Goal: Task Accomplishment & Management: Manage account settings

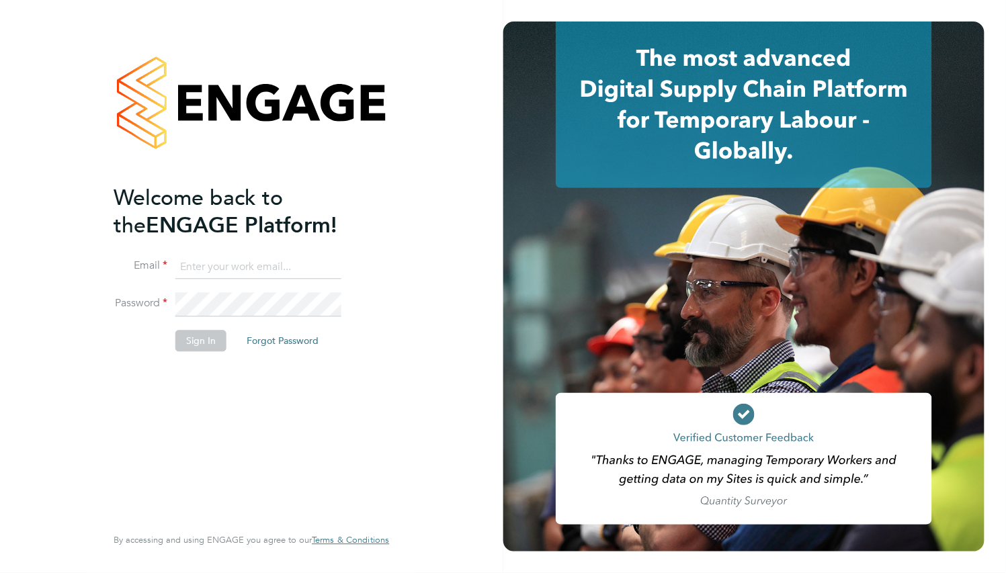
click at [217, 271] on input at bounding box center [258, 267] width 166 height 24
paste input "supportuser4@engagetech.com"
type input "supportuser4@engagetech.com"
click at [209, 327] on li "Password" at bounding box center [245, 312] width 262 height 38
click at [210, 337] on button "Sign In" at bounding box center [200, 340] width 51 height 21
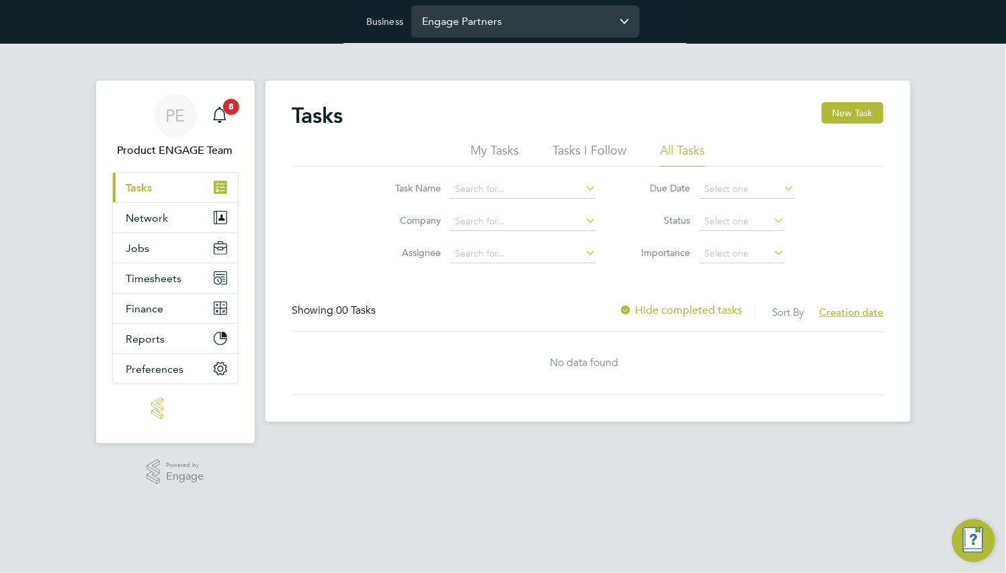
click at [494, 36] on input "Engage Partners" at bounding box center [525, 21] width 228 height 32
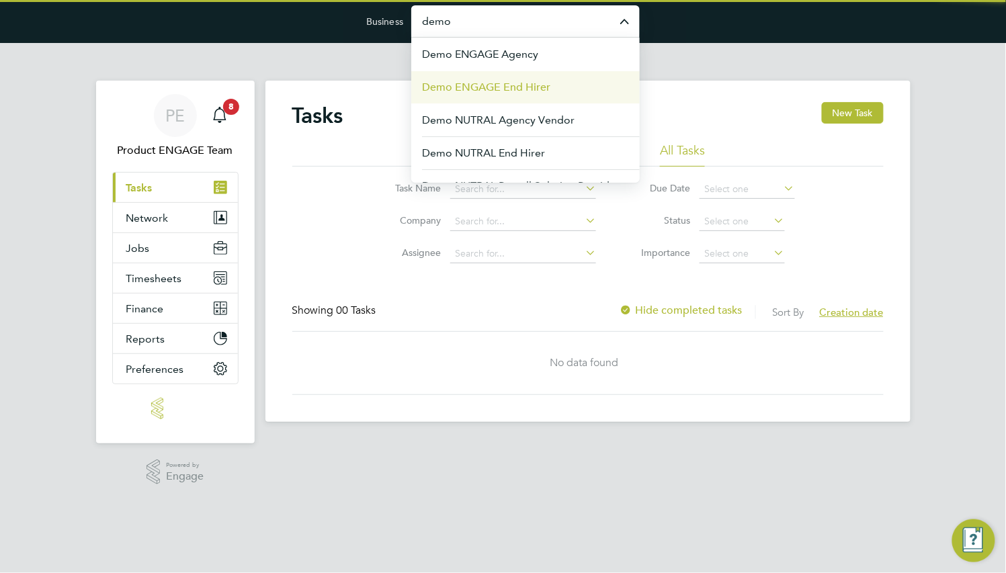
click at [504, 83] on span "Demo ENGAGE End Hirer" at bounding box center [486, 87] width 128 height 16
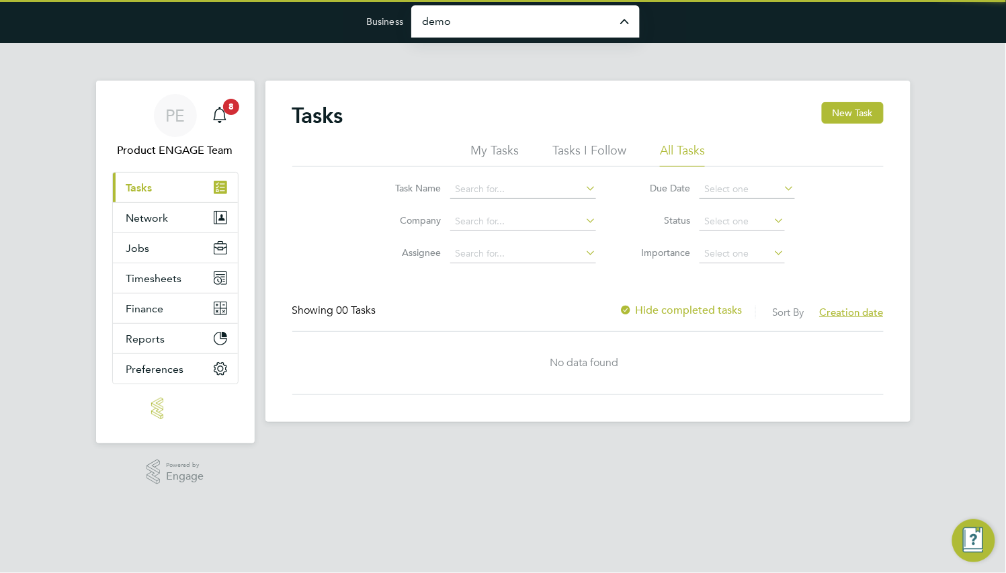
type input "Demo ENGAGE End Hirer"
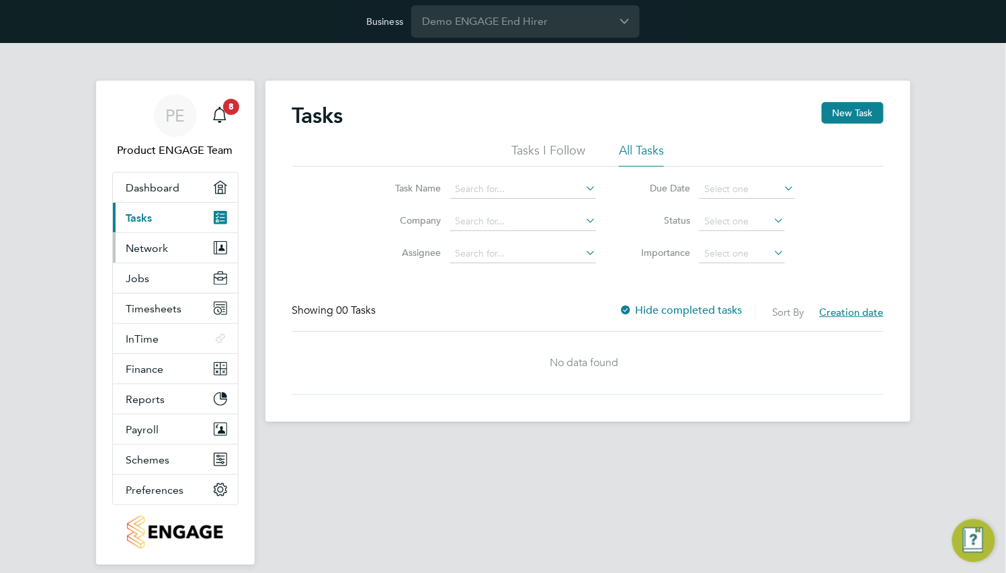
click at [165, 251] on span "Network" at bounding box center [147, 248] width 42 height 13
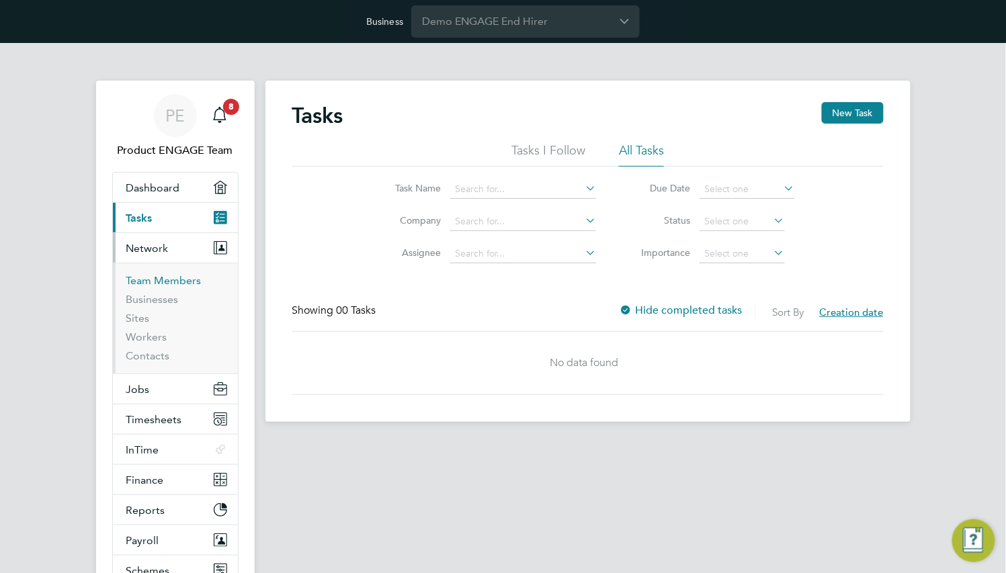
click at [163, 275] on link "Team Members" at bounding box center [163, 280] width 75 height 13
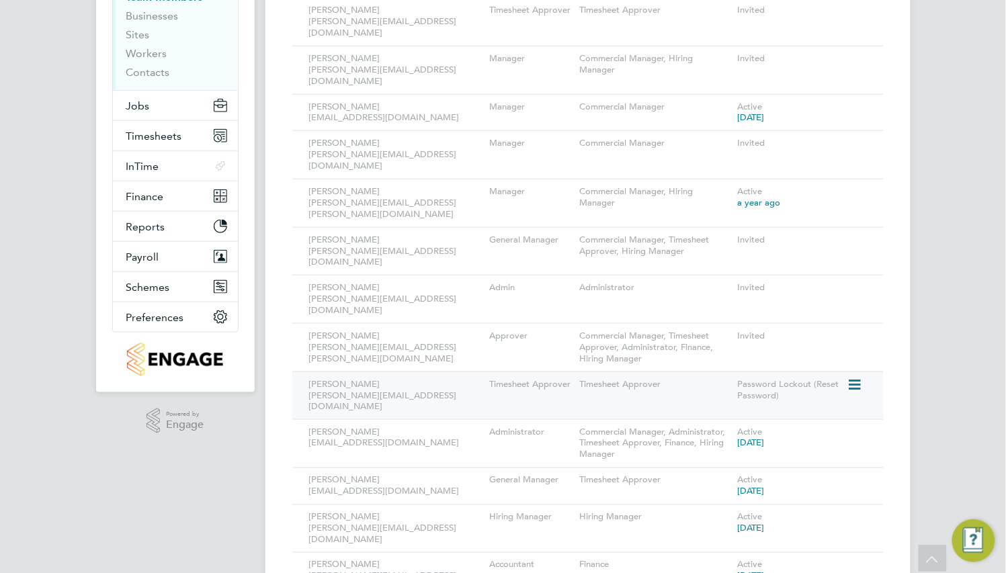
scroll to position [295, 0]
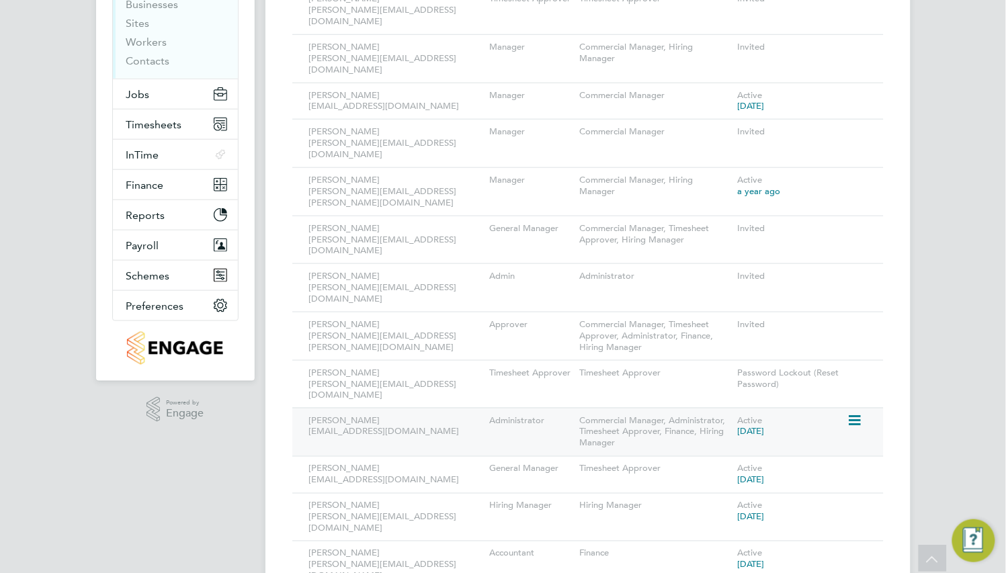
click at [853, 413] on icon at bounding box center [853, 421] width 13 height 16
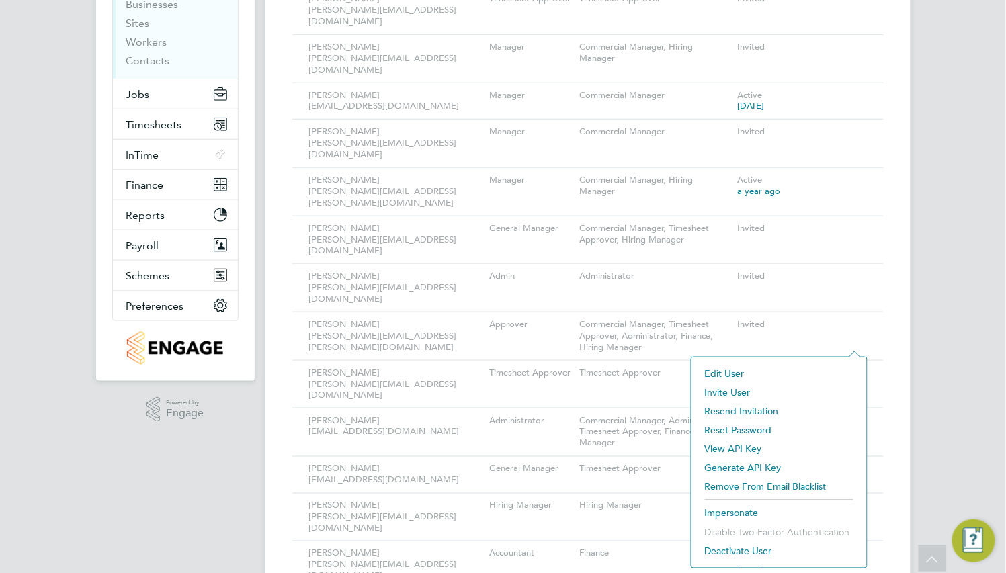
click at [733, 508] on li "Impersonate" at bounding box center [779, 513] width 162 height 19
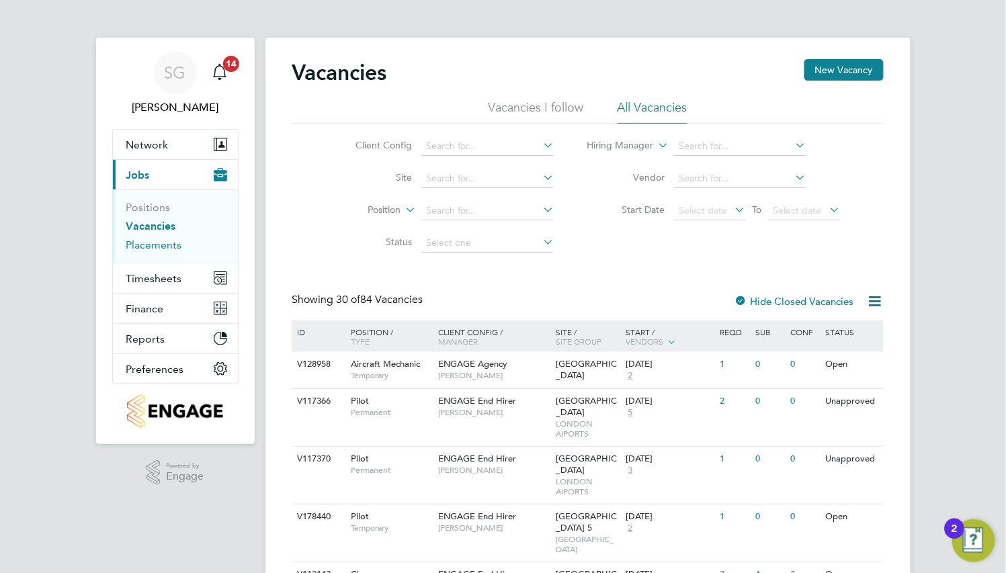
click at [175, 245] on link "Placements" at bounding box center [154, 244] width 56 height 13
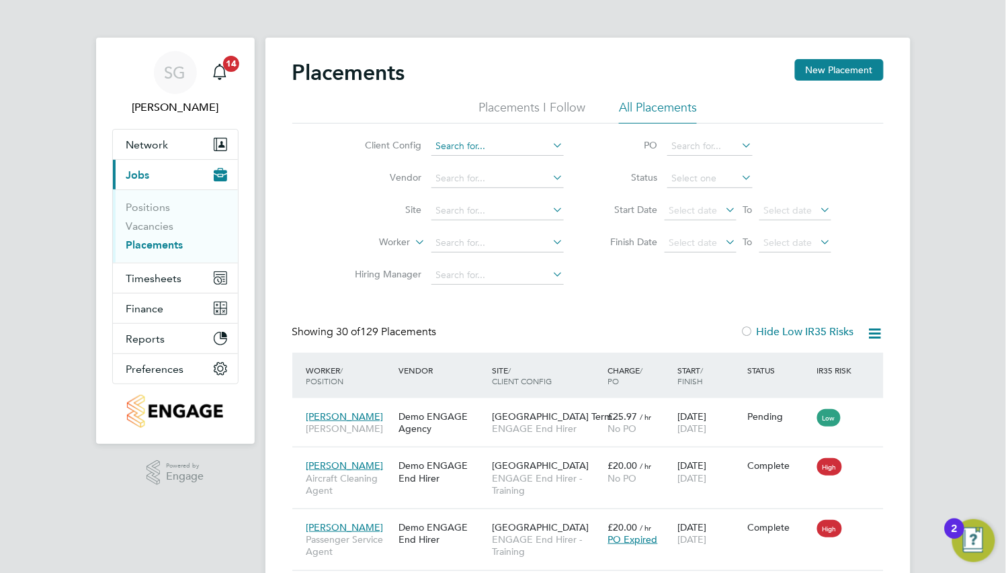
click at [502, 146] on input at bounding box center [497, 146] width 132 height 19
click at [308, 196] on div "Client Config Vendor Site Worker Hiring Manager PO Status Start Date Select dat…" at bounding box center [587, 208] width 591 height 168
click at [474, 202] on input at bounding box center [497, 211] width 132 height 19
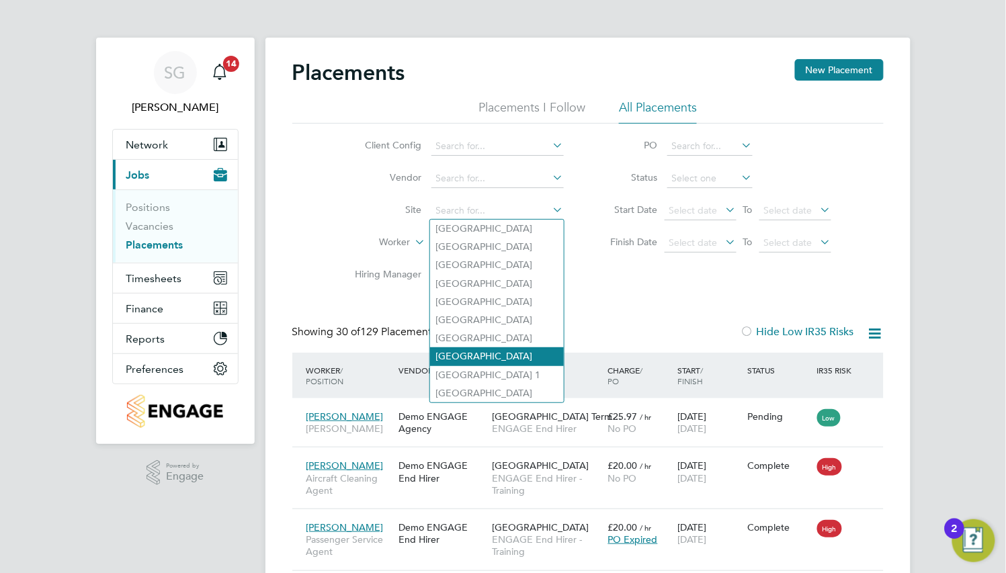
click at [492, 357] on li "Gatwick Airport" at bounding box center [497, 356] width 134 height 18
type input "Gatwick Airport"
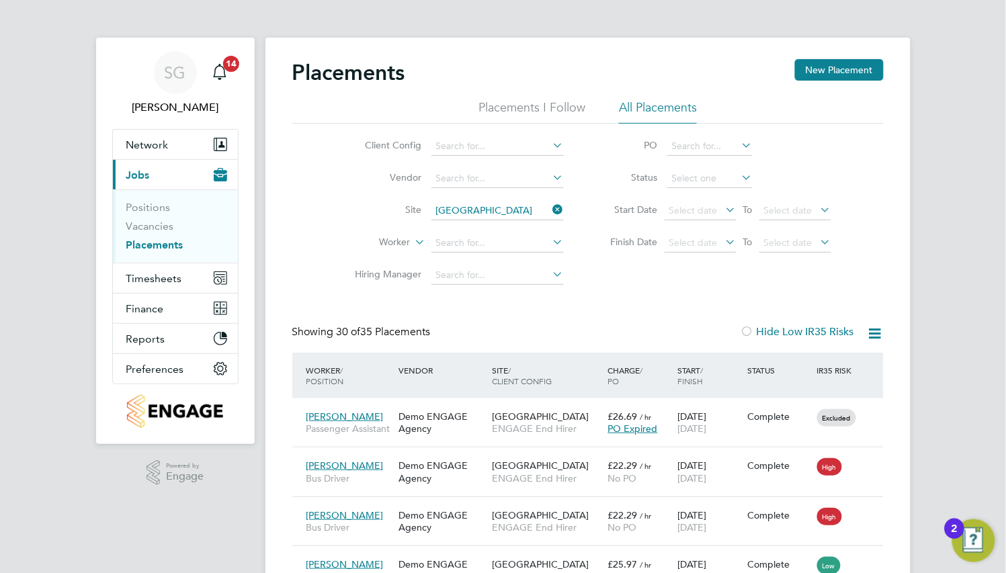
click at [550, 210] on icon at bounding box center [550, 209] width 0 height 19
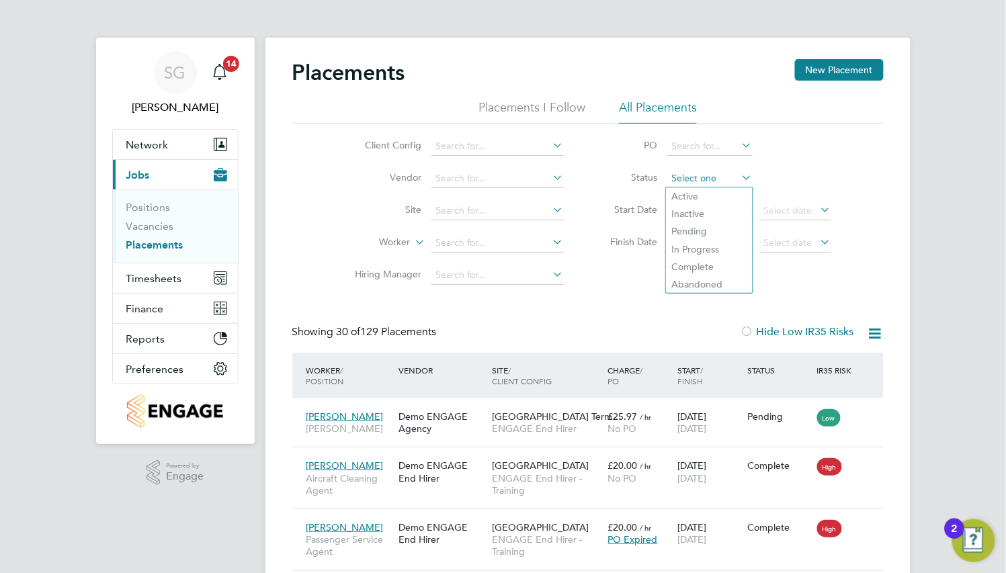
click at [681, 181] on input at bounding box center [709, 178] width 85 height 19
click at [695, 196] on li "Active" at bounding box center [709, 195] width 87 height 17
type input "Active"
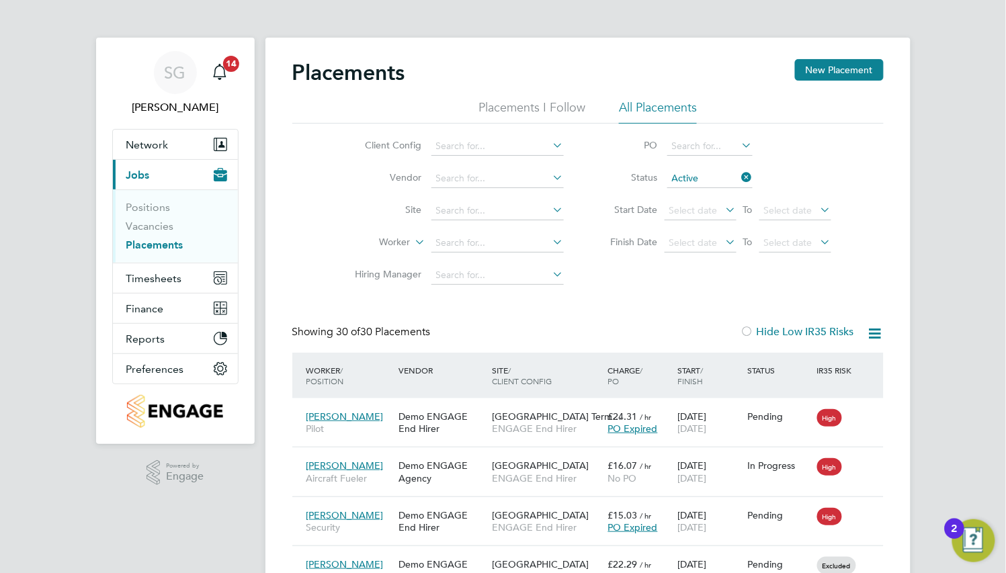
click at [692, 373] on div "Start / Finish" at bounding box center [709, 375] width 70 height 35
click at [684, 377] on span "/ Finish" at bounding box center [690, 375] width 26 height 21
click at [320, 375] on span "/ Position" at bounding box center [325, 375] width 38 height 21
click at [739, 181] on icon at bounding box center [739, 177] width 0 height 19
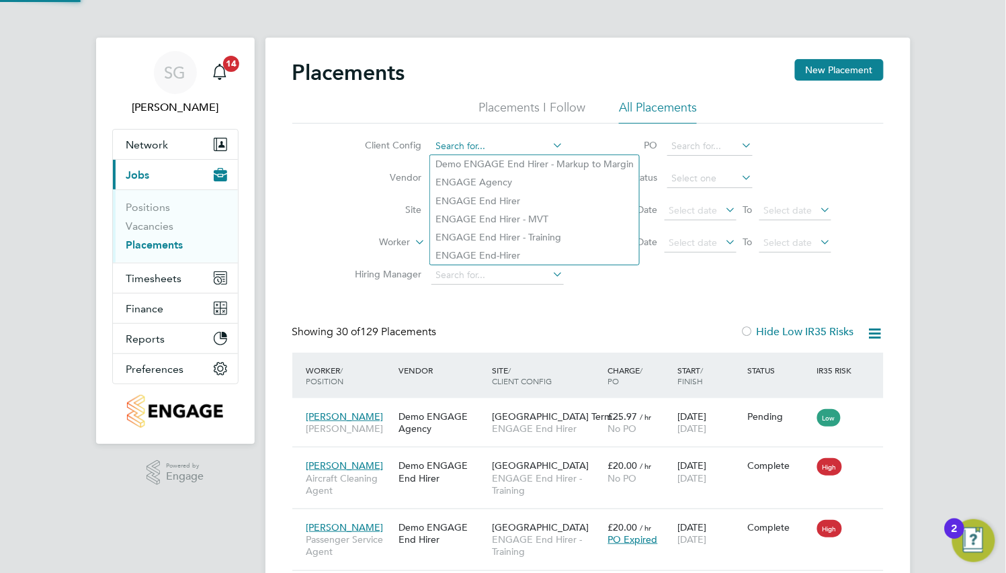
click at [484, 150] on input at bounding box center [497, 146] width 132 height 19
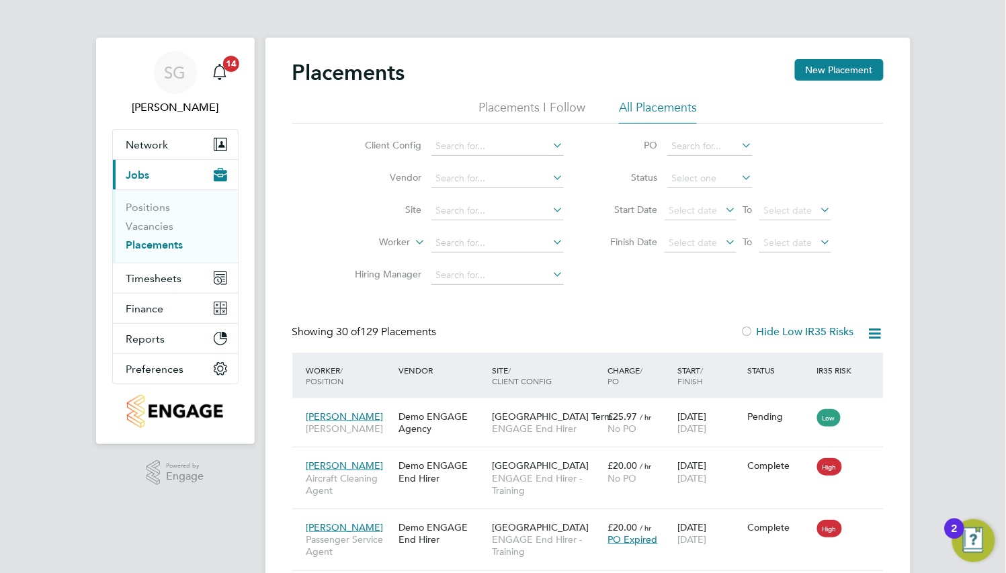
click at [496, 197] on li "ENGAGE End Hirer" at bounding box center [534, 201] width 209 height 18
type input "ENGAGE End Hirer"
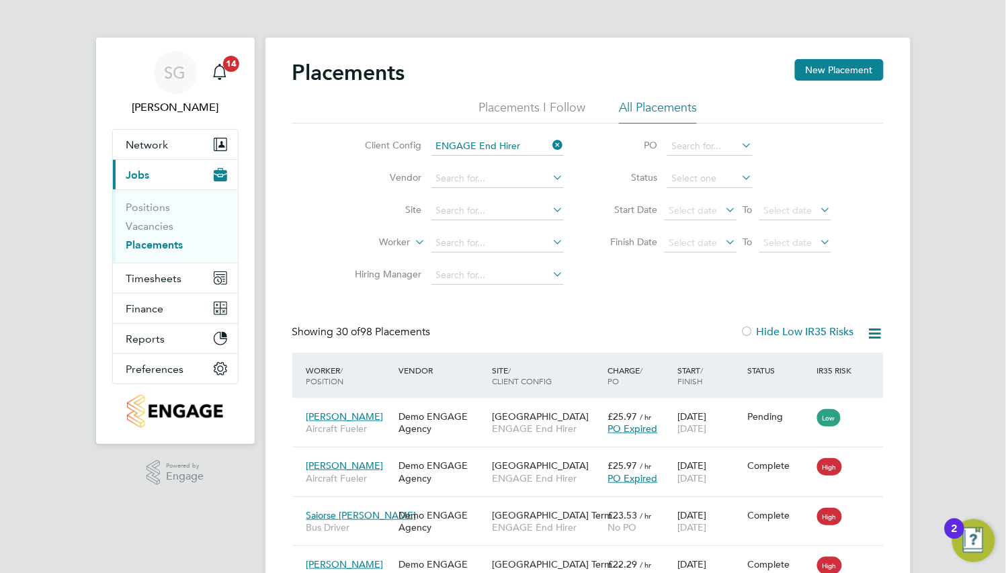
click at [550, 141] on icon at bounding box center [550, 145] width 0 height 19
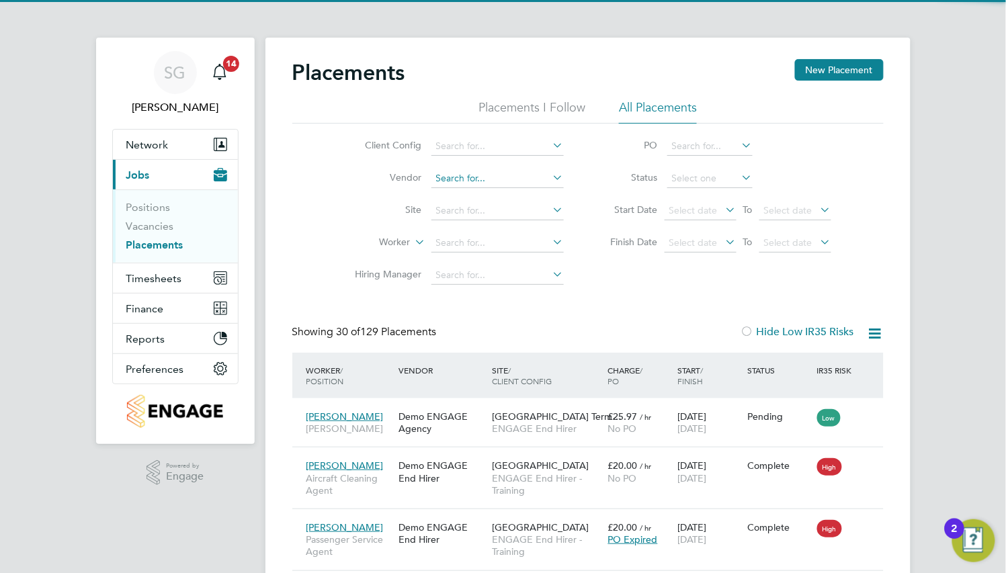
click at [497, 179] on input at bounding box center [497, 178] width 132 height 19
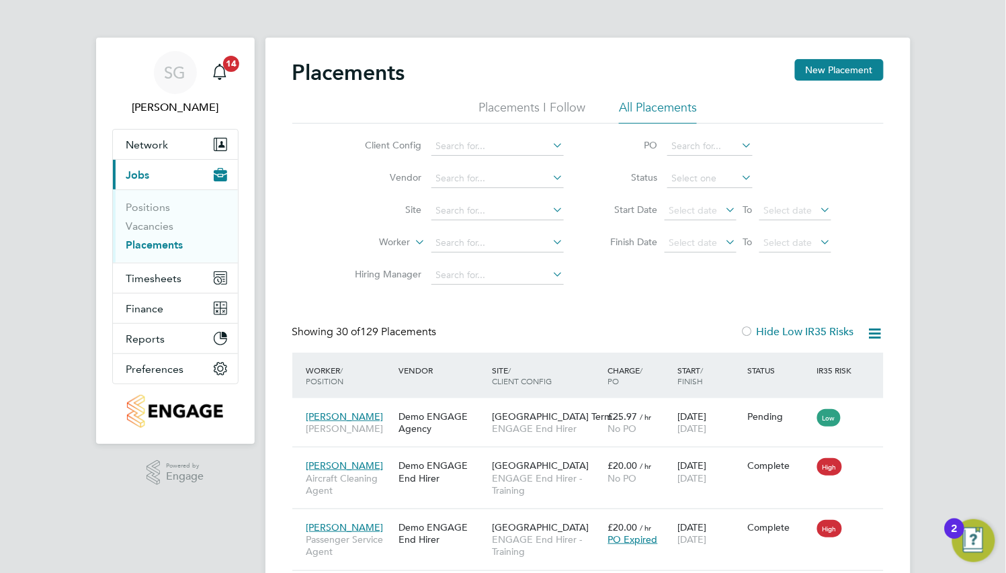
click at [598, 169] on li "Status" at bounding box center [713, 179] width 267 height 32
click at [519, 209] on input at bounding box center [497, 211] width 132 height 19
click at [521, 322] on li "[GEOGRAPHIC_DATA]" at bounding box center [497, 320] width 134 height 18
type input "[GEOGRAPHIC_DATA]"
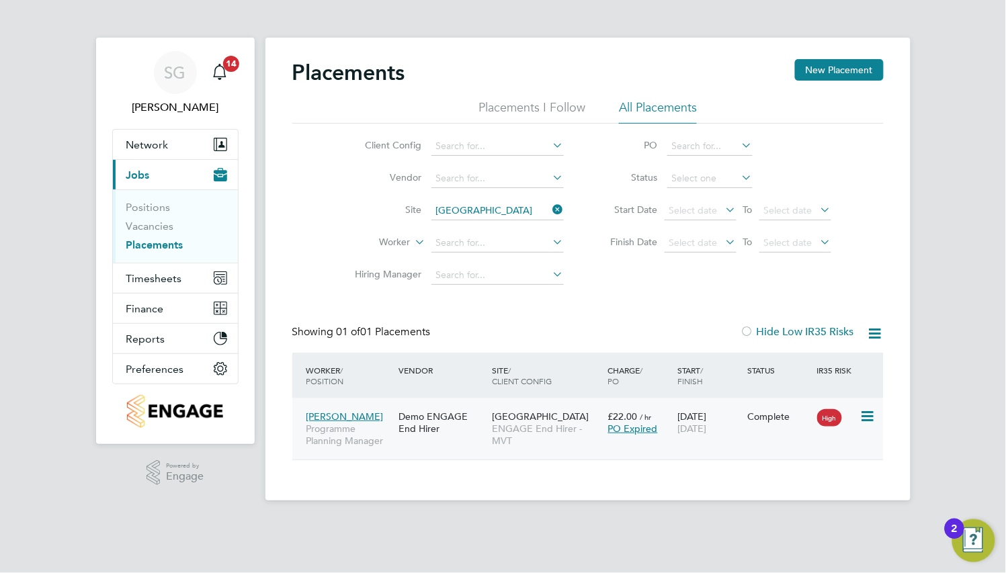
click at [525, 416] on span "[GEOGRAPHIC_DATA]" at bounding box center [540, 416] width 97 height 12
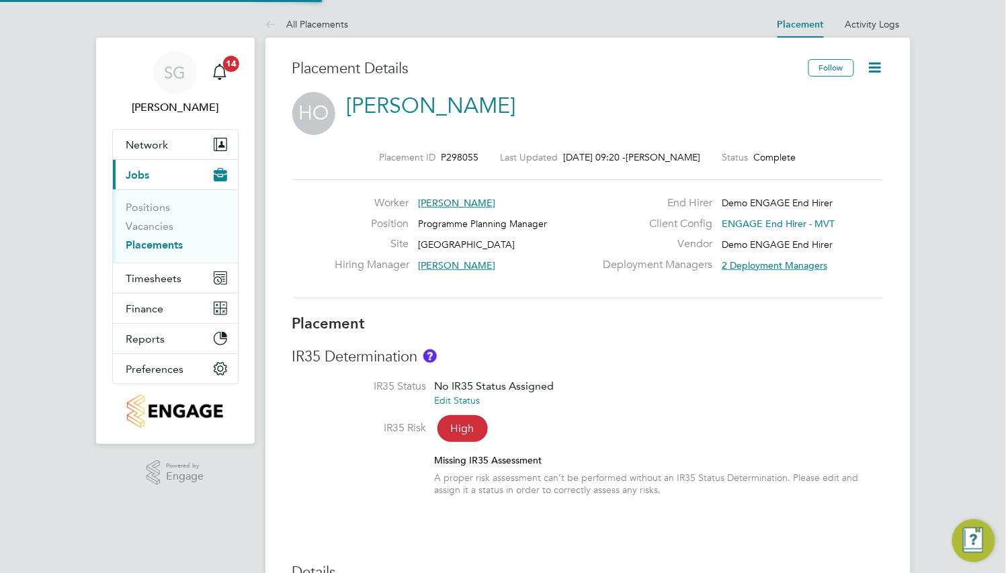
type input "Billie Pearson"
type input "[PERSON_NAME]"
type input "05 May 2025"
type input "27 Jul 2025"
type input "08:00"
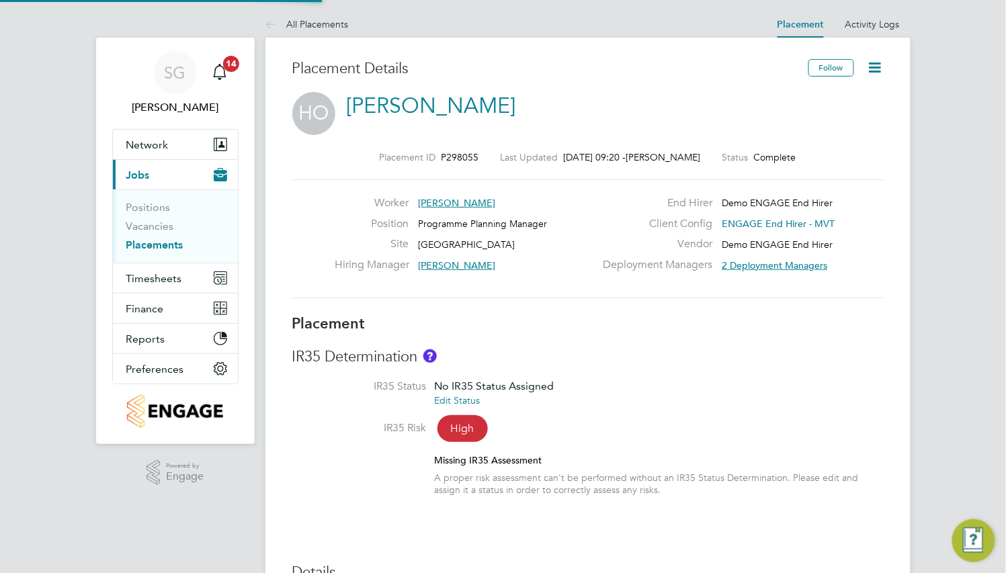
type input "18:00"
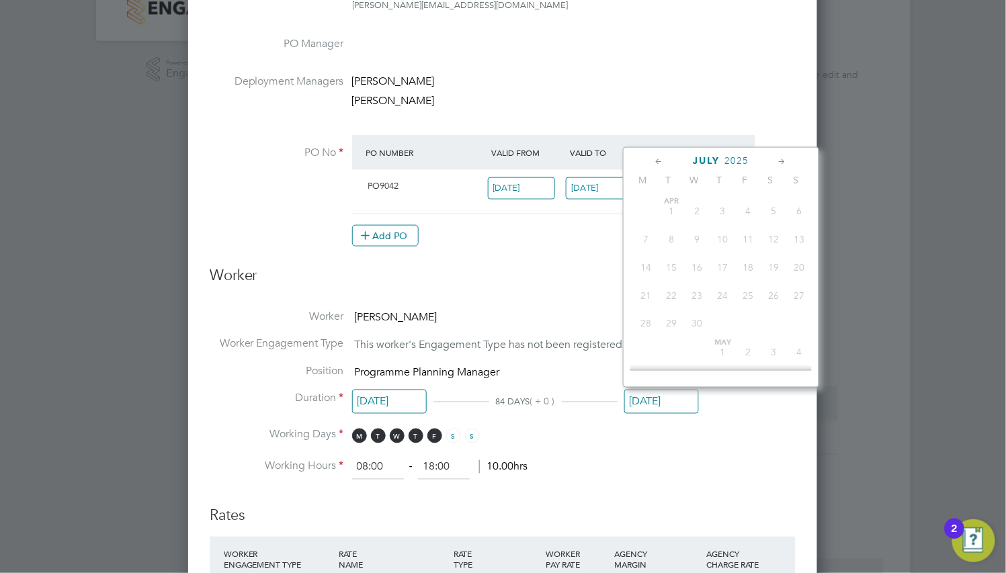
click at [647, 397] on input "27 Jul 2025" at bounding box center [661, 402] width 75 height 25
click at [782, 161] on icon at bounding box center [782, 161] width 13 height 15
click at [777, 166] on icon at bounding box center [782, 161] width 13 height 15
click at [801, 338] on span "2" at bounding box center [800, 325] width 26 height 26
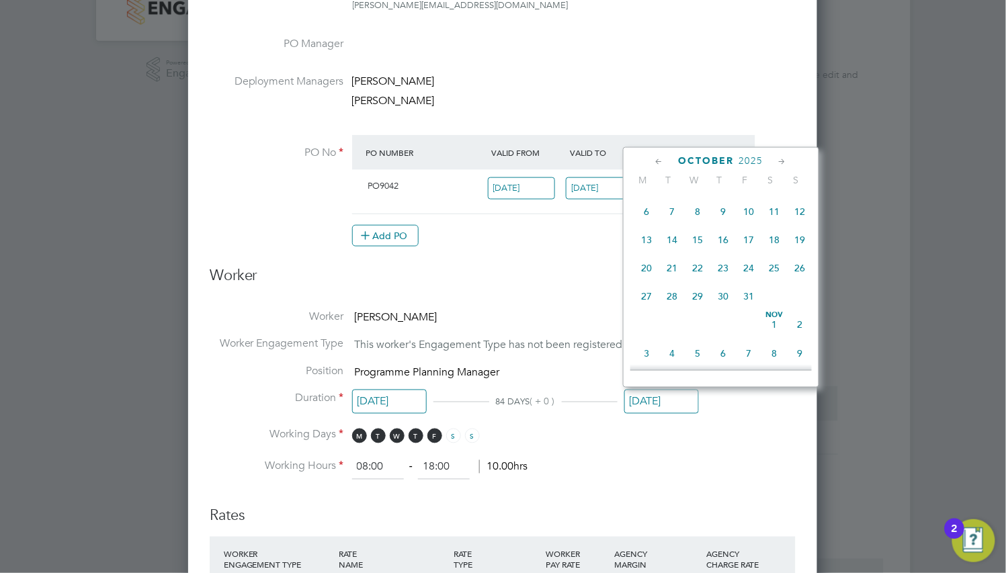
type input "02 Nov 2025"
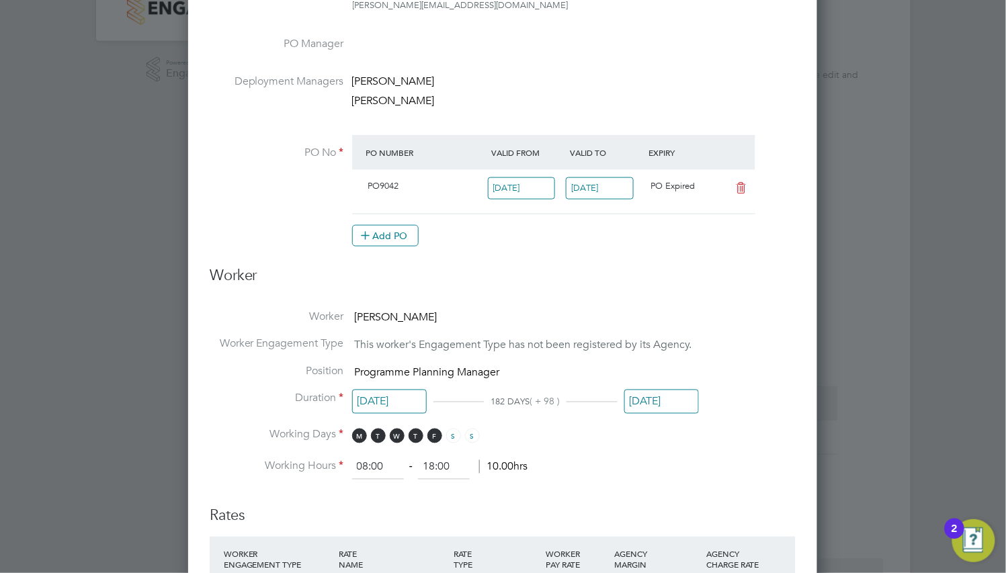
click at [375, 398] on input "[DATE]" at bounding box center [389, 402] width 75 height 25
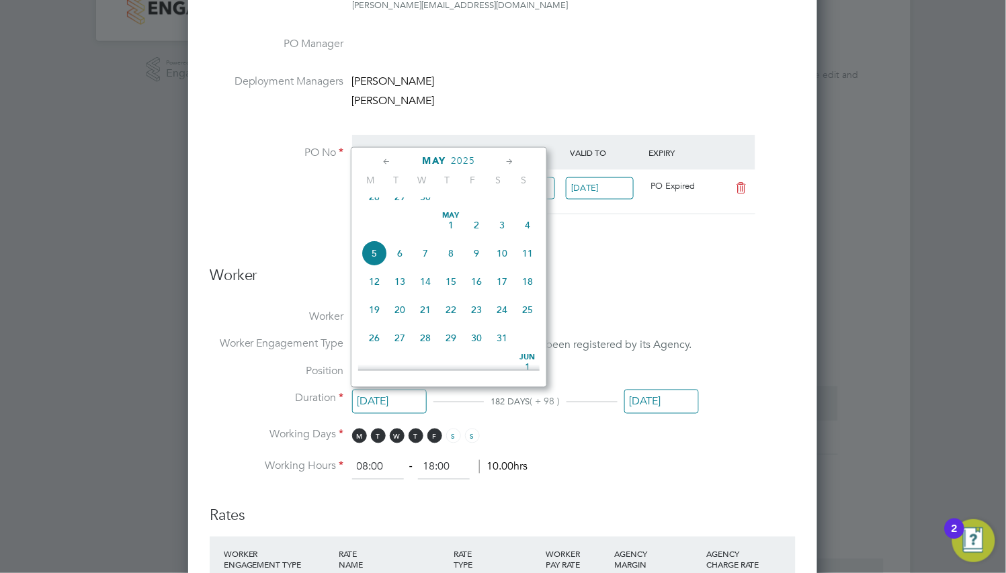
click at [510, 164] on icon at bounding box center [510, 161] width 13 height 15
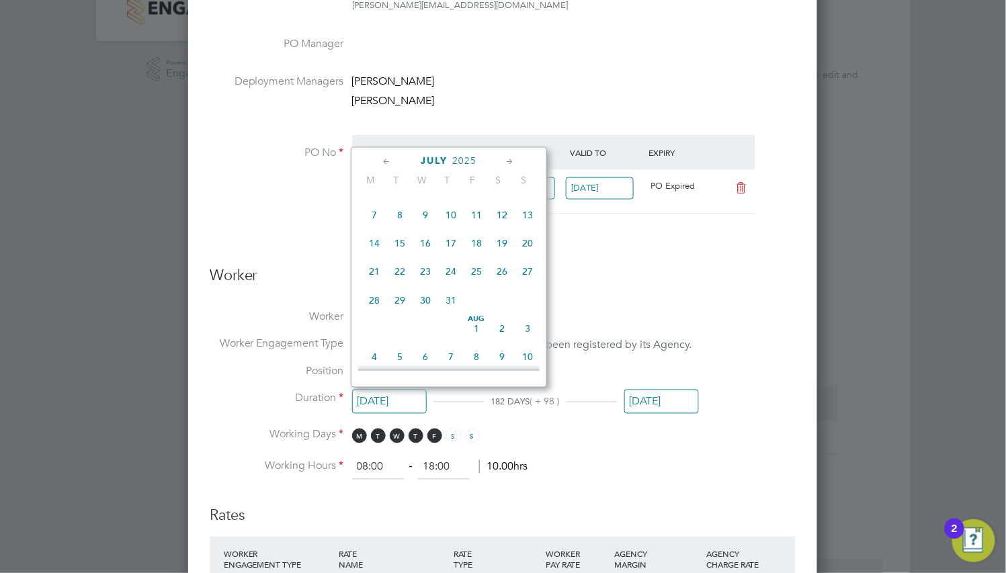
click at [510, 164] on icon at bounding box center [510, 161] width 13 height 15
click at [508, 167] on icon at bounding box center [510, 161] width 13 height 15
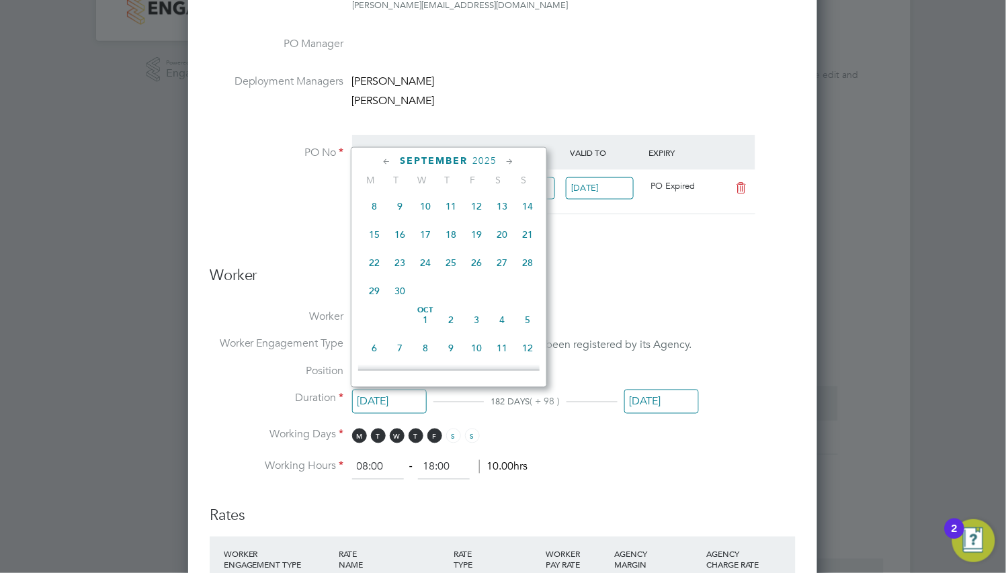
click at [526, 220] on span "14" at bounding box center [528, 207] width 26 height 26
type input "14 Sep 2025"
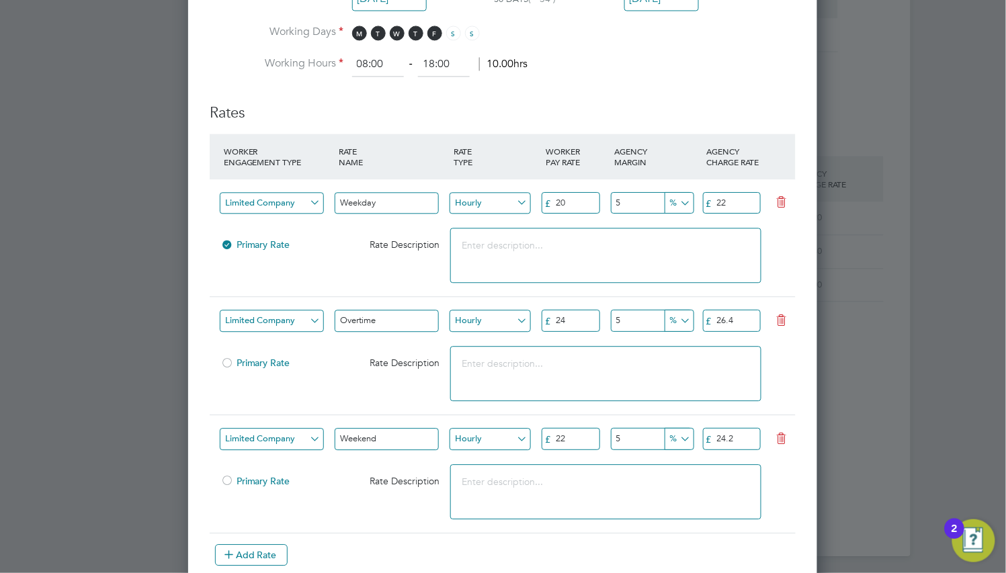
click at [774, 315] on icon at bounding box center [781, 320] width 17 height 11
type input "Weekend"
type input "22"
type input "24.2"
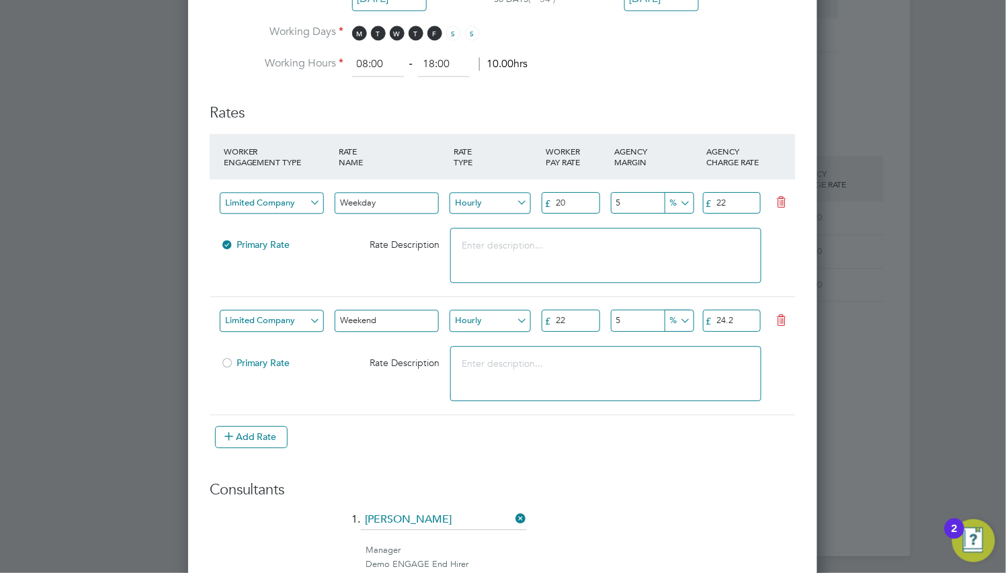
click at [774, 315] on icon at bounding box center [781, 320] width 17 height 11
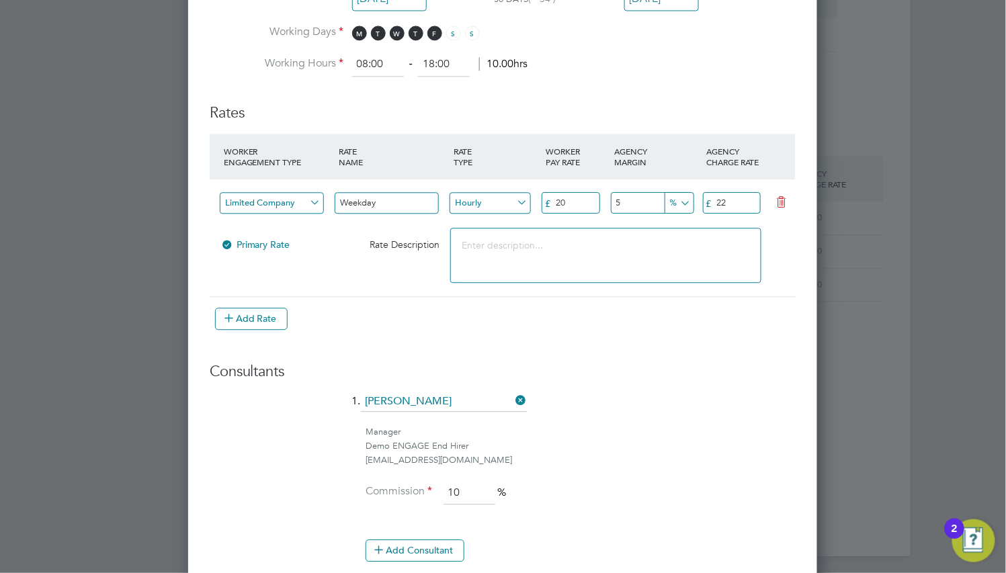
click at [588, 201] on input "20" at bounding box center [570, 203] width 58 height 22
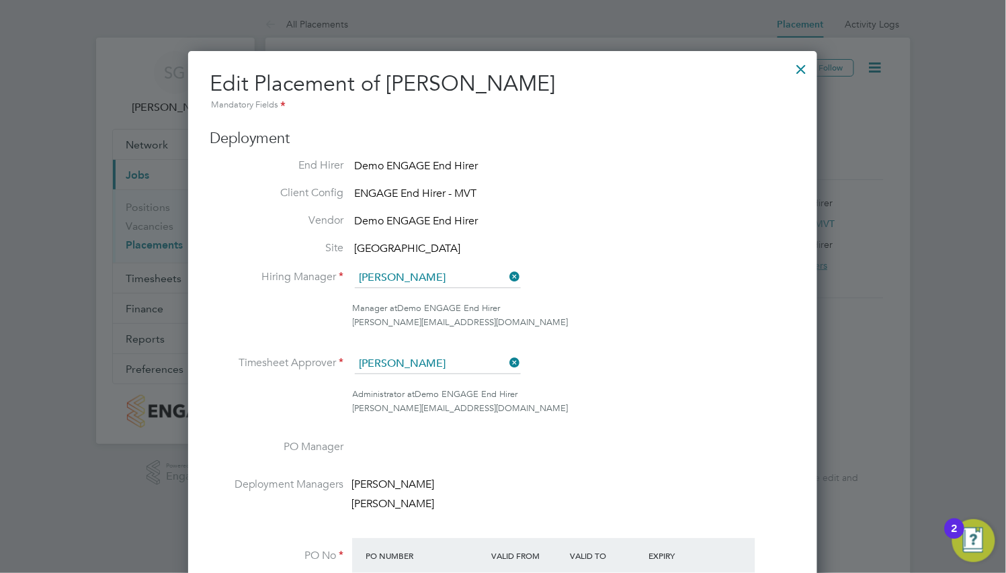
drag, startPoint x: 809, startPoint y: 76, endPoint x: 797, endPoint y: 75, distance: 12.1
click at [809, 76] on div at bounding box center [801, 66] width 24 height 24
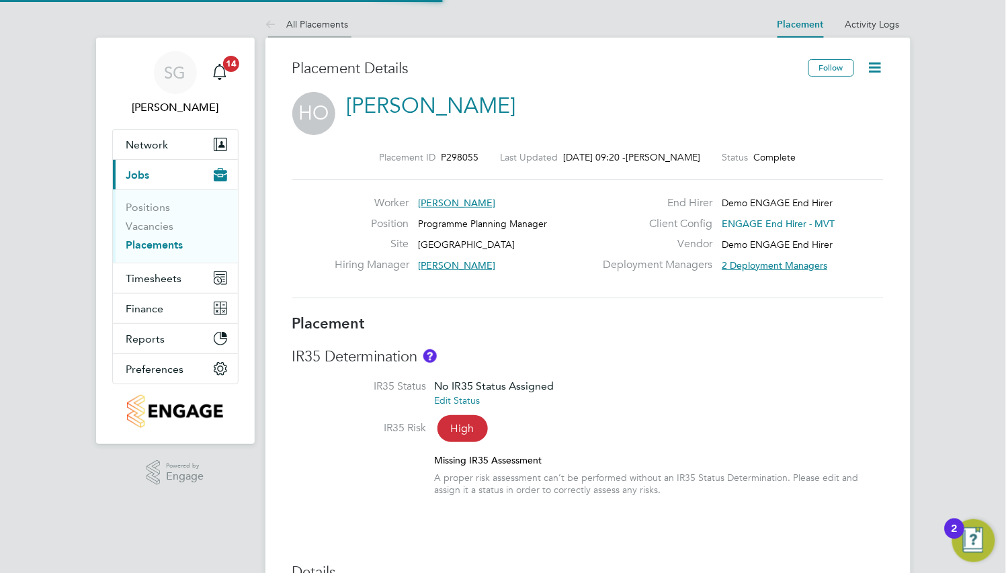
click at [320, 30] on li "All Placements" at bounding box center [306, 24] width 83 height 27
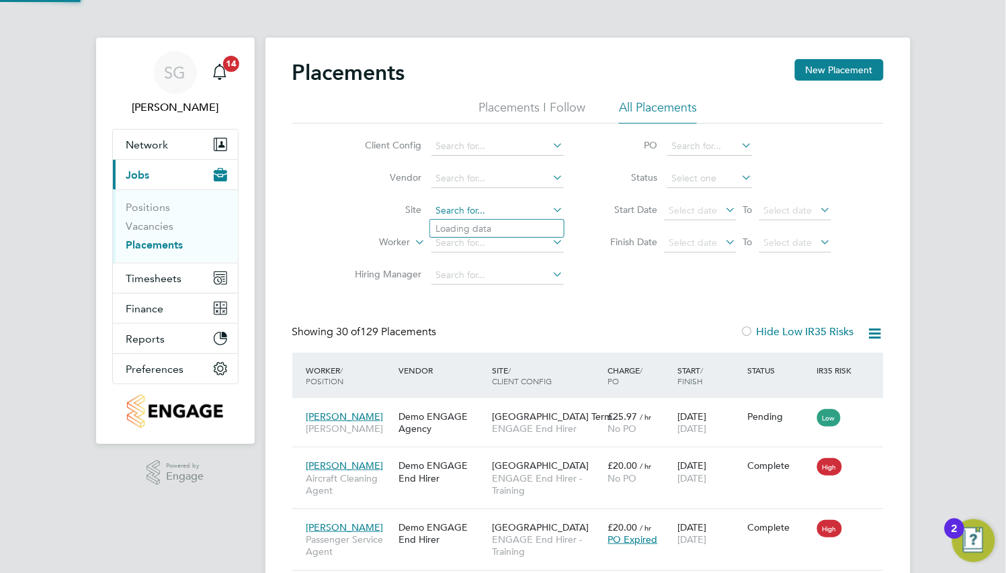
click at [481, 206] on input at bounding box center [497, 211] width 132 height 19
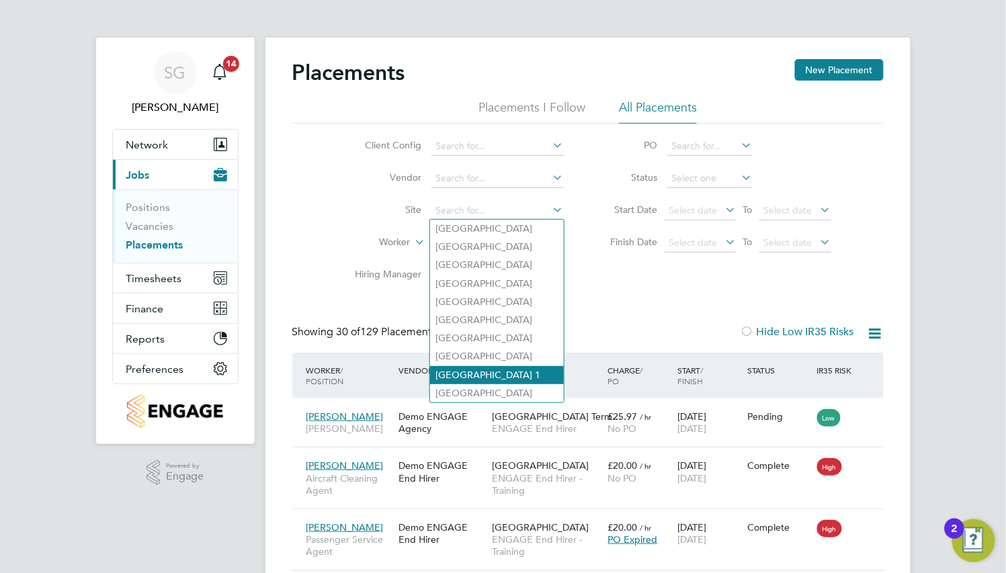
click at [512, 371] on li "[GEOGRAPHIC_DATA] 1" at bounding box center [497, 375] width 134 height 18
type input "[GEOGRAPHIC_DATA] 1"
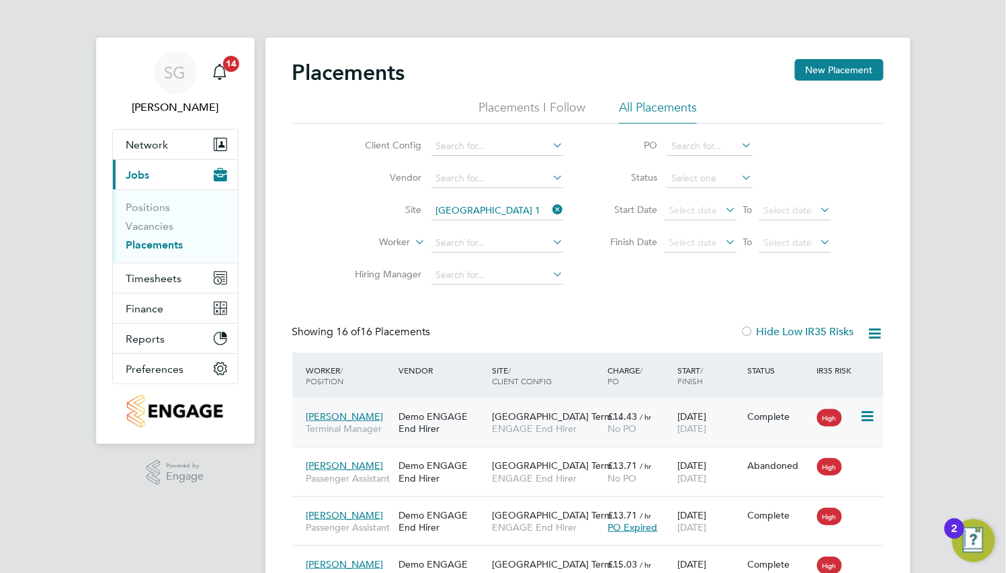
click at [521, 413] on span "Heathrow Airport Term…" at bounding box center [557, 416] width 130 height 12
click at [550, 211] on icon at bounding box center [550, 209] width 0 height 19
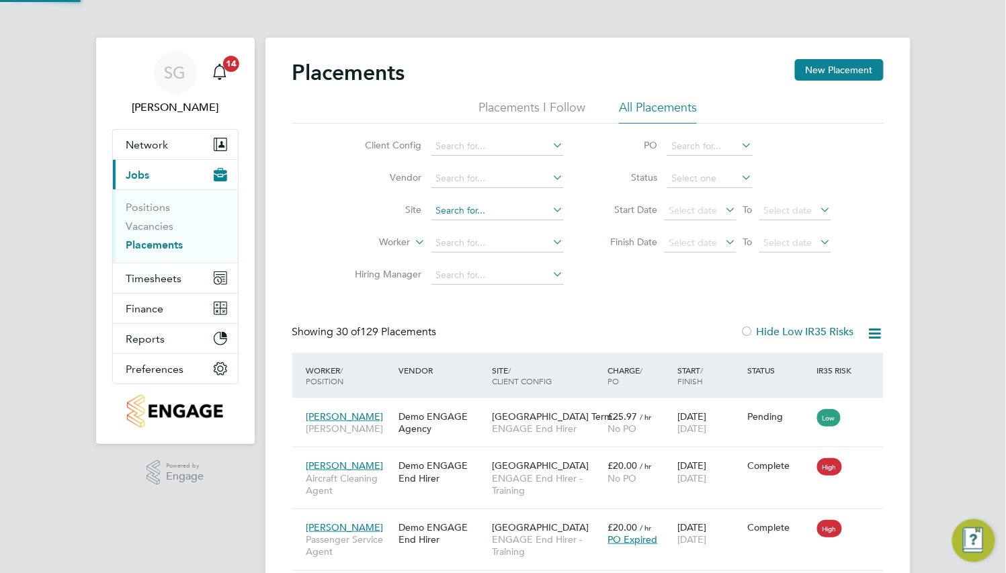
scroll to position [50, 93]
click at [531, 210] on input at bounding box center [497, 211] width 132 height 19
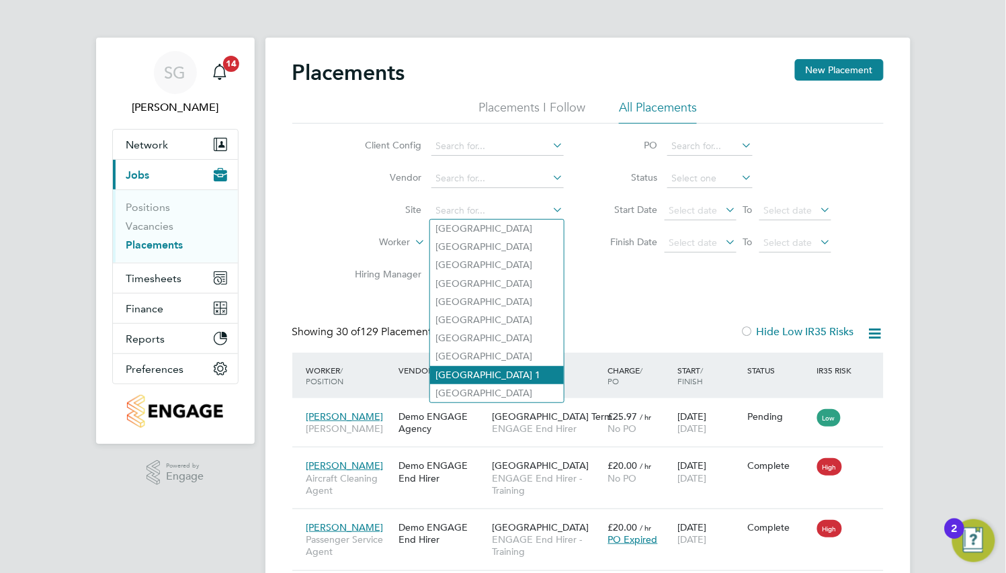
click at [527, 373] on li "[GEOGRAPHIC_DATA] 1" at bounding box center [497, 375] width 134 height 18
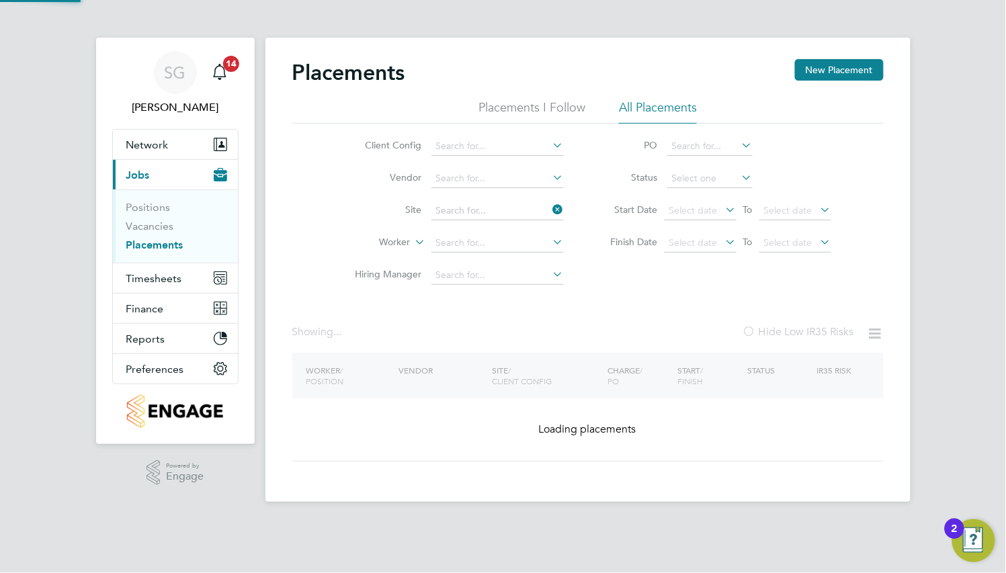
type input "[GEOGRAPHIC_DATA] 1"
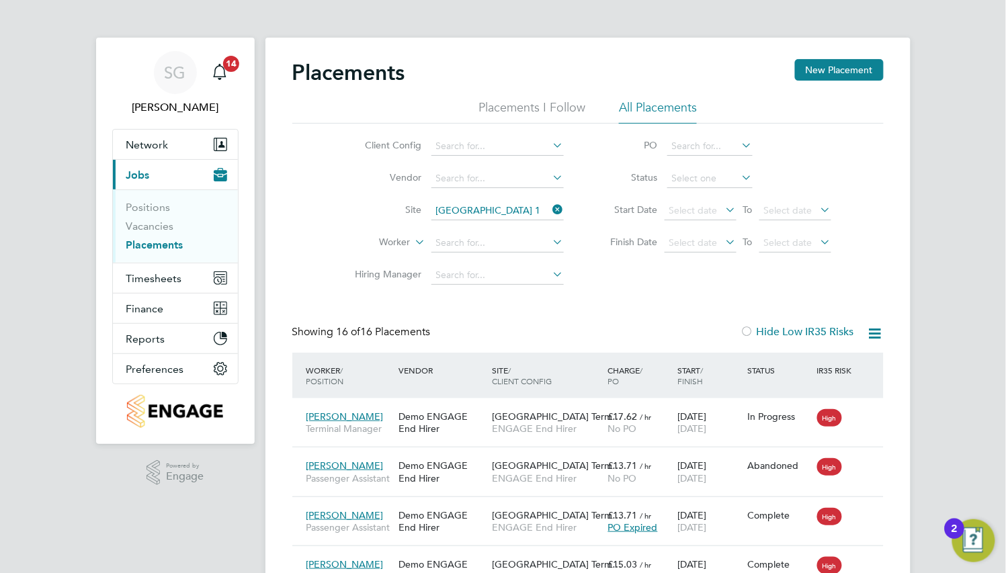
click at [550, 207] on icon at bounding box center [550, 209] width 0 height 19
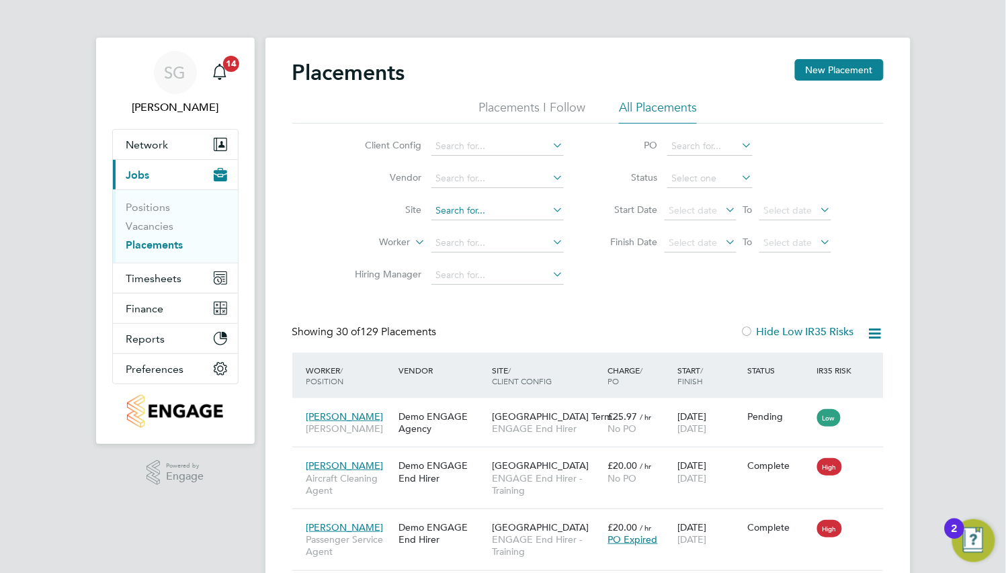
click at [480, 211] on input at bounding box center [497, 211] width 132 height 19
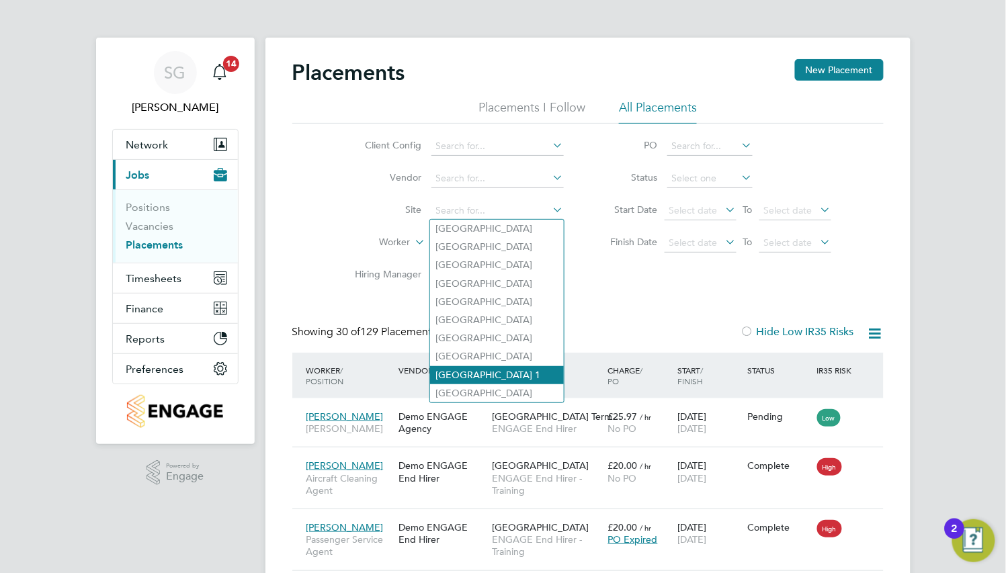
click at [497, 370] on li "[GEOGRAPHIC_DATA] 1" at bounding box center [497, 375] width 134 height 18
type input "[GEOGRAPHIC_DATA] 1"
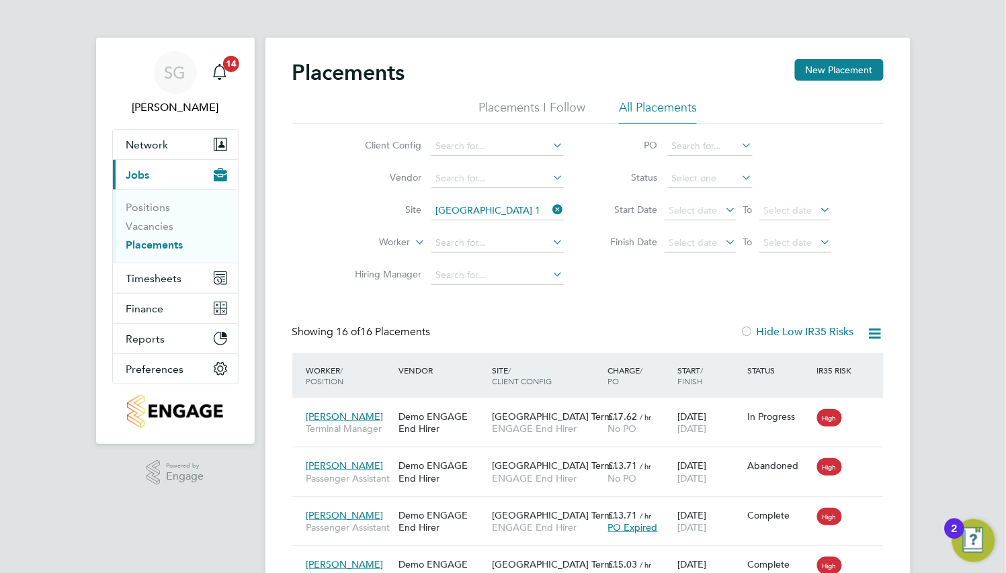
click at [550, 208] on icon at bounding box center [550, 209] width 0 height 19
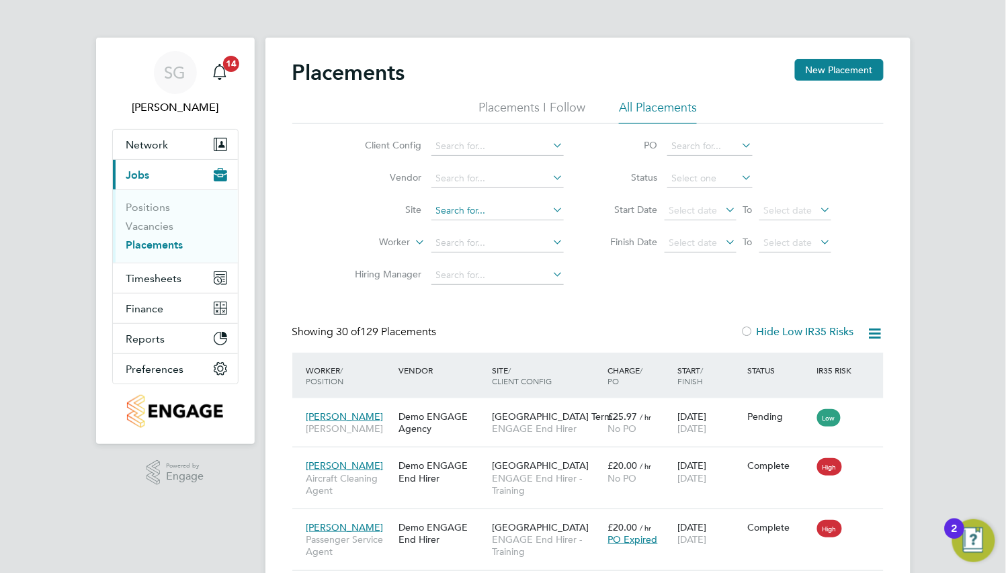
click at [486, 210] on input at bounding box center [497, 211] width 132 height 19
click at [507, 367] on li "[GEOGRAPHIC_DATA] 1" at bounding box center [497, 375] width 134 height 18
type input "[GEOGRAPHIC_DATA] 1"
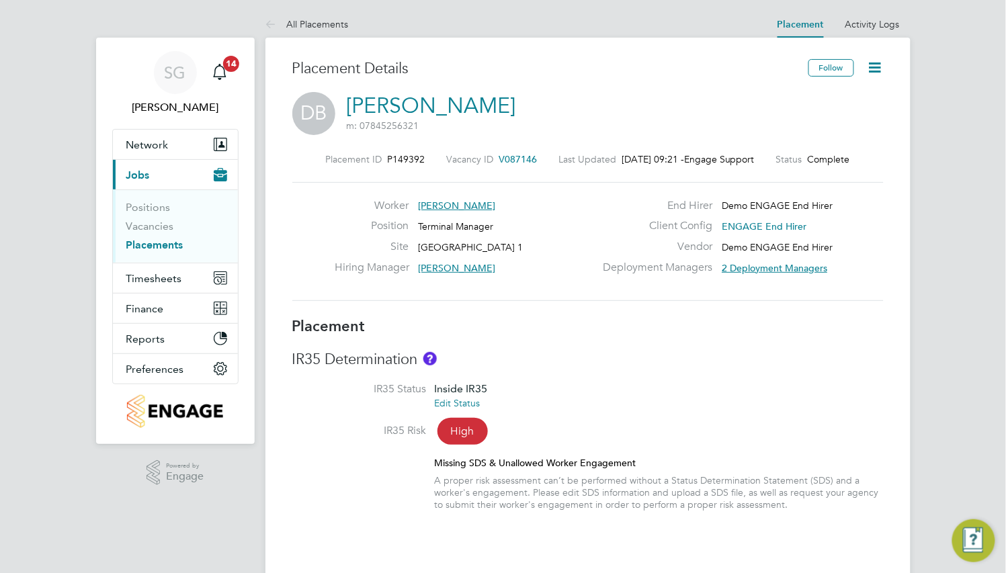
type input "[PERSON_NAME]"
type input "23 Jan 2023"
type input "01 Mar 2023"
type input "12:00"
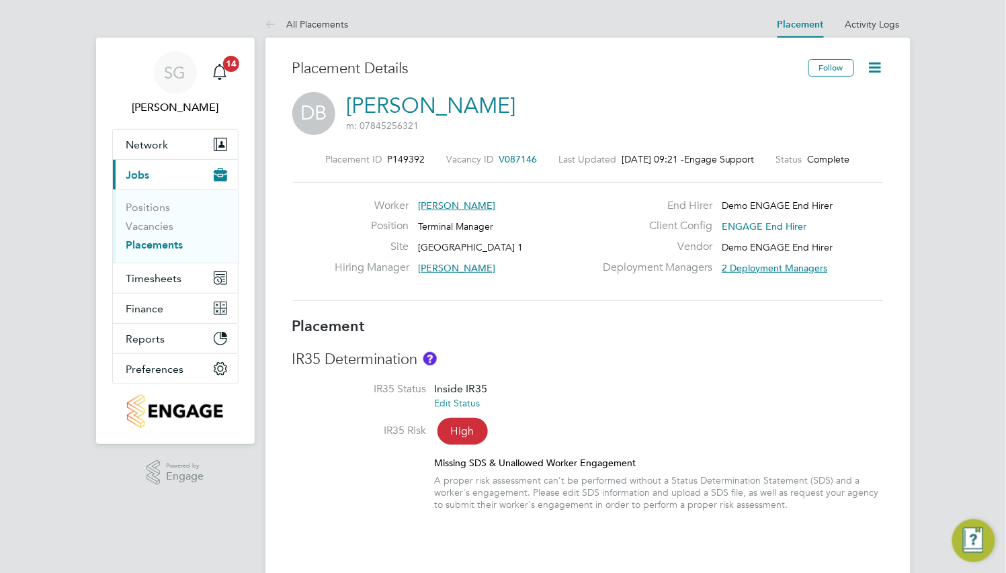
type input "22:00"
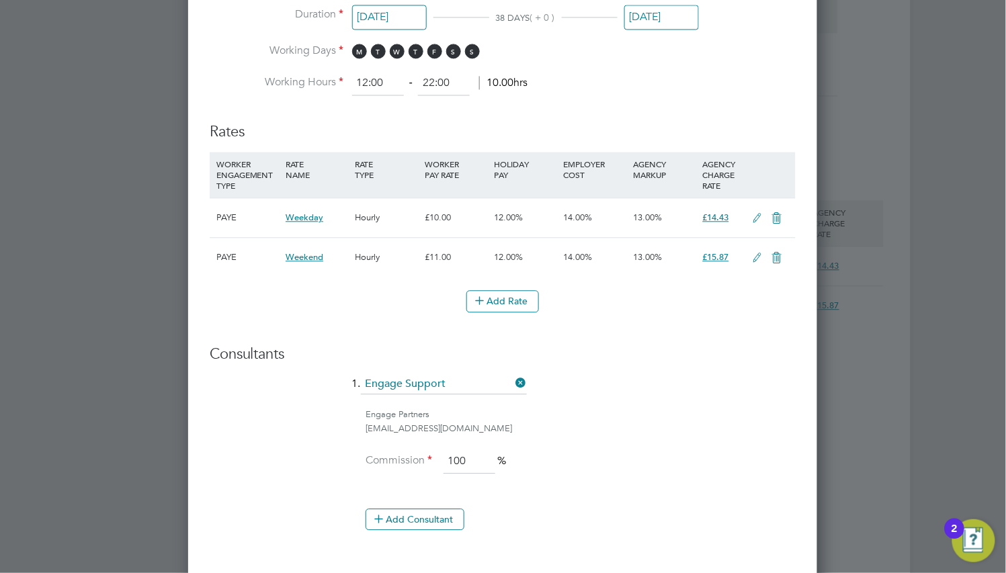
click at [774, 257] on icon at bounding box center [776, 258] width 17 height 11
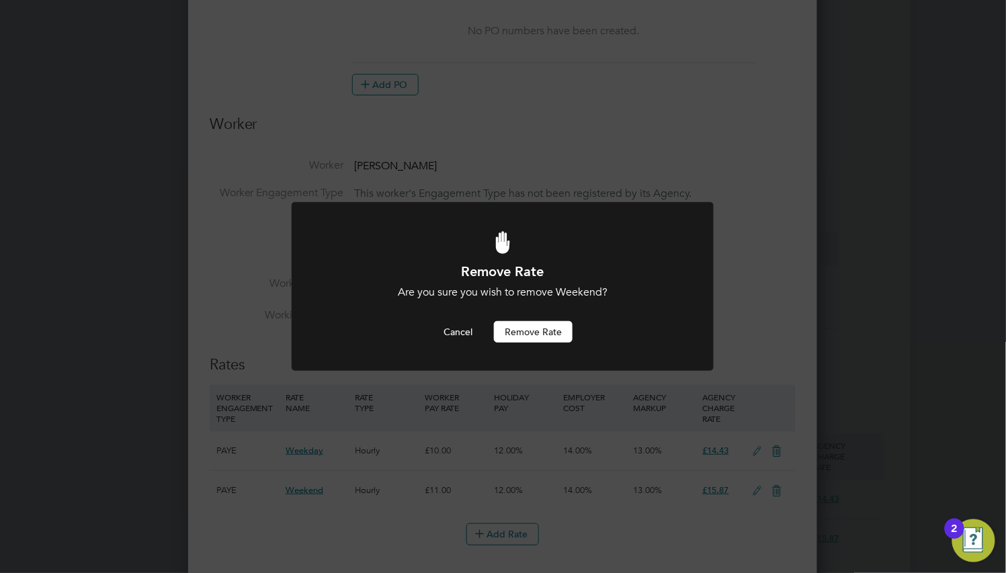
click at [555, 326] on button "Remove rate" at bounding box center [533, 331] width 79 height 21
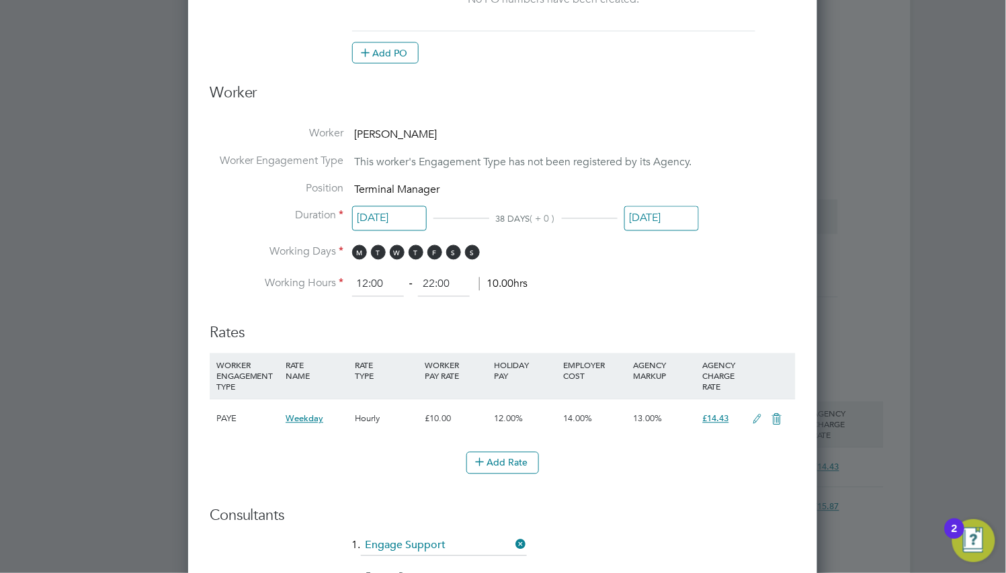
click at [660, 221] on input "01 Mar 2023" at bounding box center [661, 218] width 75 height 25
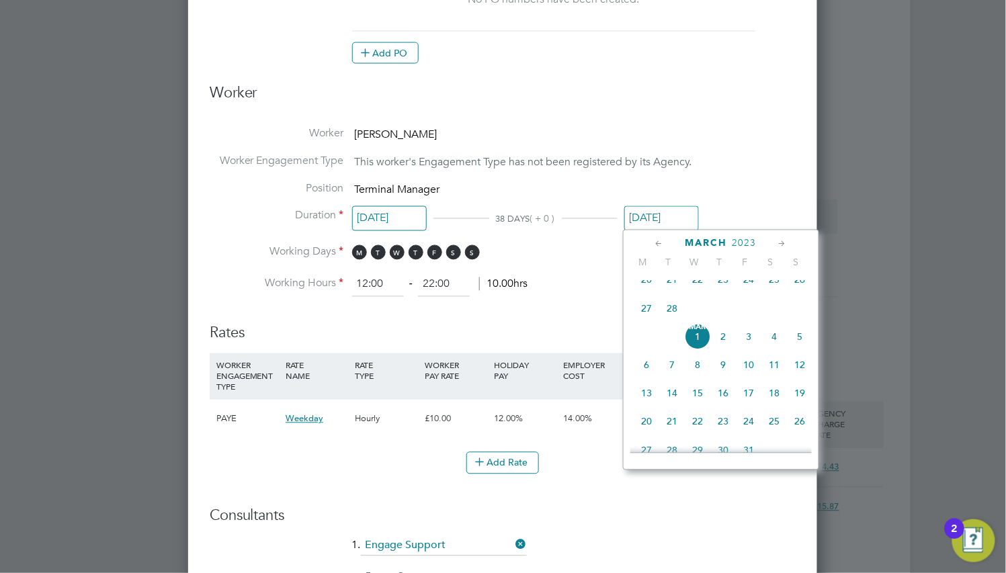
click at [729, 241] on div "March 2023" at bounding box center [720, 243] width 181 height 13
click at [742, 242] on span "2023" at bounding box center [744, 243] width 24 height 11
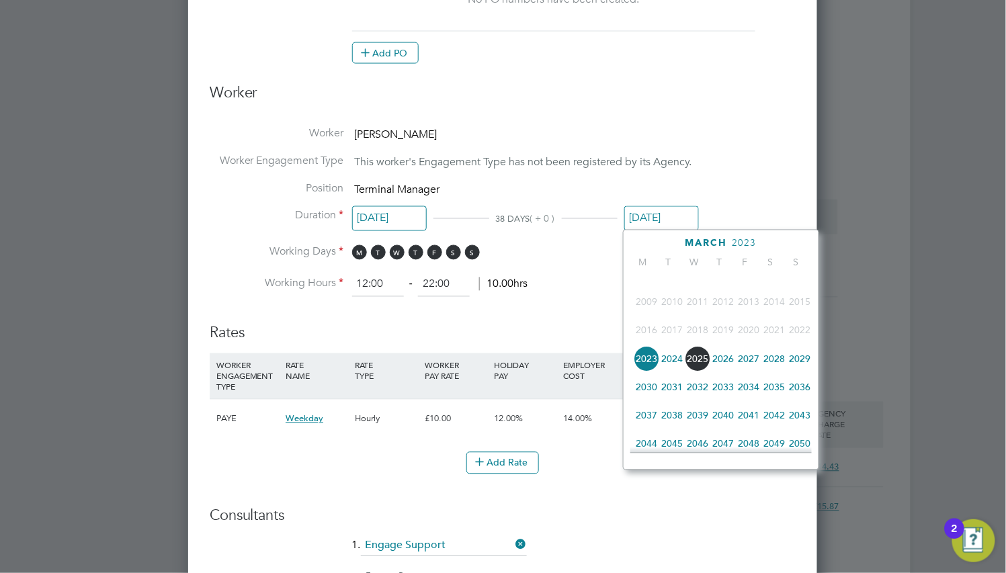
click at [703, 367] on span "2025" at bounding box center [697, 359] width 26 height 26
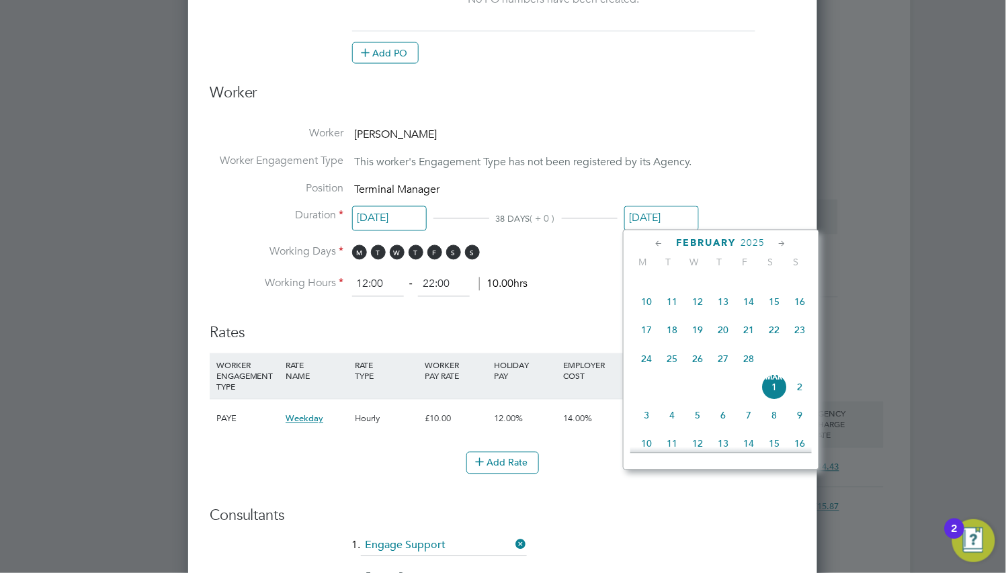
click at [783, 242] on icon at bounding box center [782, 244] width 13 height 15
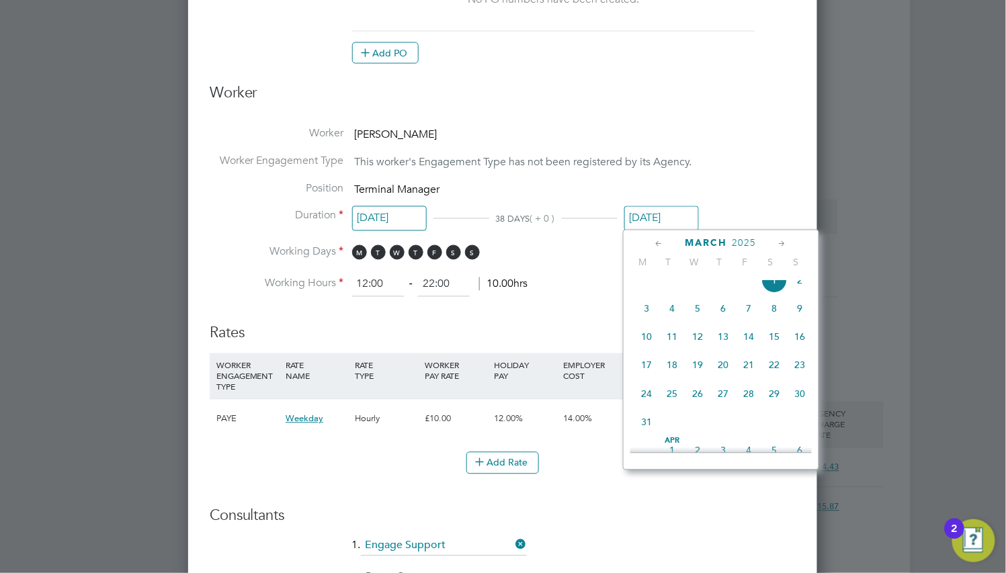
click at [783, 242] on icon at bounding box center [782, 244] width 13 height 15
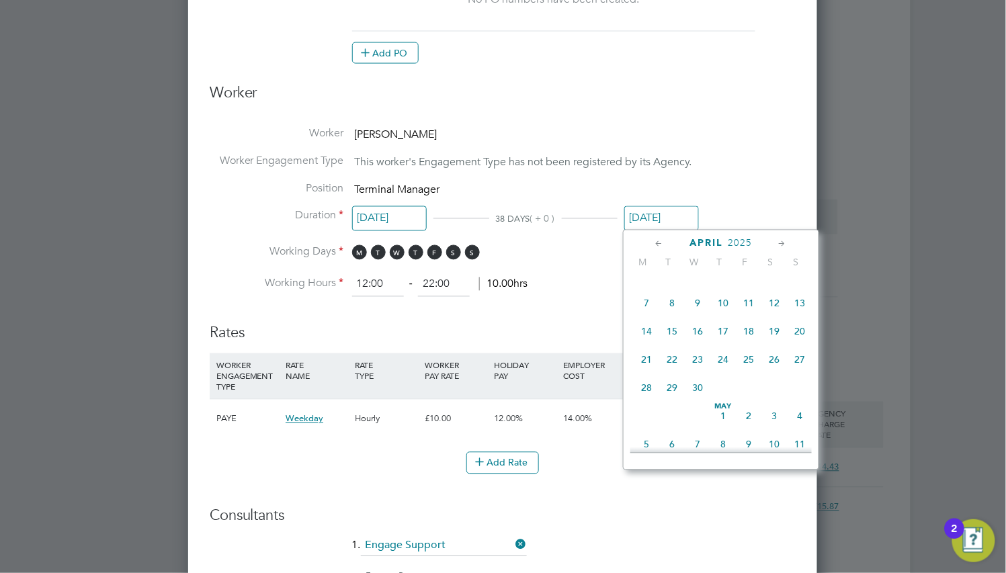
click at [783, 242] on icon at bounding box center [782, 244] width 13 height 15
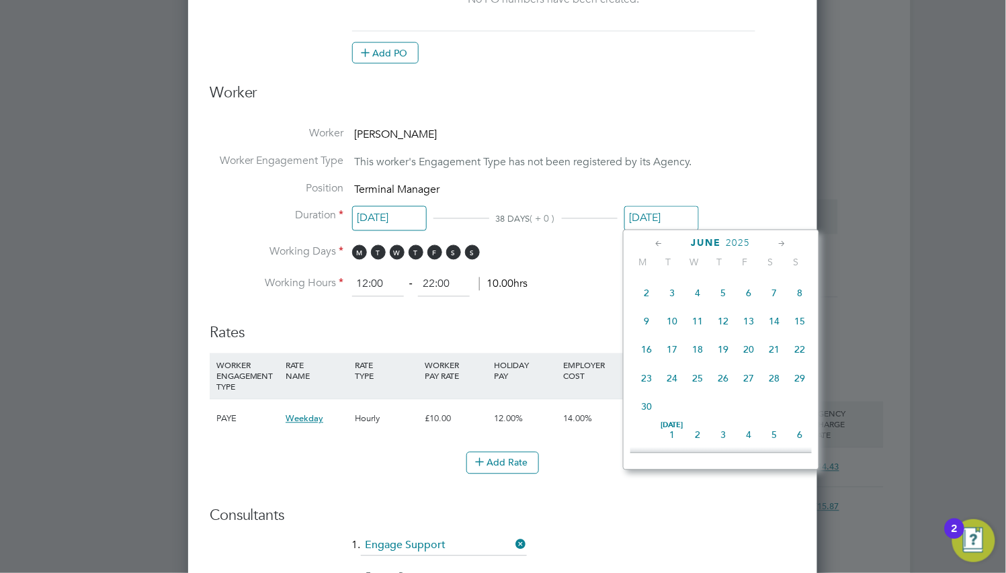
click at [783, 242] on icon at bounding box center [782, 244] width 13 height 15
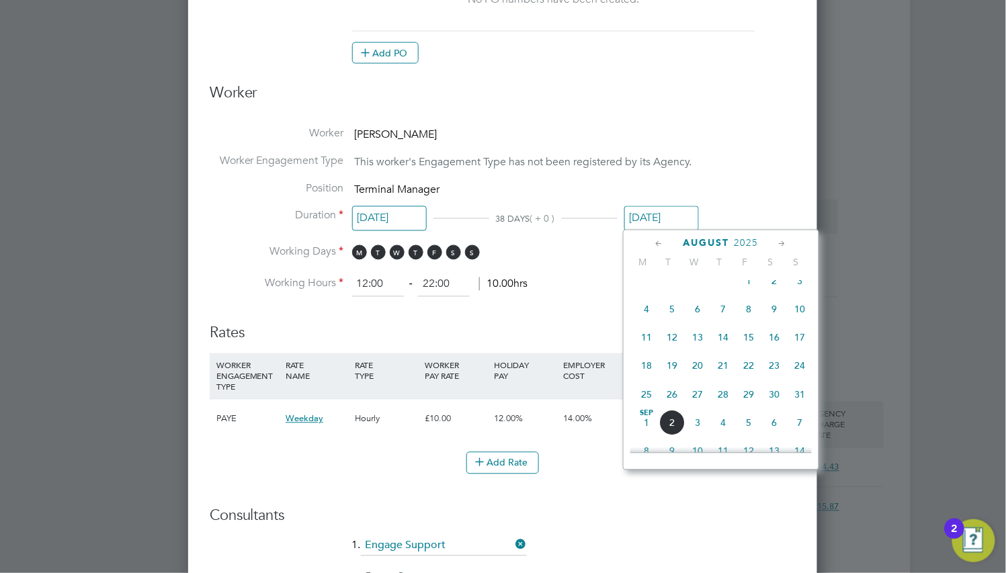
click at [783, 242] on icon at bounding box center [782, 244] width 13 height 15
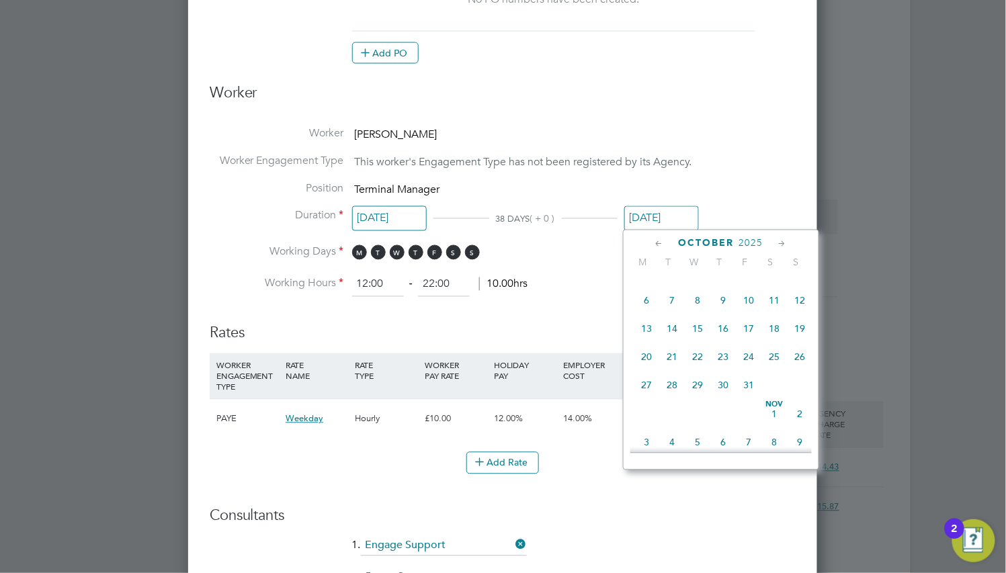
click at [783, 242] on icon at bounding box center [782, 244] width 13 height 15
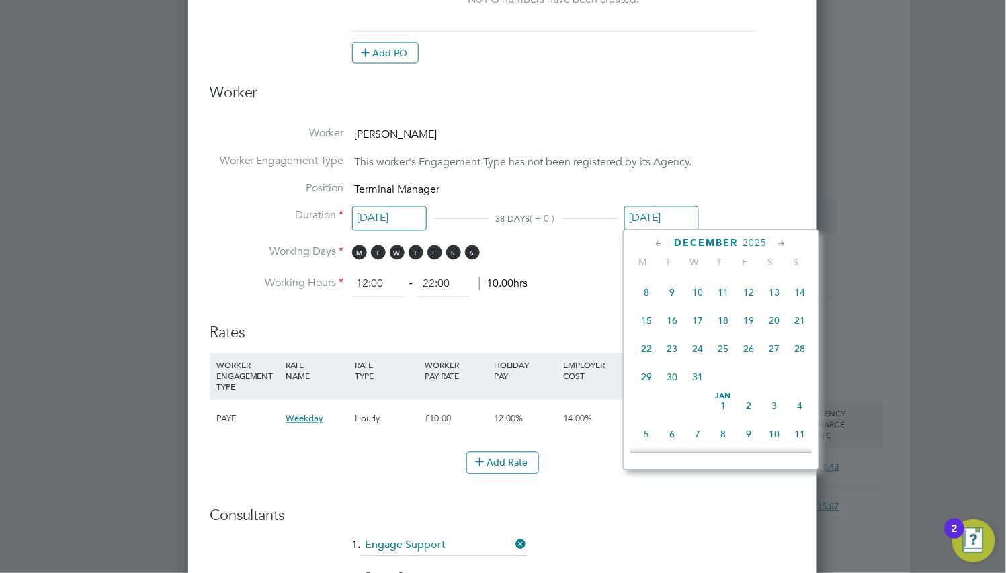
click at [796, 277] on span "7" at bounding box center [800, 264] width 26 height 26
type input "07 Dec 2025"
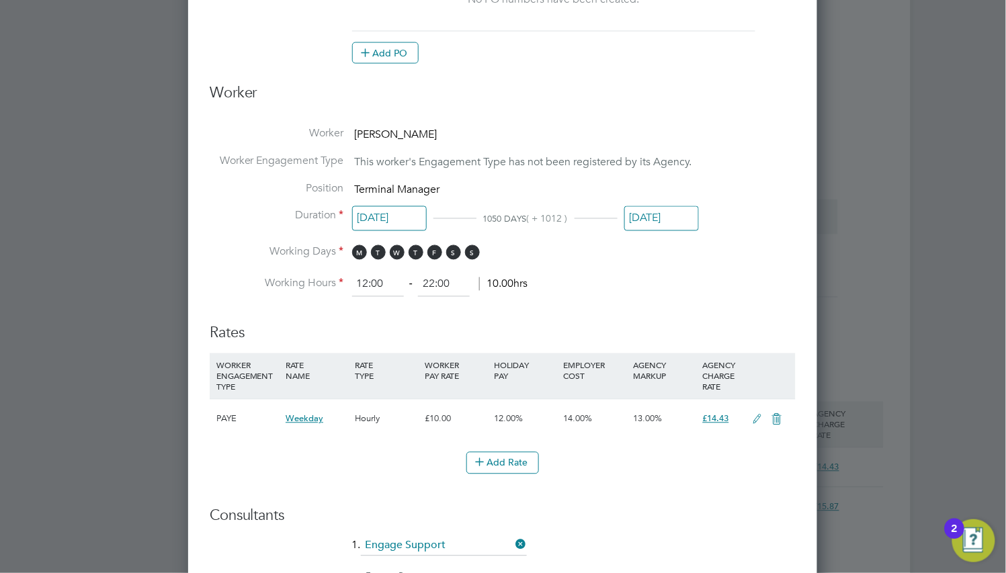
click at [397, 222] on input "23 Jan 2023" at bounding box center [389, 218] width 75 height 25
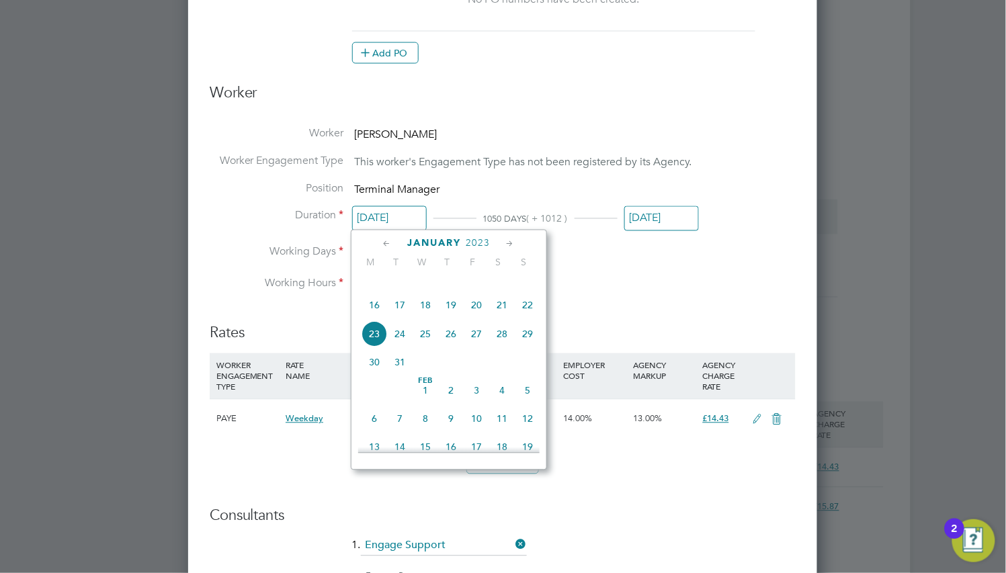
click at [474, 235] on div "January 2023 M T W T F S S Oct 1 2 3 4 5 6 7 8 9 10 11 12 13 14 15 16 17 18 19 …" at bounding box center [449, 350] width 196 height 240
click at [476, 239] on span "2023" at bounding box center [477, 243] width 24 height 11
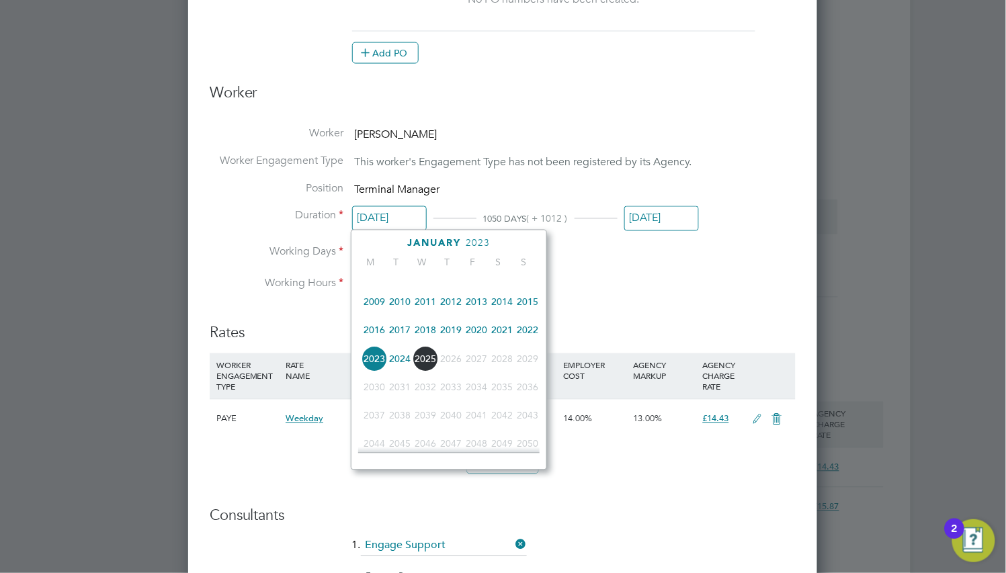
click at [426, 371] on span "2025" at bounding box center [425, 359] width 26 height 26
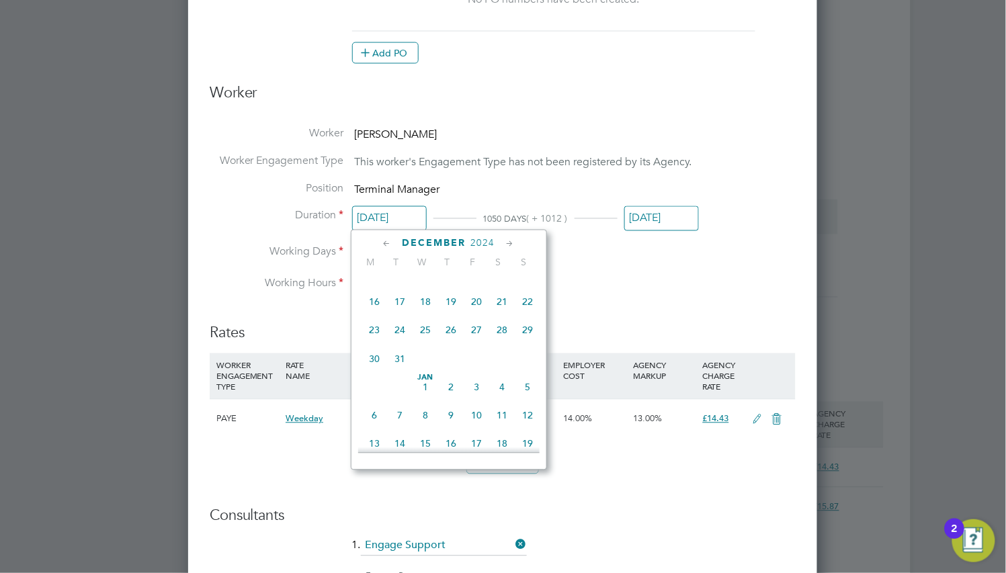
click at [502, 245] on div "December 2024" at bounding box center [448, 243] width 181 height 13
click at [504, 244] on icon at bounding box center [510, 244] width 13 height 15
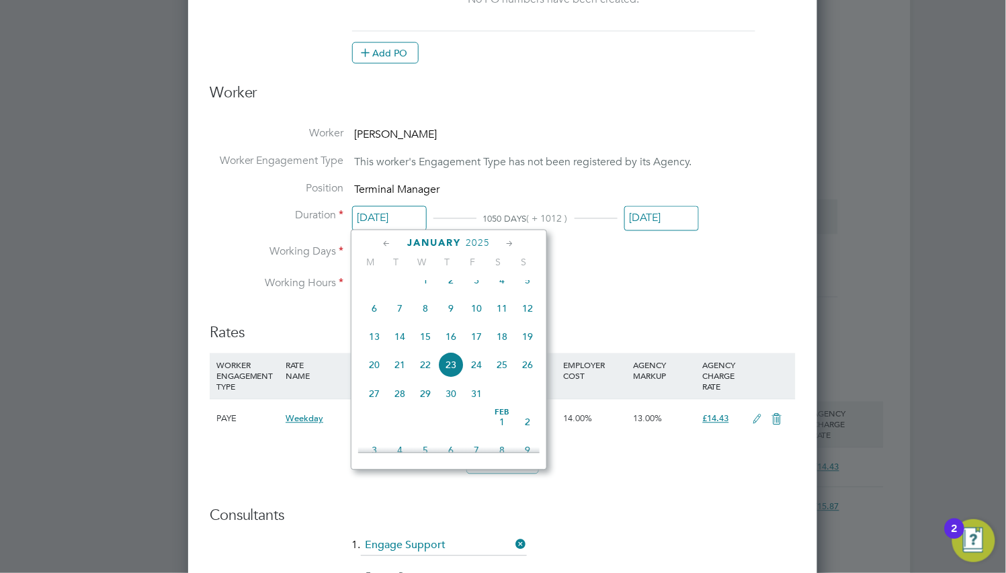
click at [507, 244] on icon at bounding box center [510, 244] width 13 height 15
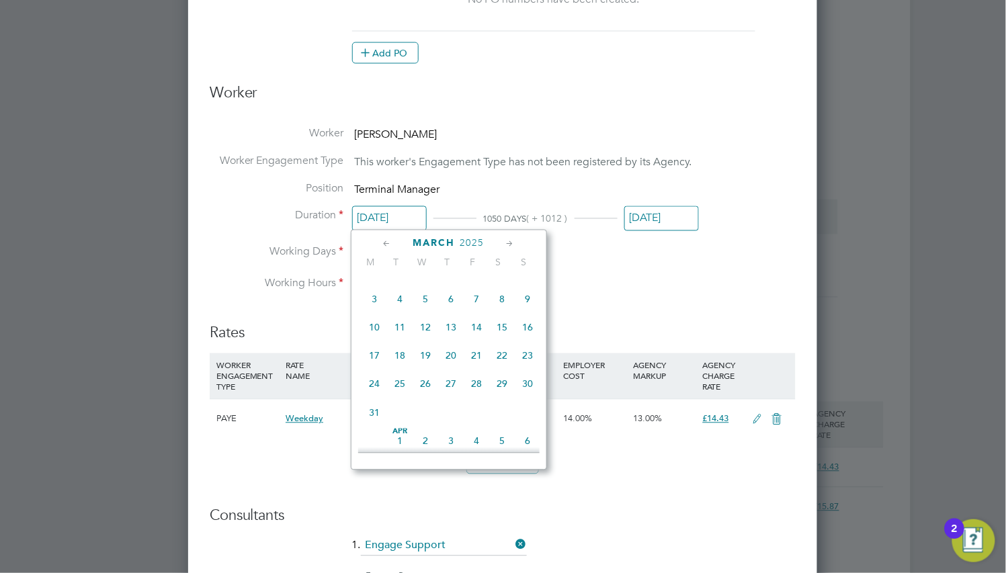
click at [507, 244] on icon at bounding box center [510, 244] width 13 height 15
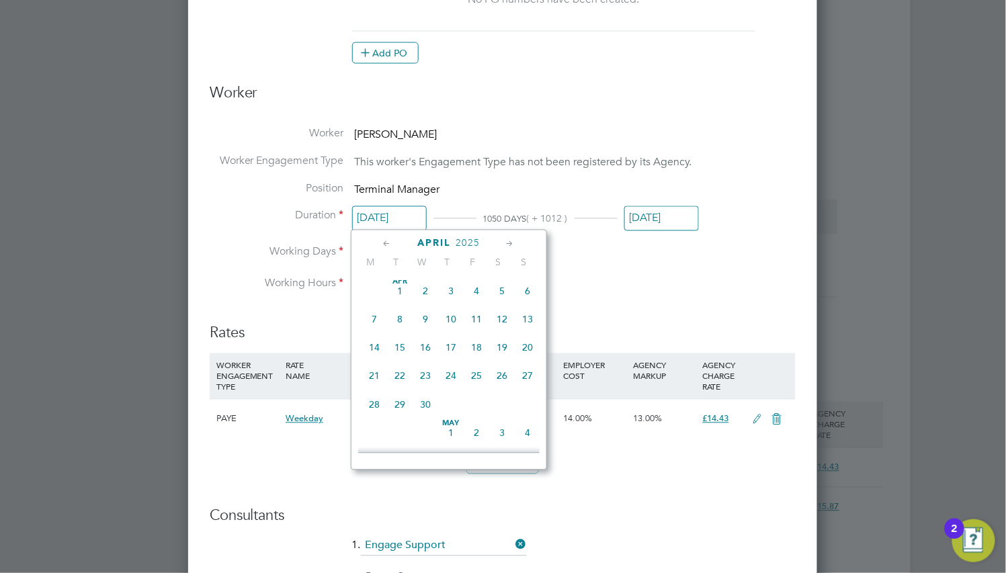
click at [507, 244] on icon at bounding box center [510, 244] width 13 height 15
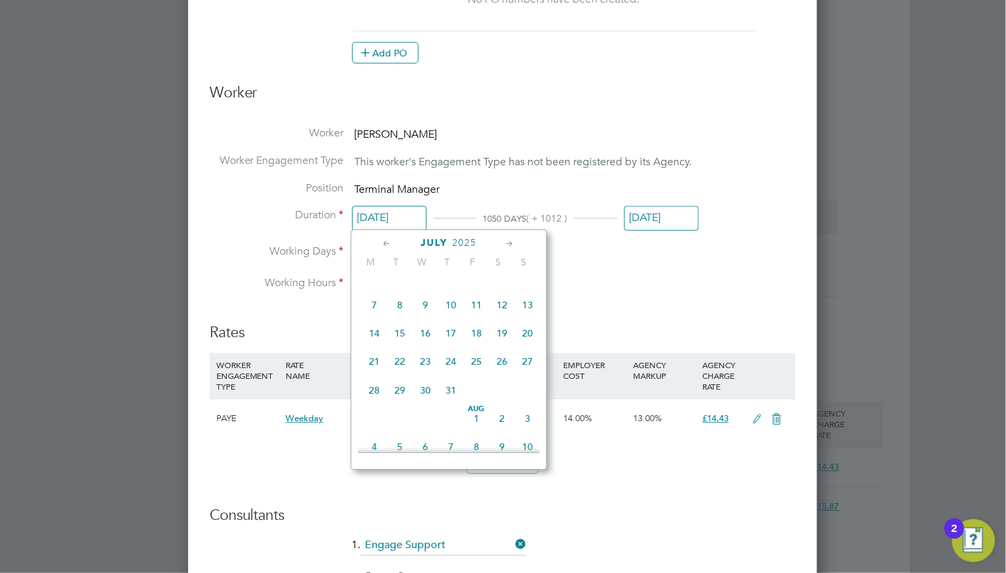
click at [507, 244] on icon at bounding box center [510, 244] width 13 height 15
click at [509, 244] on icon at bounding box center [510, 244] width 13 height 15
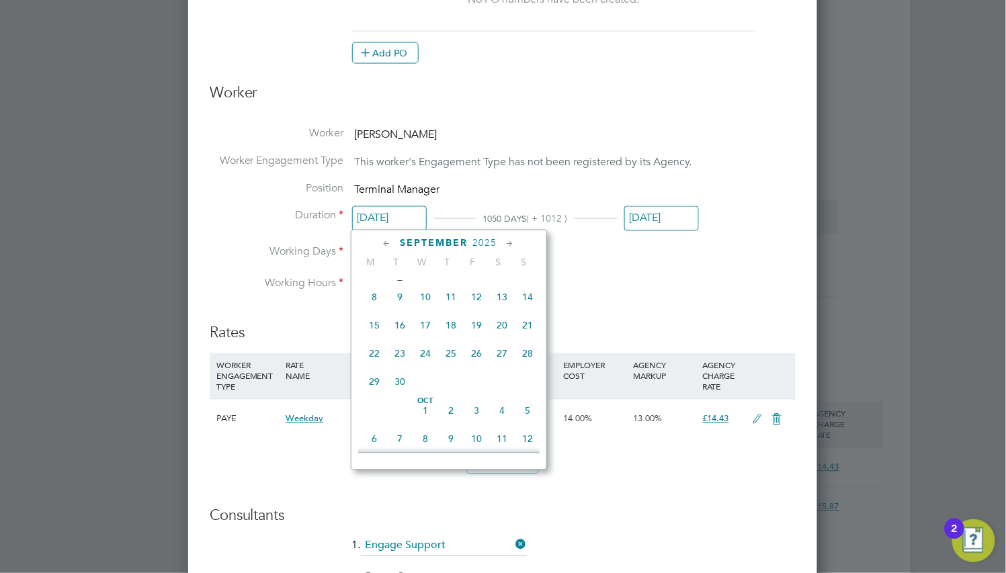
click at [517, 310] on span "14" at bounding box center [528, 297] width 26 height 26
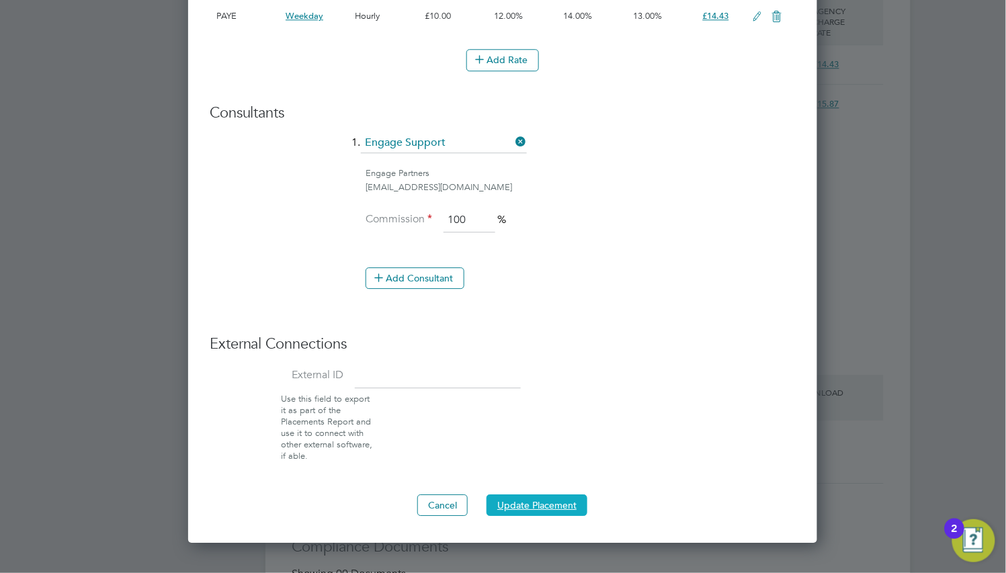
click at [539, 494] on button "Update Placement" at bounding box center [536, 504] width 101 height 21
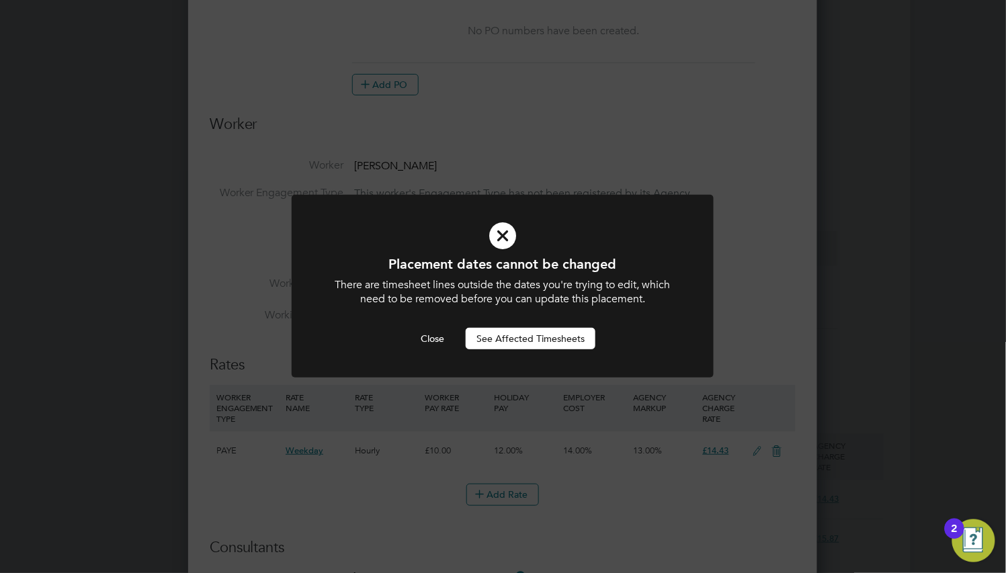
click at [488, 341] on button "See Affected Timesheets" at bounding box center [530, 338] width 130 height 21
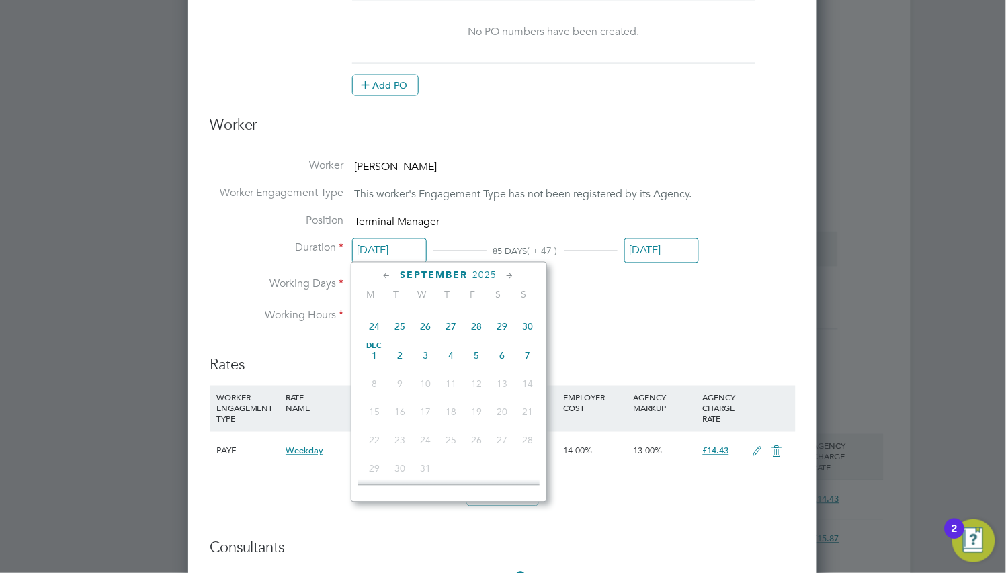
click at [385, 246] on input "14 Sep 2025" at bounding box center [389, 250] width 75 height 25
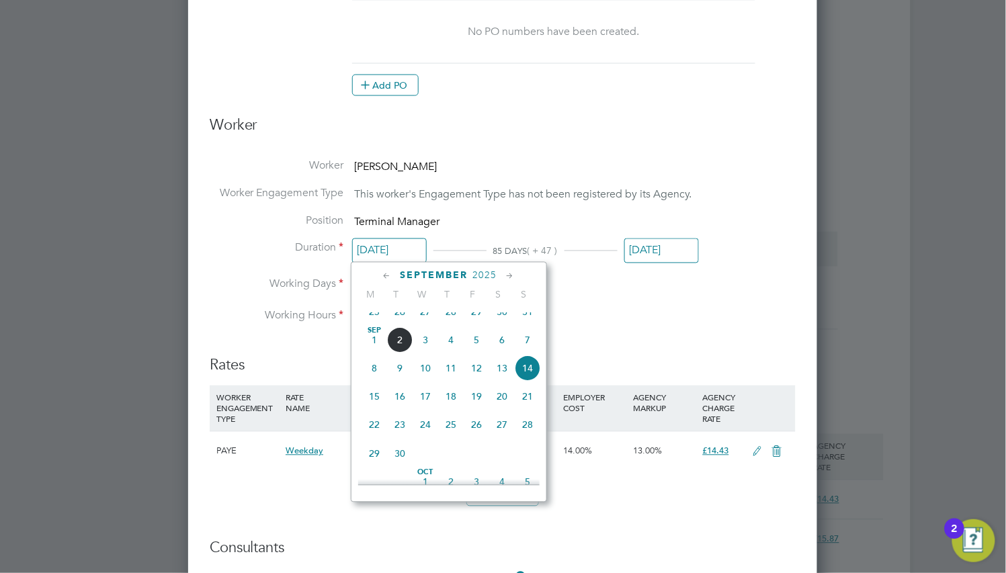
click at [480, 280] on span "2025" at bounding box center [485, 275] width 24 height 11
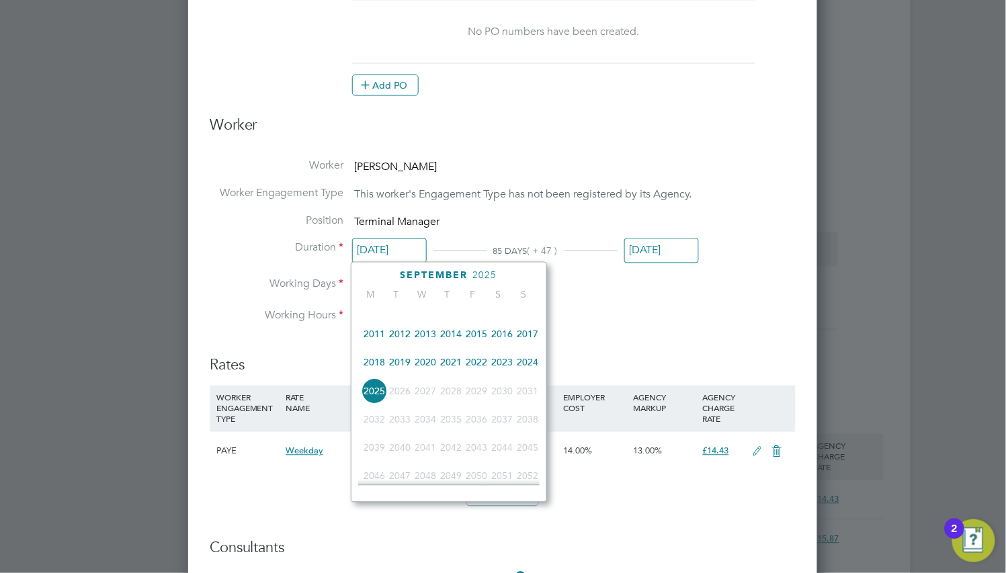
click at [504, 372] on span "2023" at bounding box center [502, 362] width 26 height 26
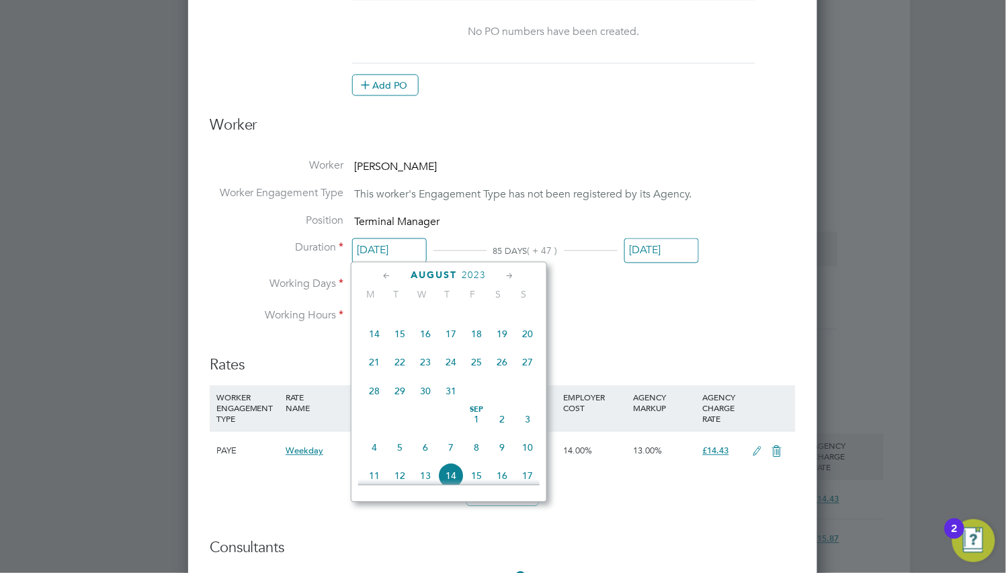
click at [378, 318] on span "7" at bounding box center [374, 306] width 26 height 26
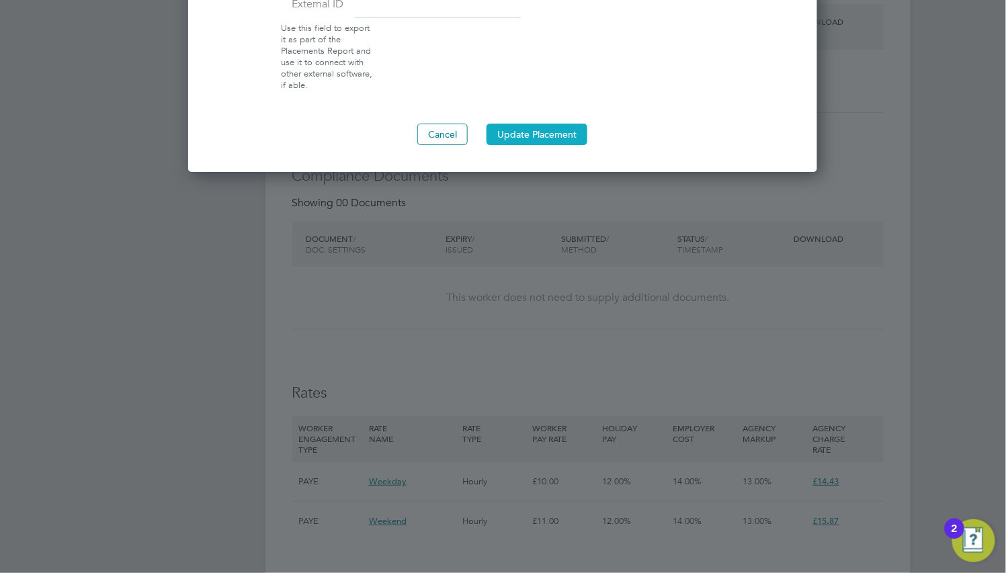
click at [551, 130] on button "Update Placement" at bounding box center [536, 134] width 101 height 21
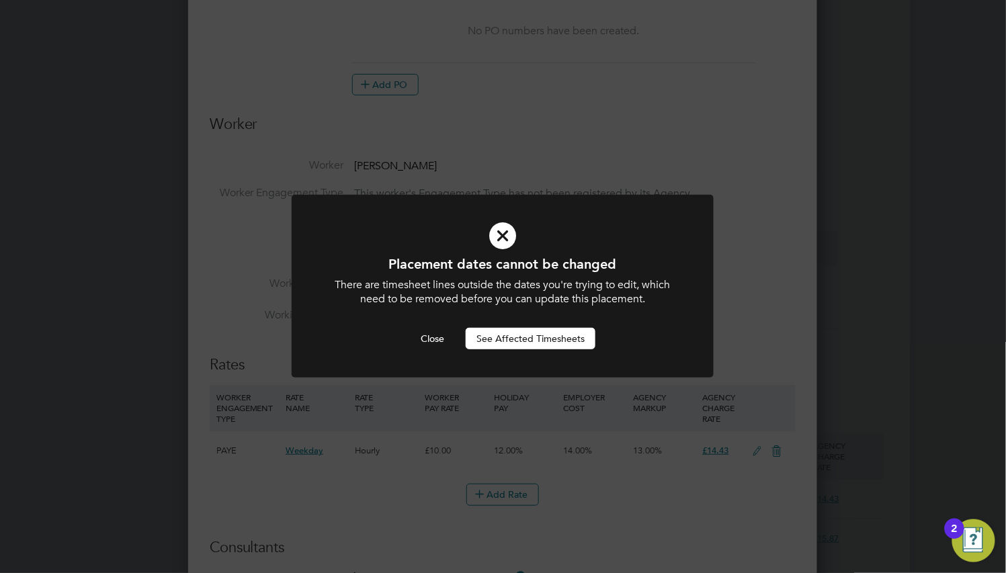
click at [547, 343] on button "See Affected Timesheets" at bounding box center [530, 338] width 130 height 21
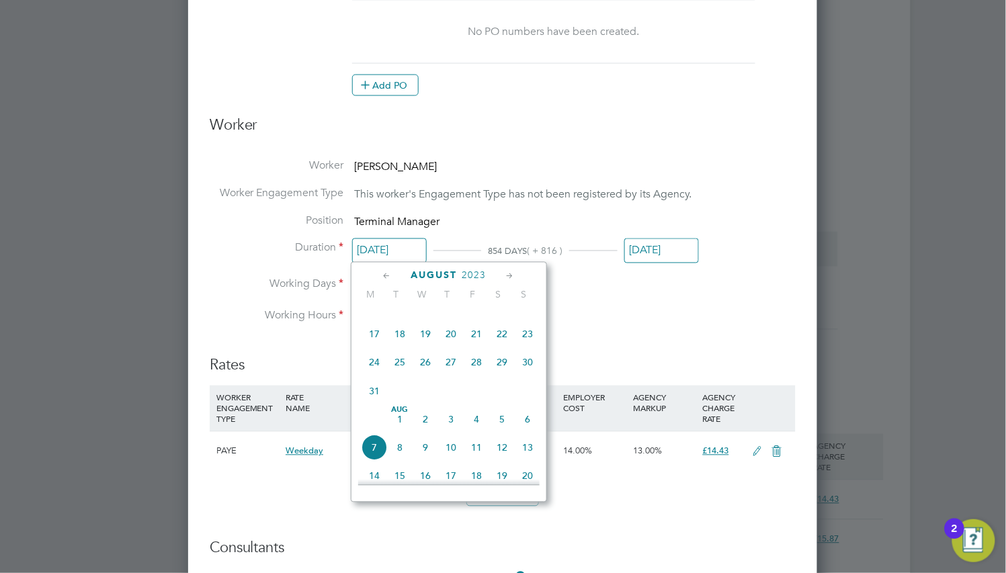
click at [401, 240] on input "07 Aug 2023" at bounding box center [389, 250] width 75 height 25
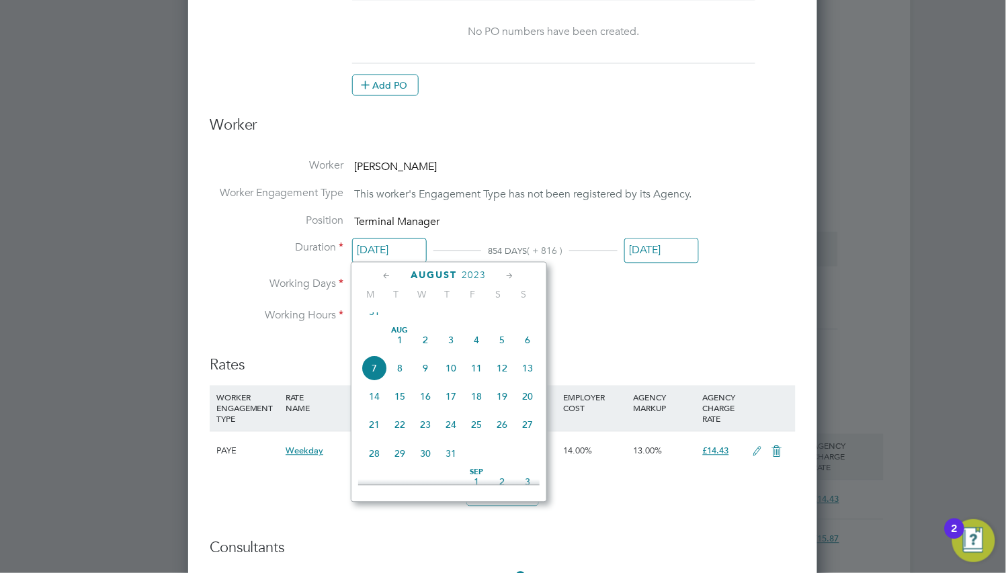
click at [392, 274] on icon at bounding box center [387, 276] width 13 height 15
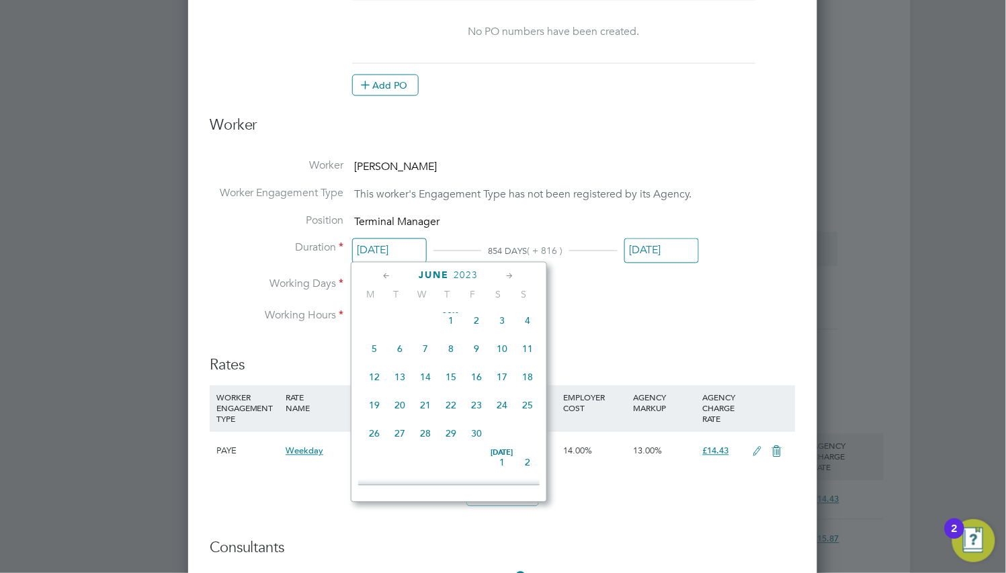
click at [392, 274] on icon at bounding box center [387, 276] width 13 height 15
click at [424, 331] on span "Feb 1" at bounding box center [425, 326] width 26 height 26
type input "01 Feb 2023"
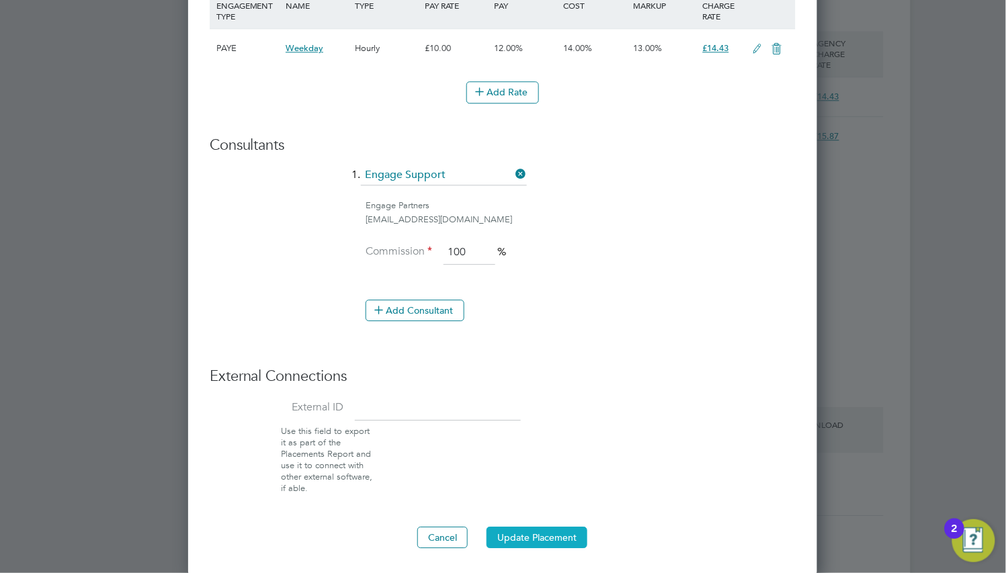
click at [554, 537] on button "Update Placement" at bounding box center [536, 537] width 101 height 21
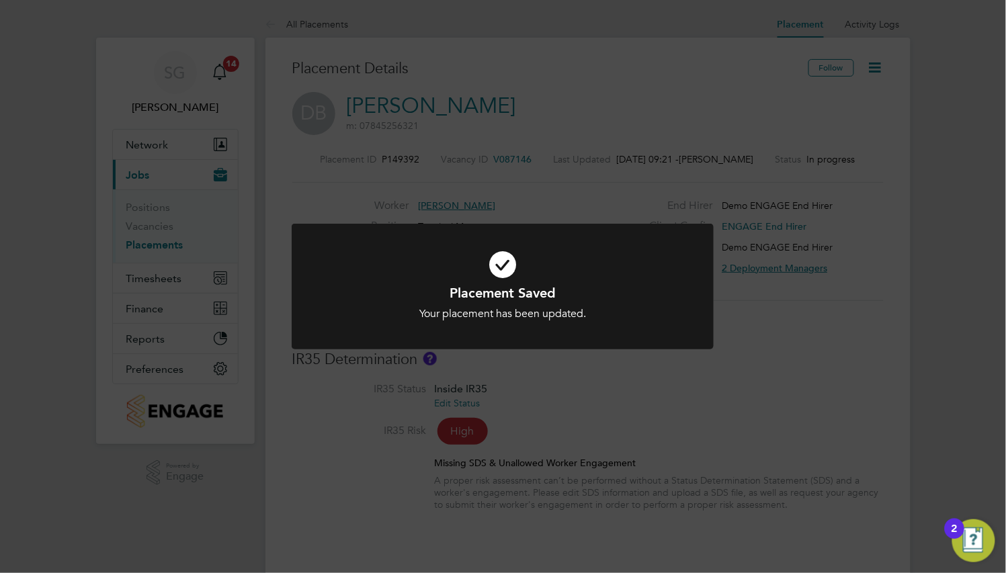
click at [575, 326] on div at bounding box center [503, 287] width 422 height 126
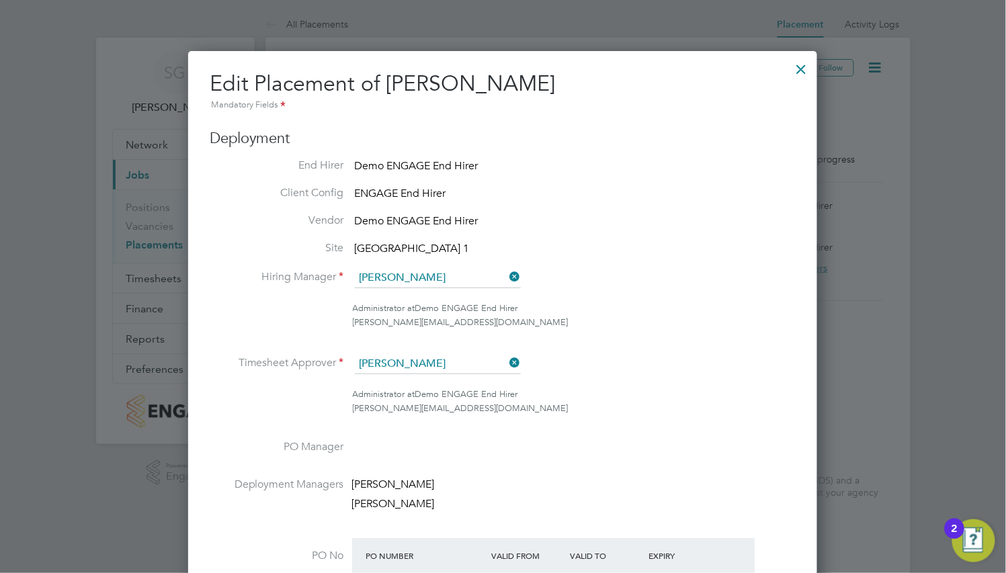
click at [798, 71] on div at bounding box center [801, 66] width 24 height 24
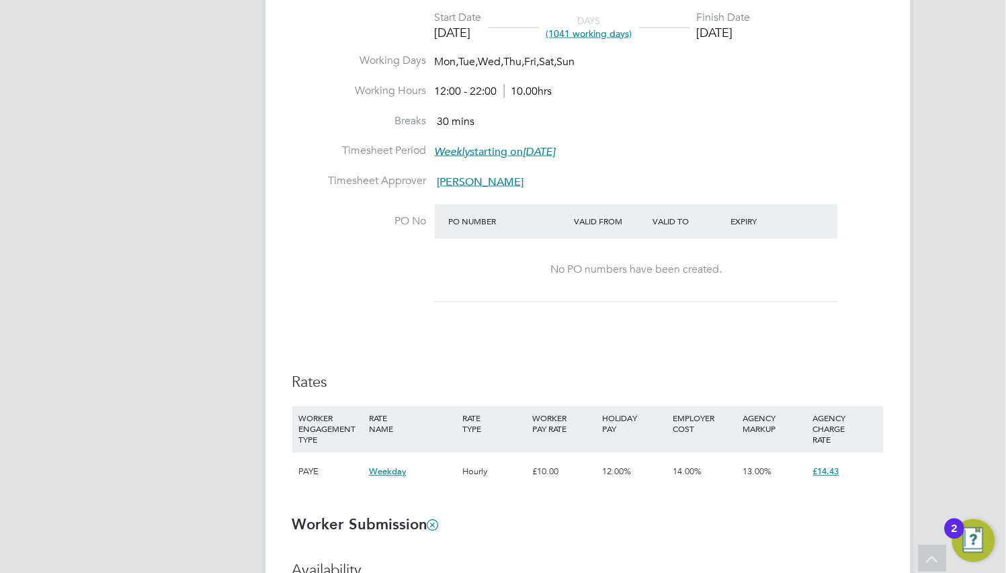
scroll to position [806, 0]
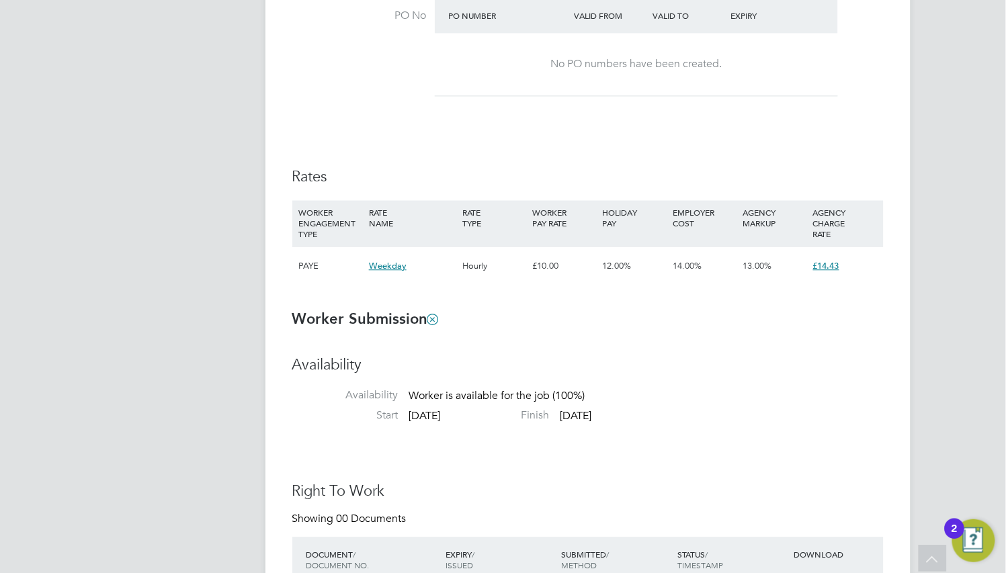
click at [309, 320] on b "Worker Submission" at bounding box center [365, 319] width 146 height 18
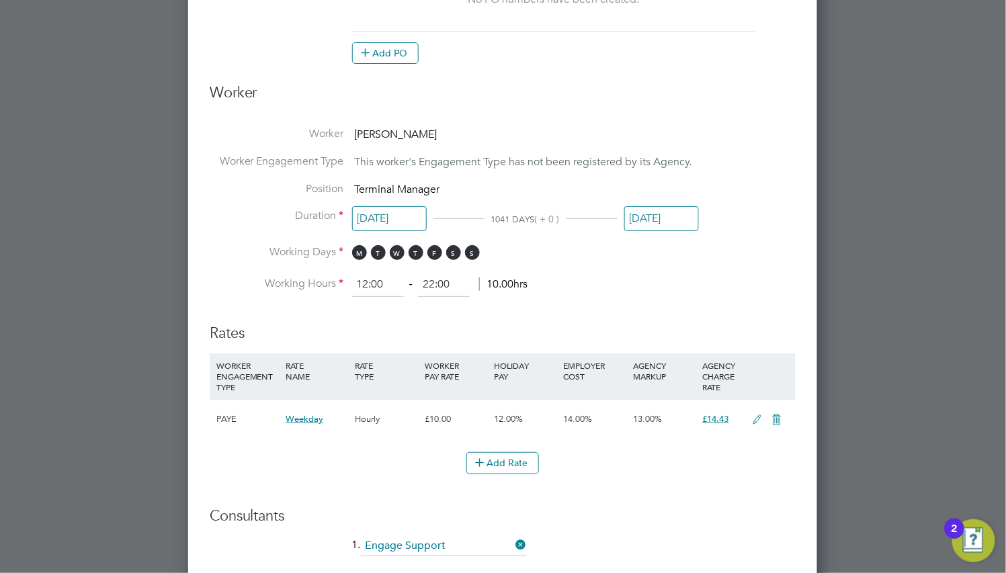
scroll to position [1612, 0]
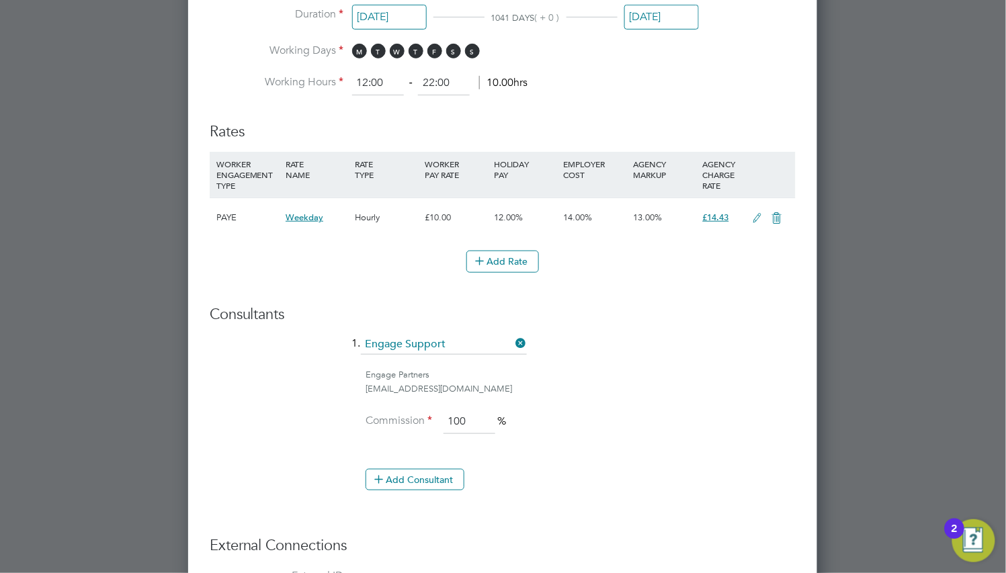
click at [753, 222] on icon at bounding box center [757, 218] width 17 height 11
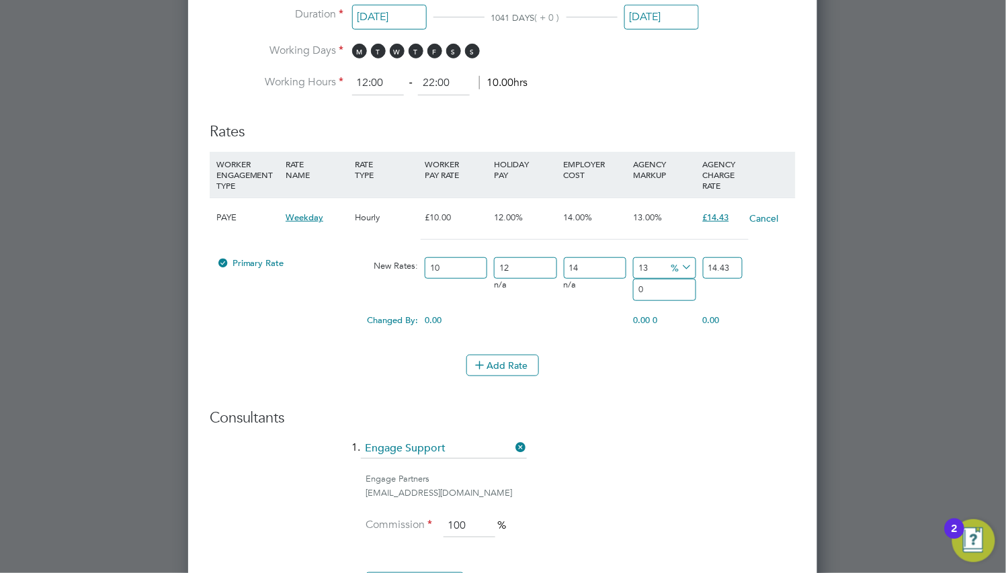
scroll to position [1580, 629]
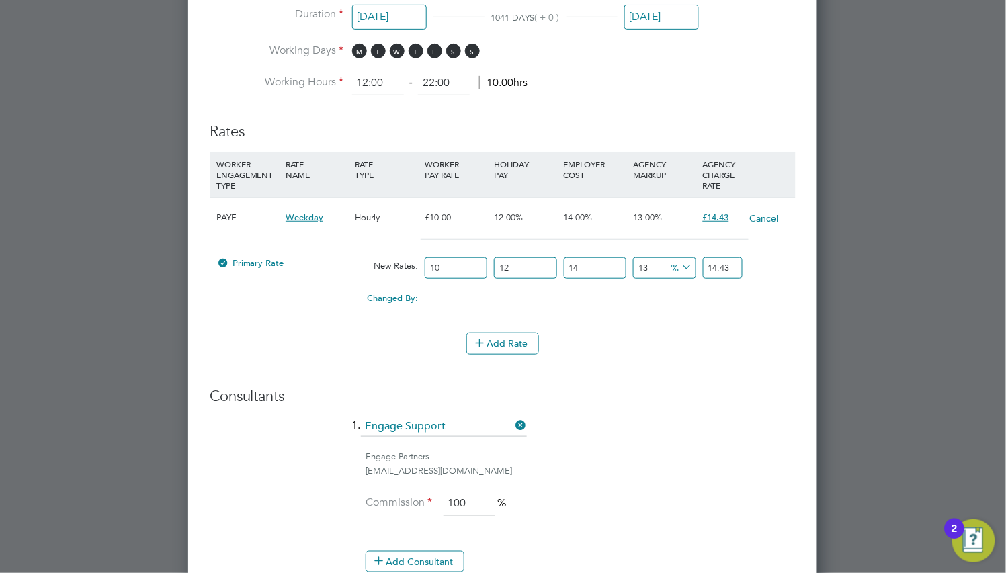
click at [465, 271] on input "10" at bounding box center [456, 268] width 62 height 22
click at [465, 270] on input "10" at bounding box center [456, 268] width 62 height 22
type input "12.21"
type input "17.61639264"
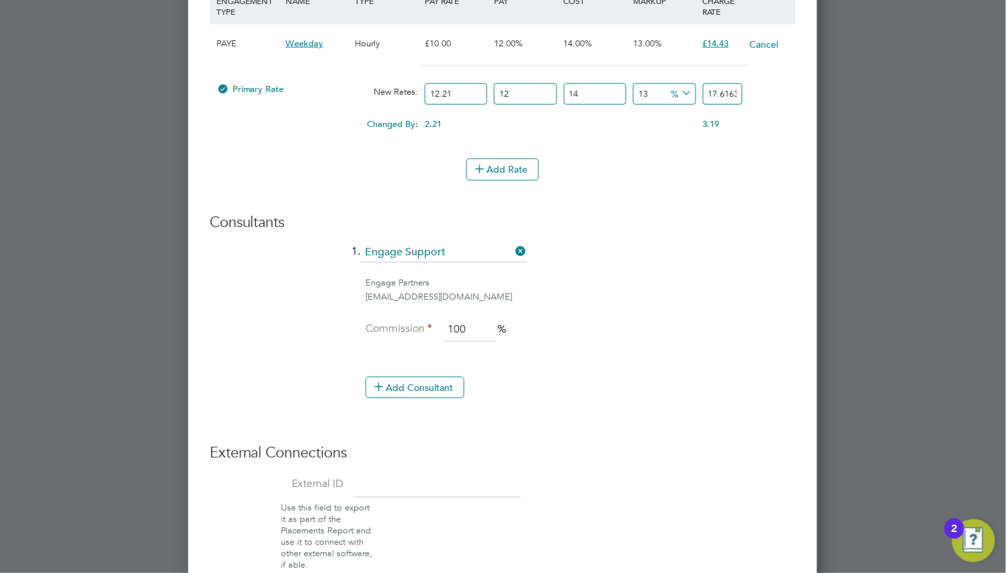
scroll to position [1865, 0]
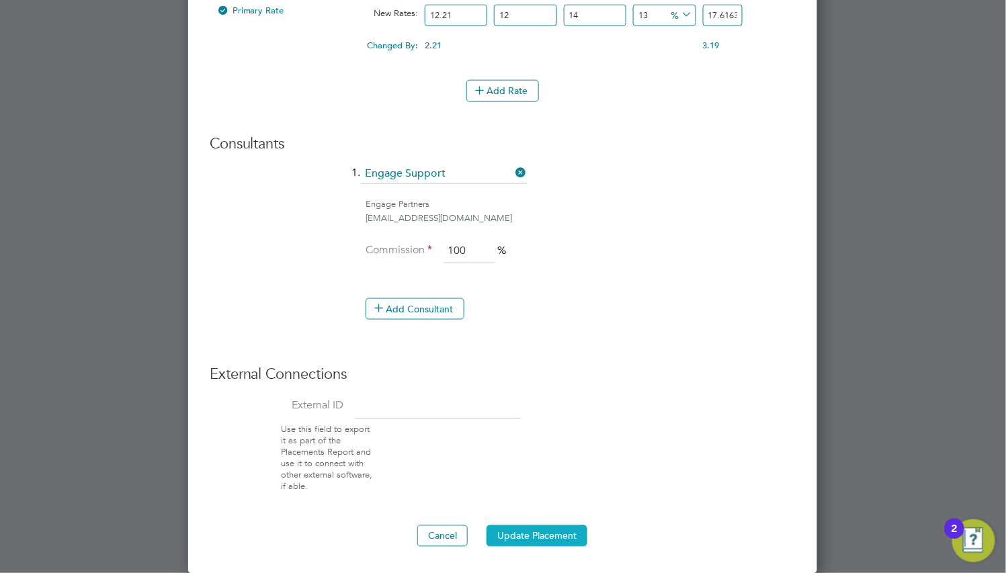
type input "12.21"
click at [537, 539] on button "Update Placement" at bounding box center [536, 535] width 101 height 21
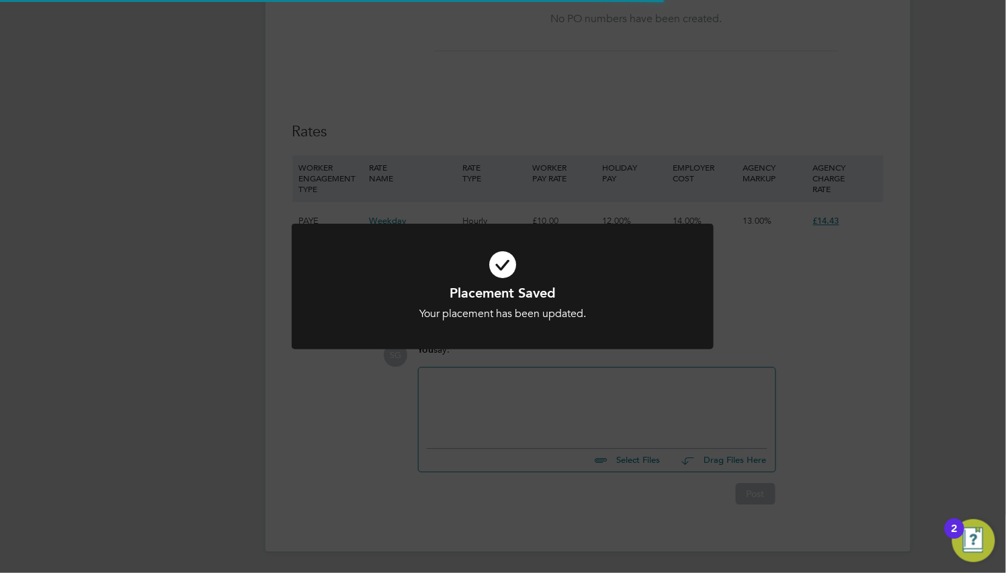
scroll to position [806, 0]
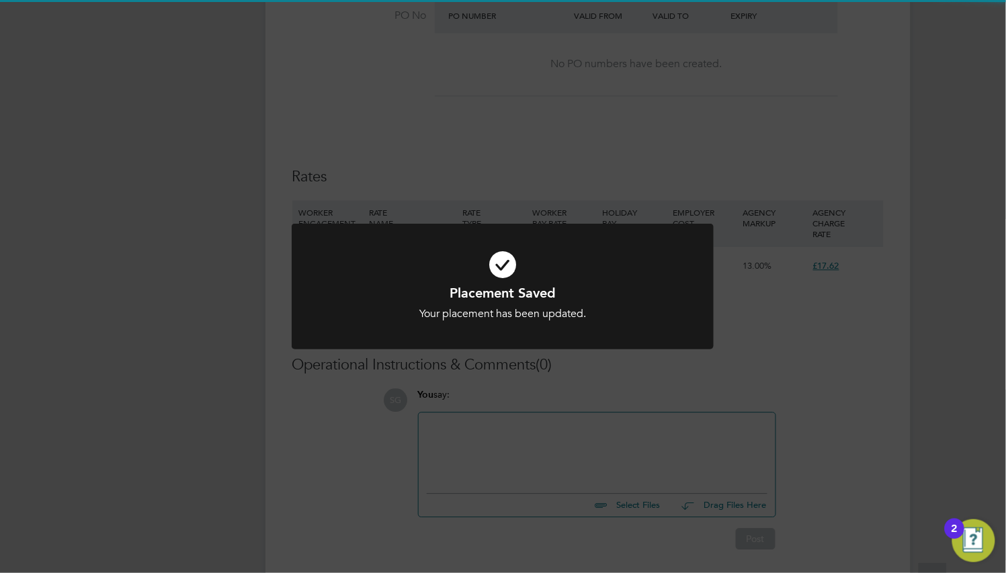
click at [556, 326] on div at bounding box center [503, 287] width 422 height 126
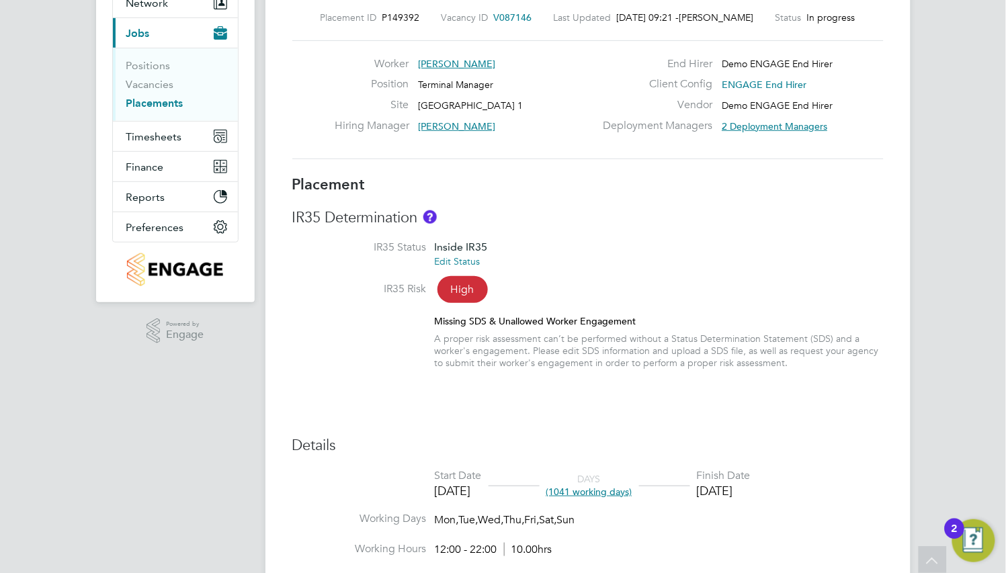
scroll to position [0, 0]
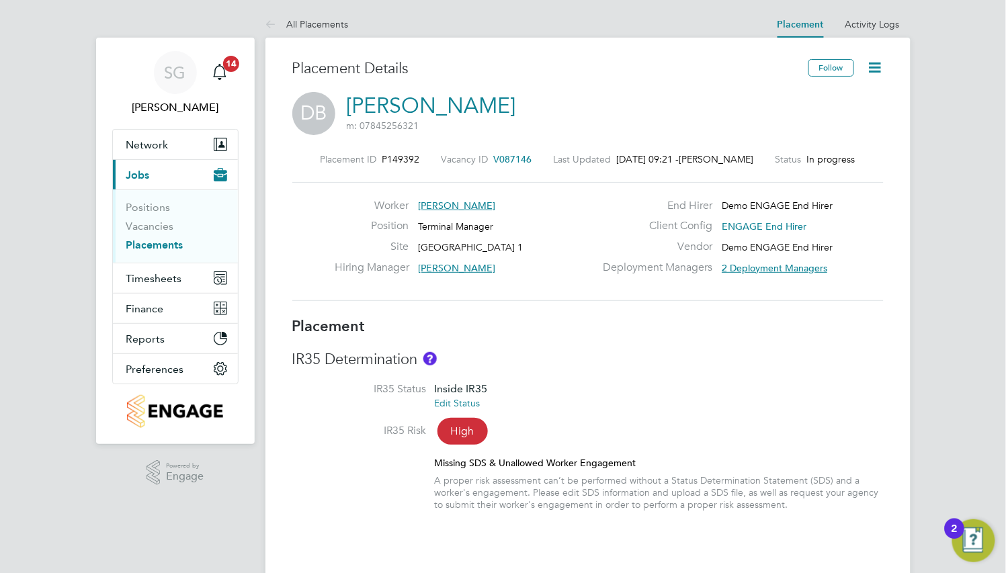
click at [878, 64] on icon at bounding box center [874, 67] width 17 height 17
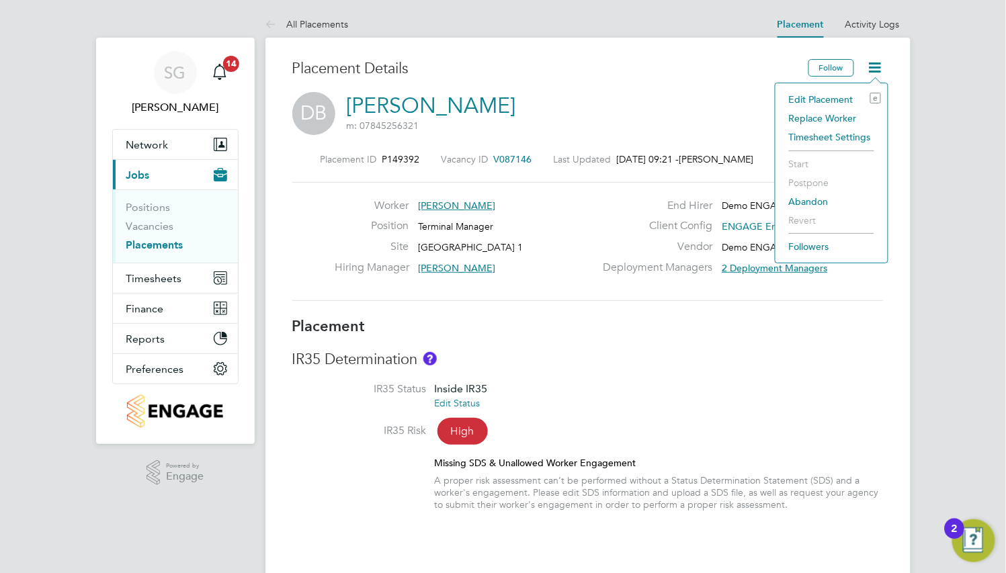
click at [833, 97] on li "Edit Placement e" at bounding box center [831, 99] width 99 height 19
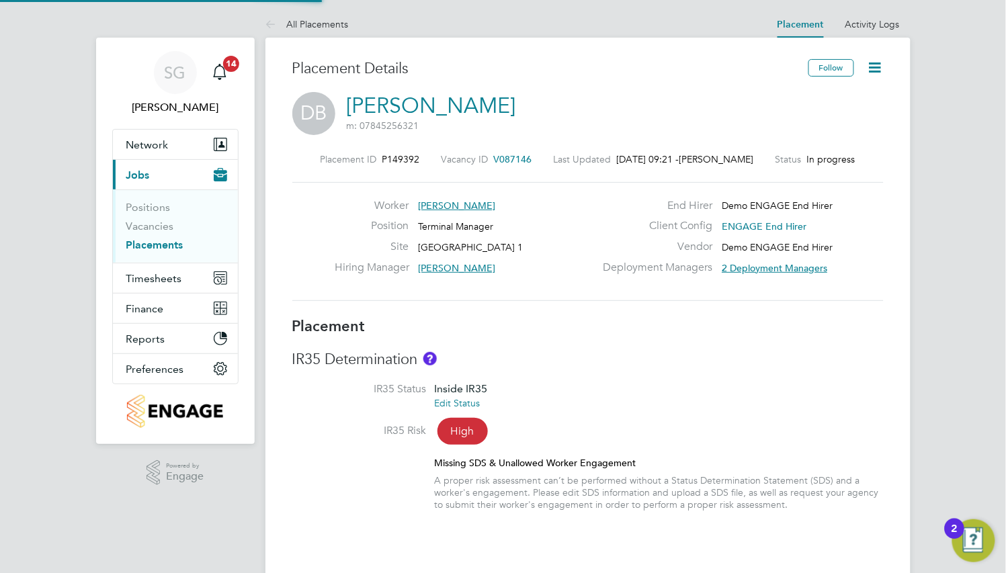
type input "[PERSON_NAME]"
type input "01 Feb 2023"
type input "07 Dec 2025"
type input "12:00"
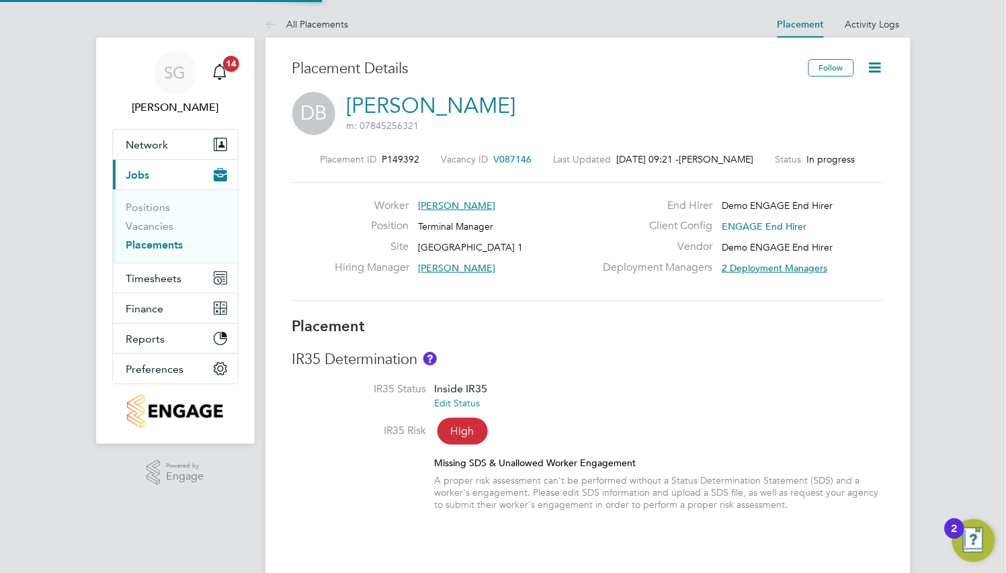
type input "22:00"
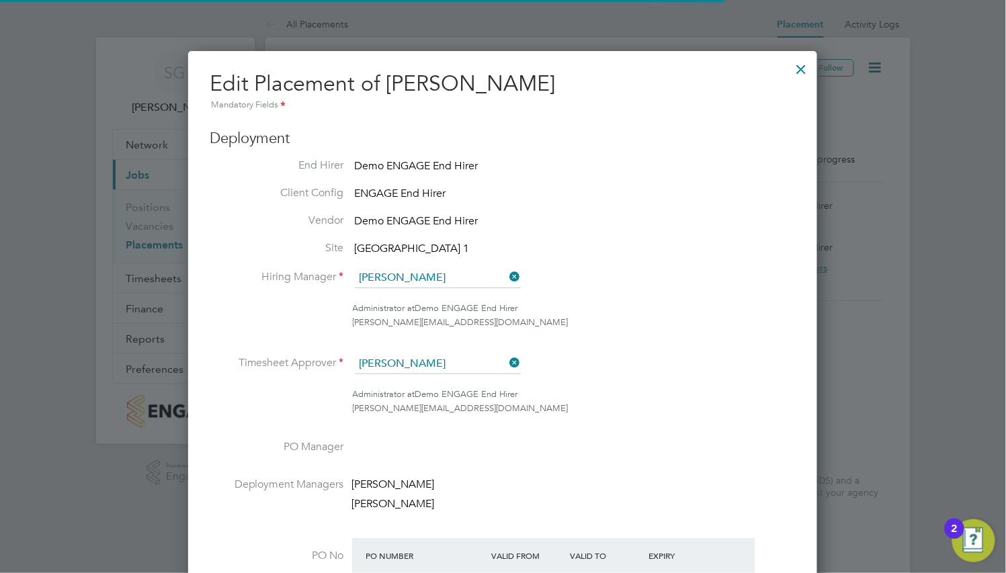
scroll to position [7, 6]
click at [796, 70] on div at bounding box center [801, 66] width 24 height 24
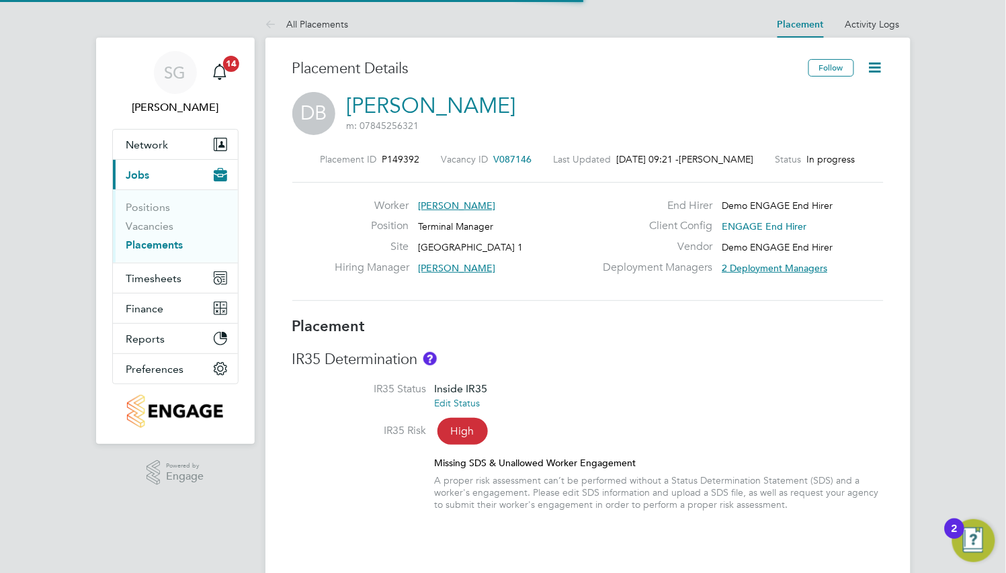
scroll to position [39, 93]
click at [874, 69] on icon at bounding box center [874, 67] width 17 height 17
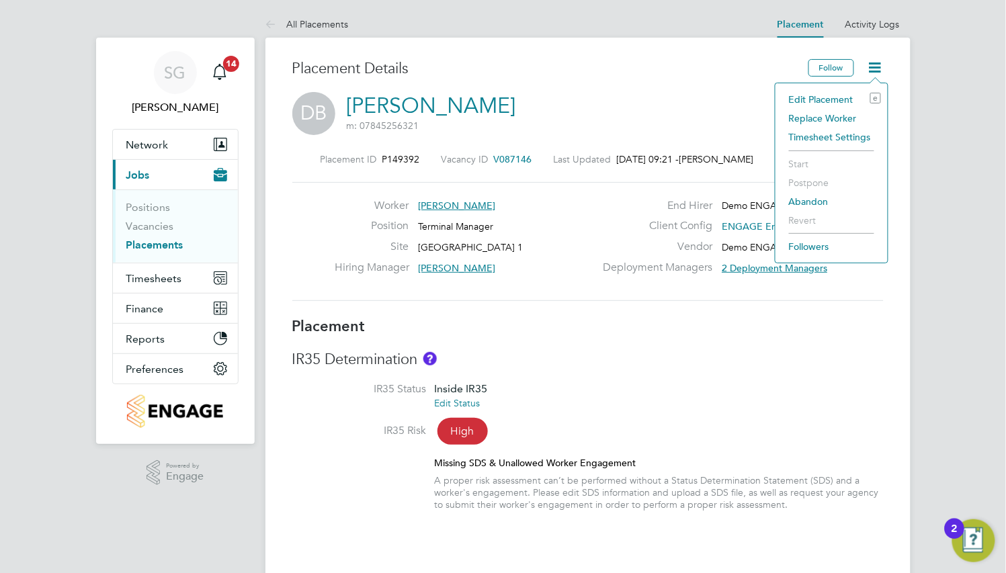
click at [833, 99] on li "Edit Placement e" at bounding box center [831, 99] width 99 height 19
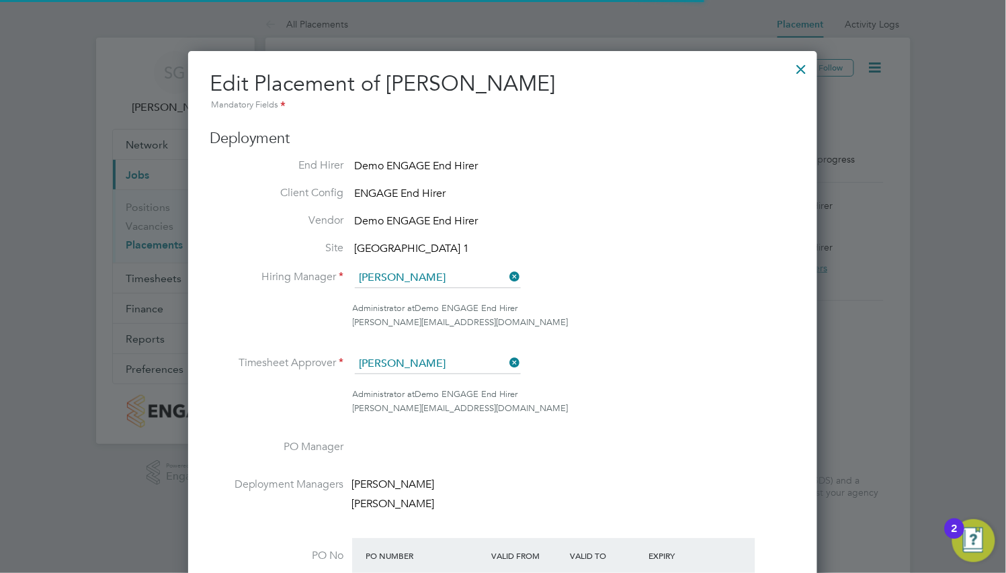
scroll to position [17, 586]
click at [802, 68] on div at bounding box center [801, 66] width 24 height 24
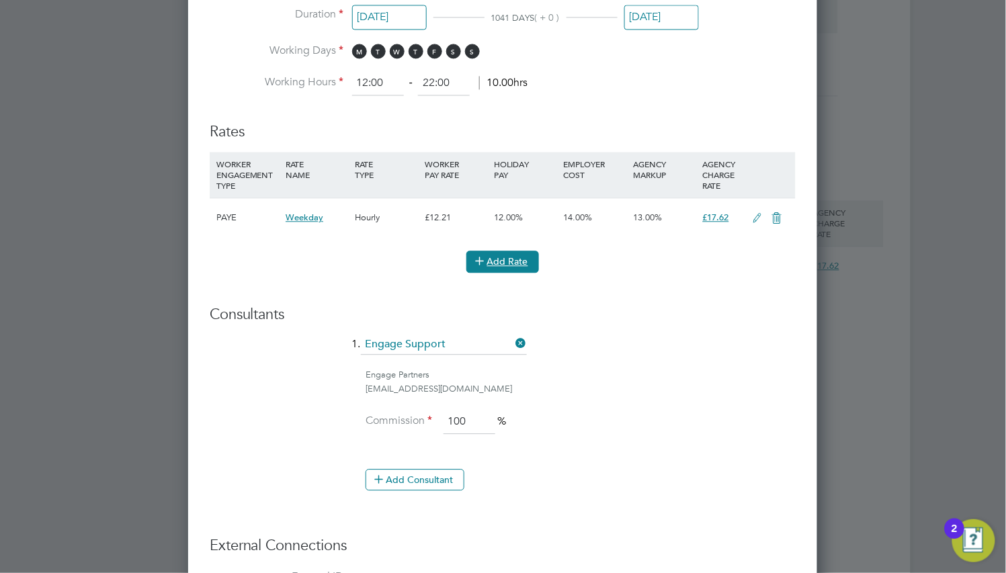
click at [515, 262] on button "Add Rate" at bounding box center [502, 261] width 73 height 21
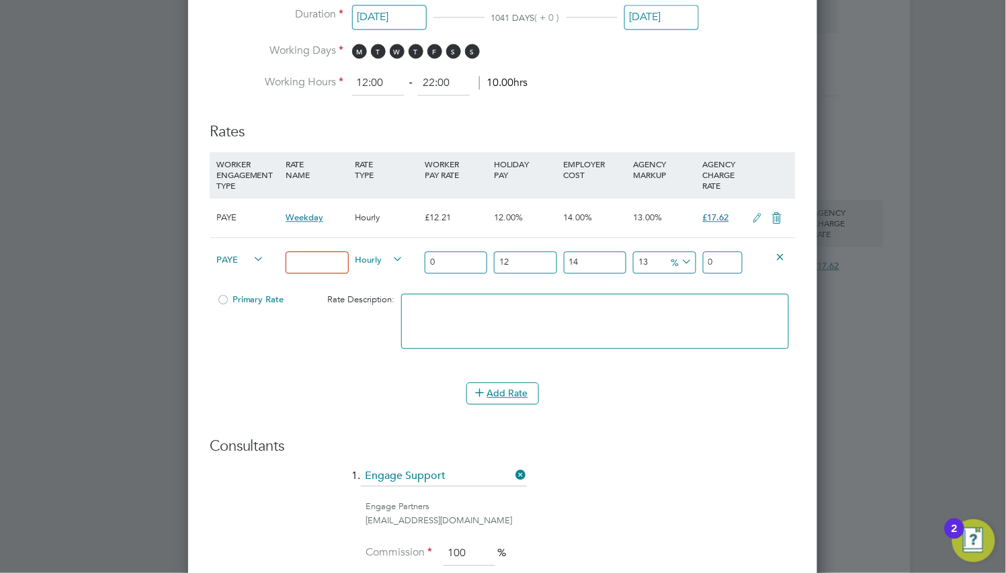
click at [246, 260] on span "PAYE" at bounding box center [240, 258] width 48 height 15
click at [258, 272] on li "PAYE" at bounding box center [279, 273] width 136 height 17
click at [306, 262] on input at bounding box center [316, 262] width 62 height 22
type input "Basic"
click at [309, 280] on div "Basic" at bounding box center [316, 262] width 69 height 49
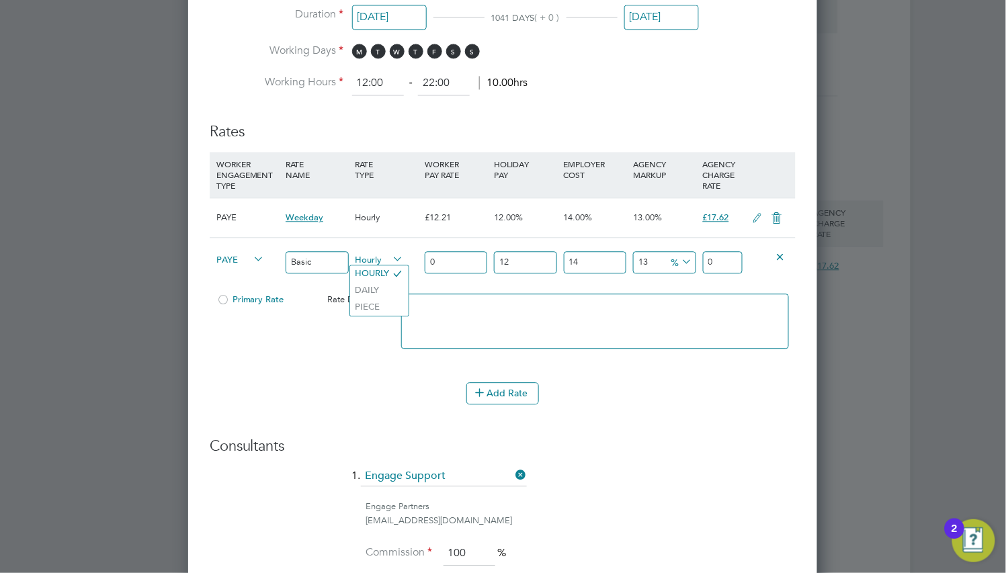
click at [377, 261] on span "Hourly" at bounding box center [379, 258] width 48 height 15
click at [460, 264] on input "0" at bounding box center [456, 262] width 62 height 22
type input "1"
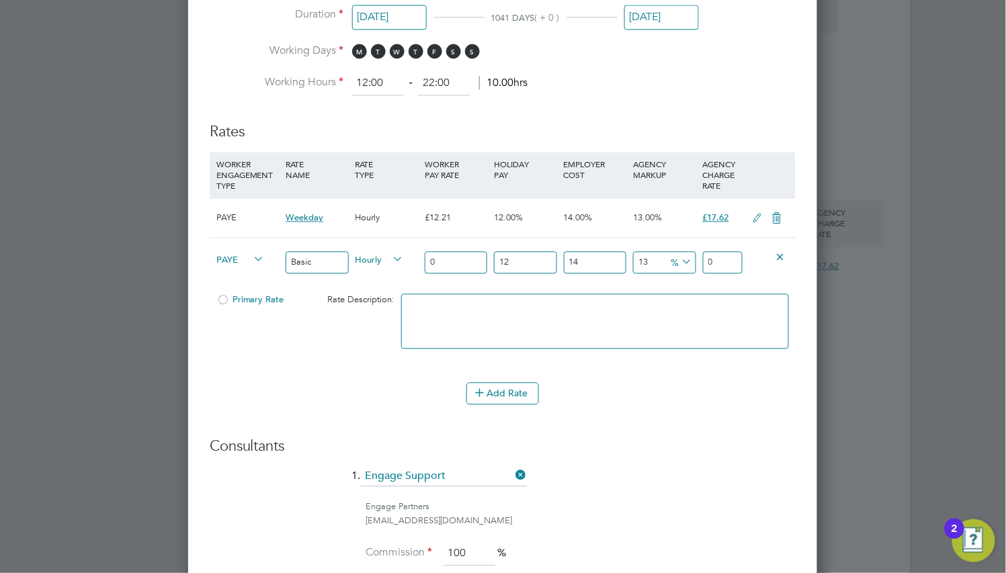
type input "1.442784"
type input "14"
type input "20.198976"
type input "14"
click at [464, 276] on div "14" at bounding box center [455, 262] width 69 height 49
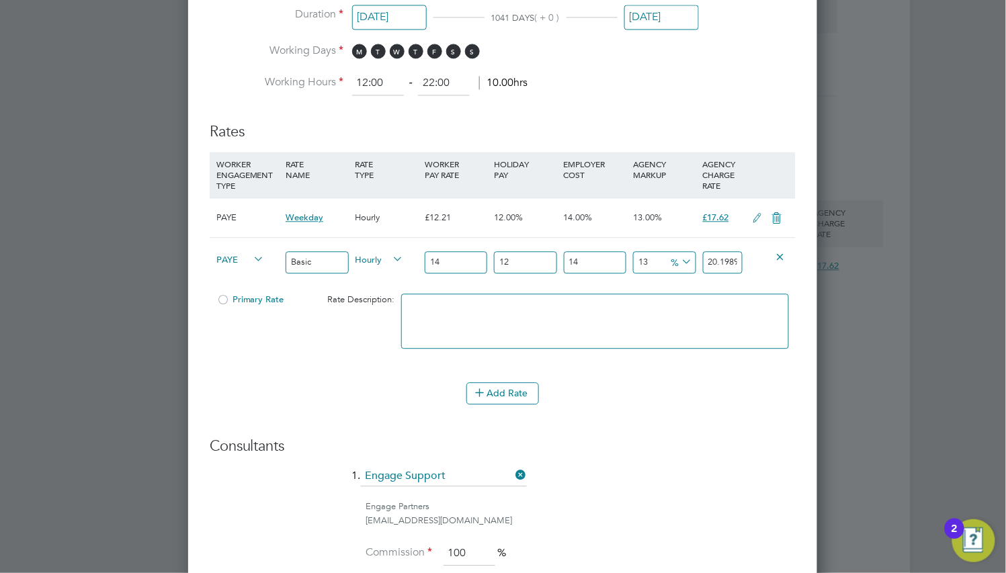
click at [652, 261] on input "13" at bounding box center [664, 262] width 62 height 22
type input "1"
type input "18.053952"
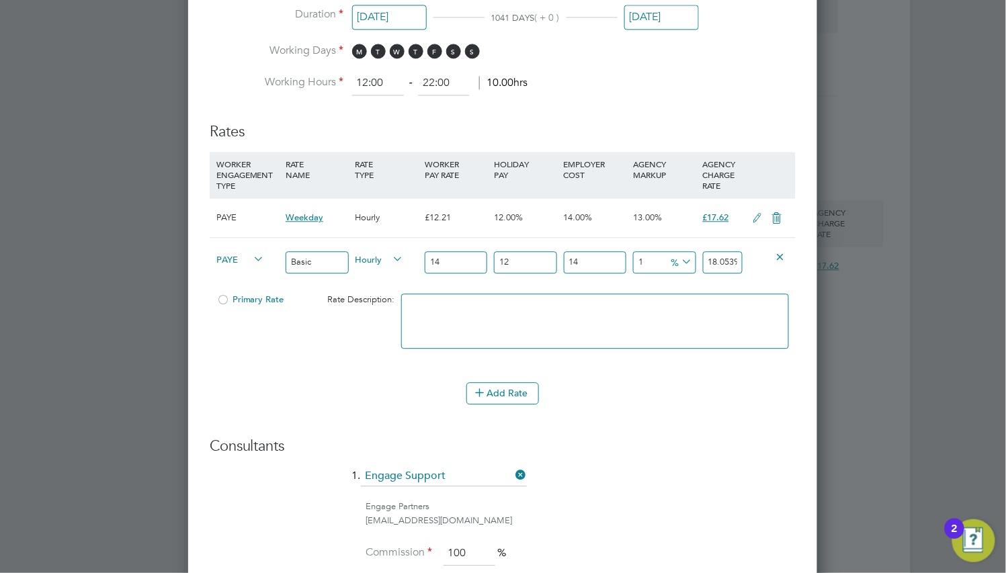
type input "14"
type input "20.377728"
type input "14"
click at [679, 261] on icon at bounding box center [679, 262] width 0 height 19
click at [715, 273] on div "20.377728" at bounding box center [722, 262] width 46 height 49
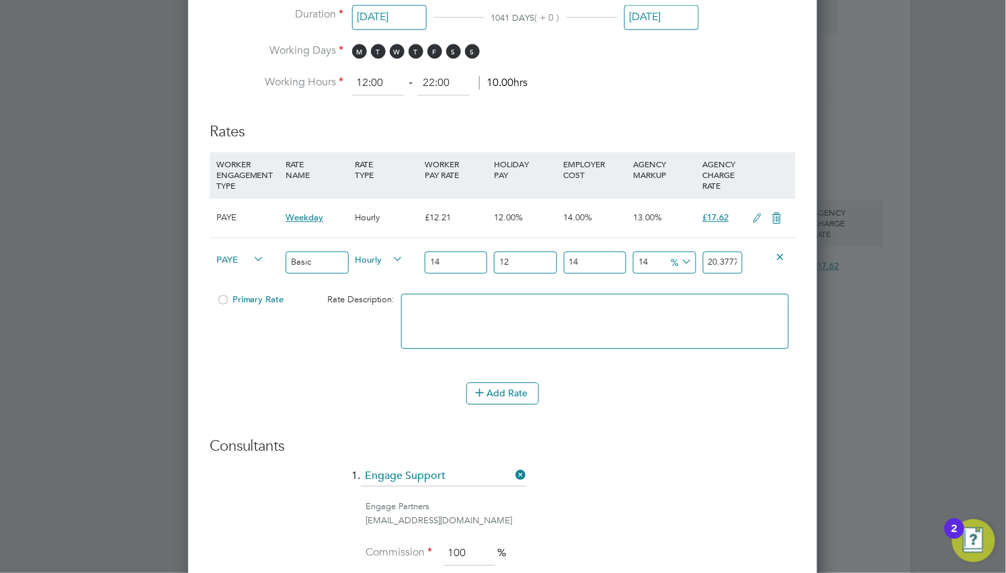
click at [671, 302] on textarea at bounding box center [594, 321] width 387 height 55
paste textarea "Only used for standard workers"
type textarea "Only used for standard workers"
click at [659, 287] on div "Only used for standard workers" at bounding box center [595, 328] width 394 height 82
click at [496, 388] on button "Add Rate" at bounding box center [502, 392] width 73 height 21
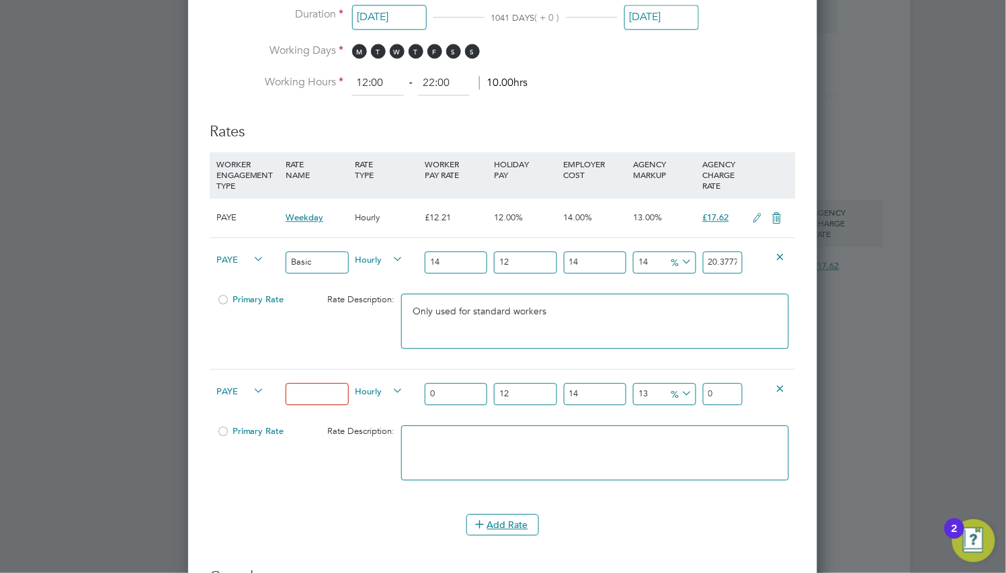
scroll to position [1008, 0]
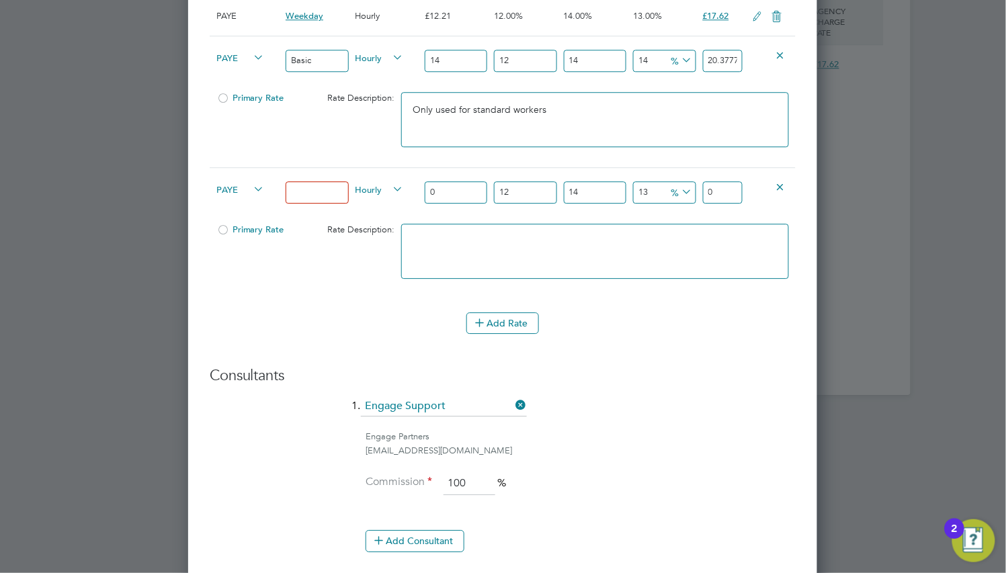
click at [319, 184] on input at bounding box center [316, 192] width 62 height 22
type input "Overtime"
click at [450, 188] on input "0" at bounding box center [456, 192] width 62 height 22
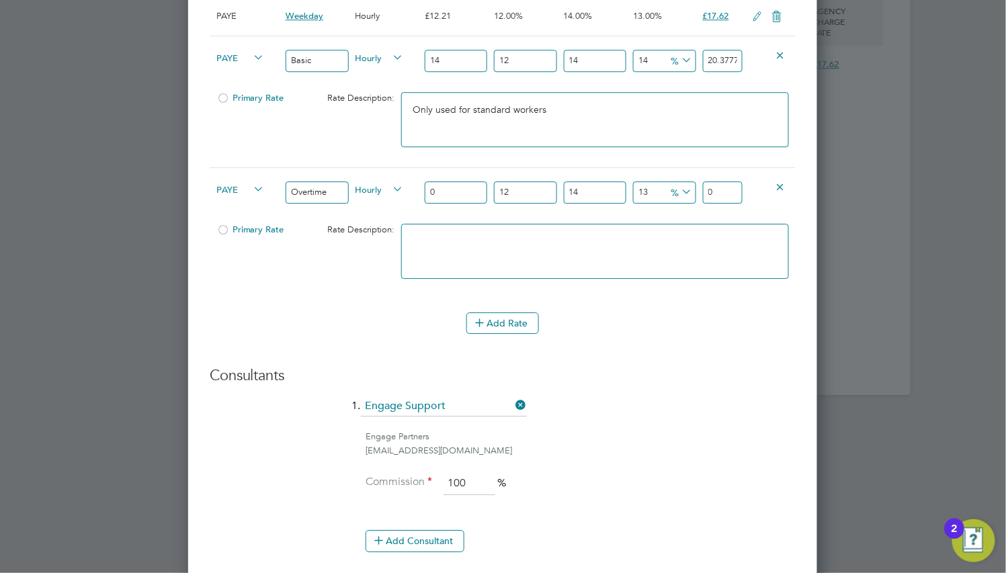
type input "1"
type input "1.442784"
type input "18"
type input "25.970112"
type input "18"
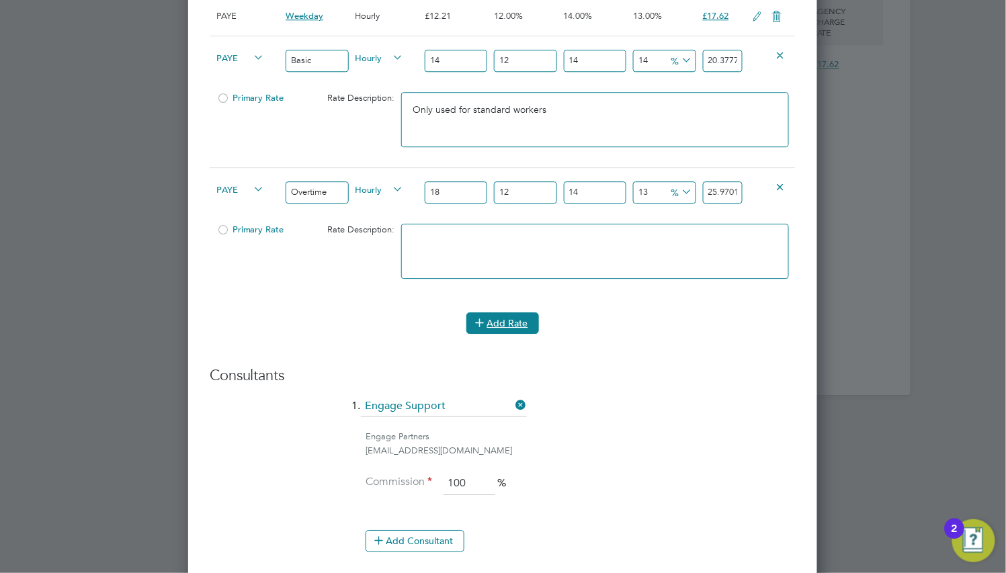
click at [494, 323] on button "Add Rate" at bounding box center [502, 322] width 73 height 21
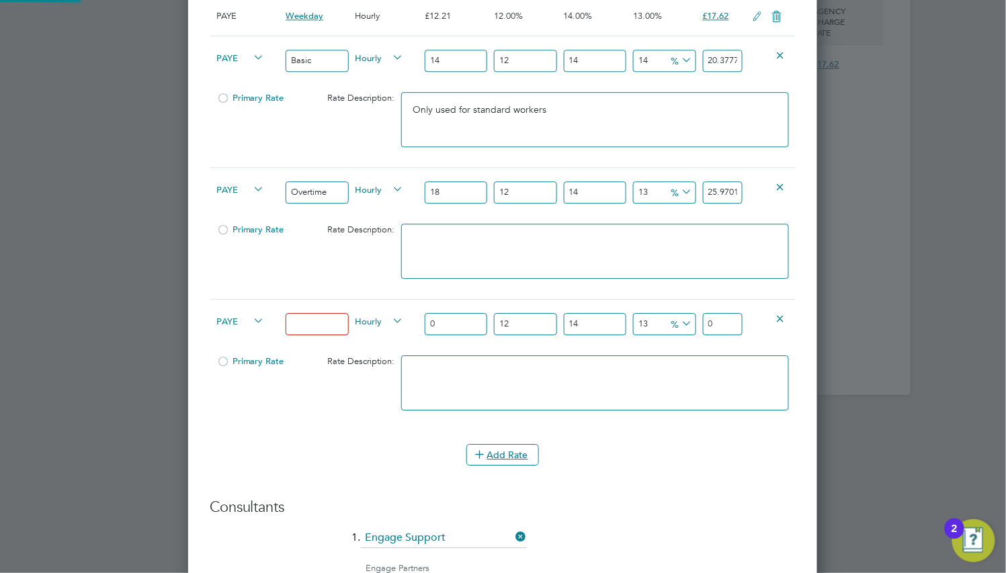
click at [300, 328] on input at bounding box center [316, 324] width 62 height 22
type input "Holiday Pay"
click at [453, 330] on input "0" at bounding box center [456, 324] width 62 height 22
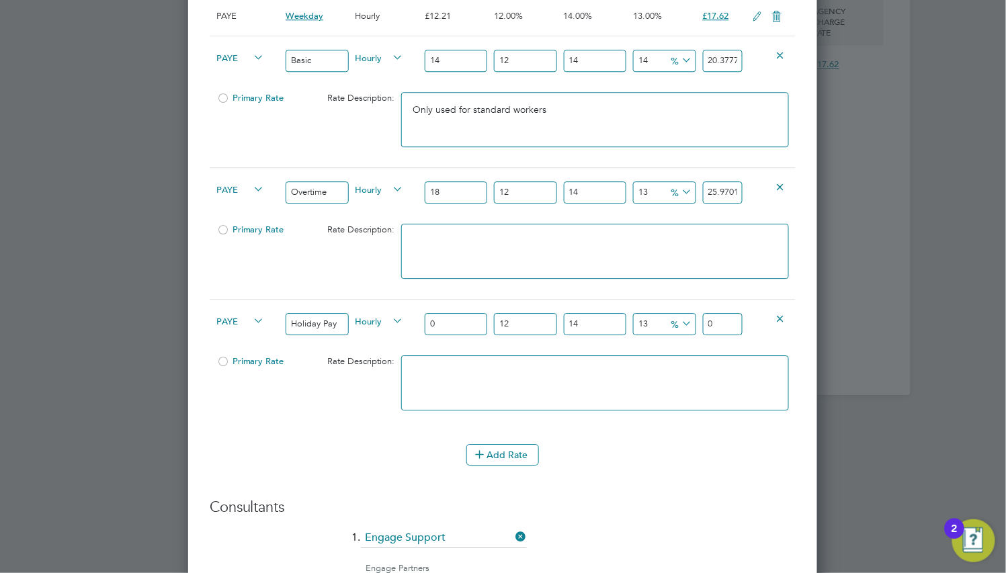
type input "1"
type input "1.442784"
type input "19"
type input "27.412896"
type input "19"
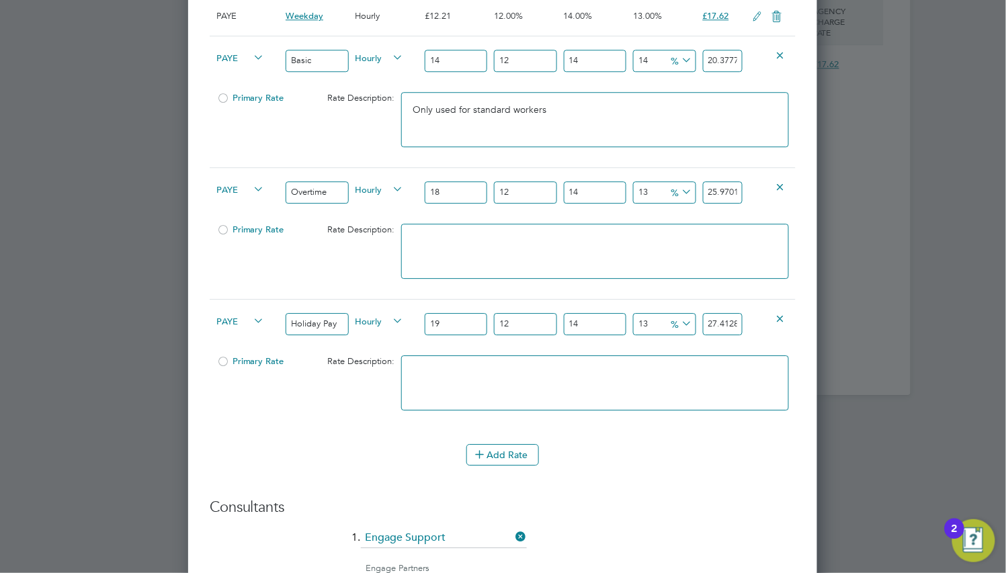
click at [339, 323] on input "Holiday Pay" at bounding box center [316, 324] width 62 height 22
type input "Bank Holiday"
click at [447, 257] on textarea at bounding box center [594, 251] width 387 height 55
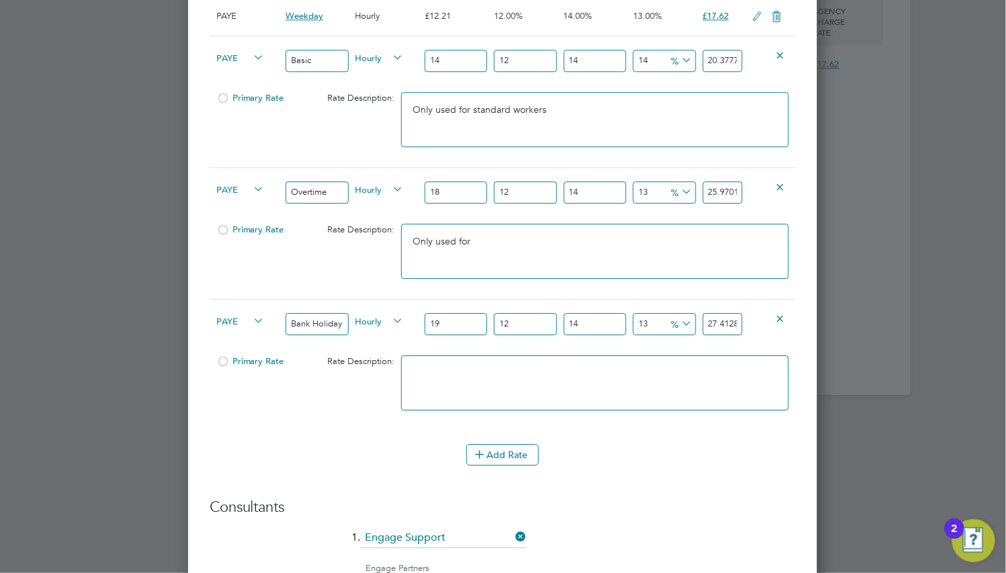
click at [505, 225] on textarea "Only used for" at bounding box center [594, 251] width 387 height 55
type textarea "Only used when more than 40 hours a week has been worked"
click at [562, 377] on textarea at bounding box center [594, 382] width 387 height 55
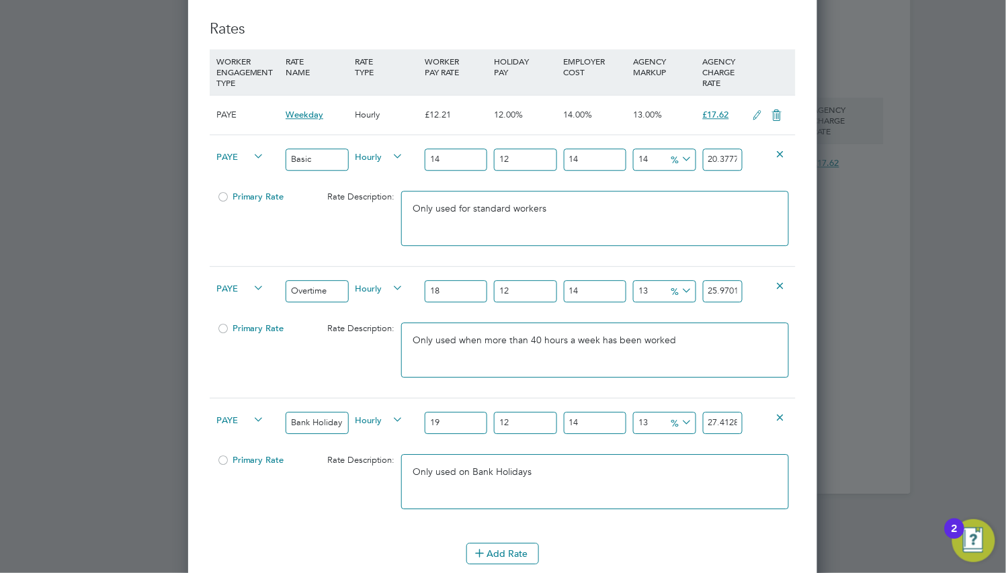
scroll to position [914, 0]
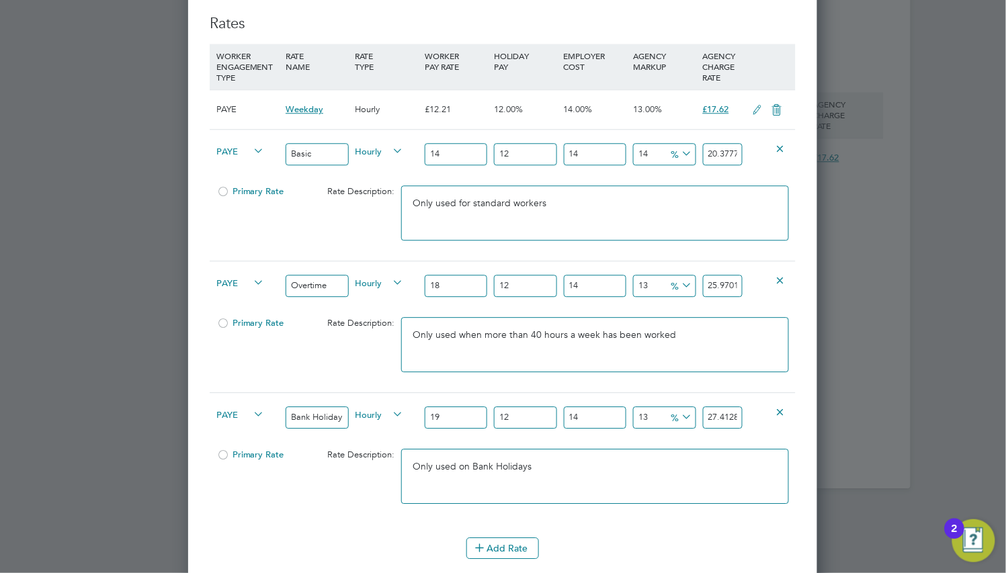
drag, startPoint x: 664, startPoint y: 401, endPoint x: 664, endPoint y: 408, distance: 6.8
type textarea "Only used on Bank Holidays"
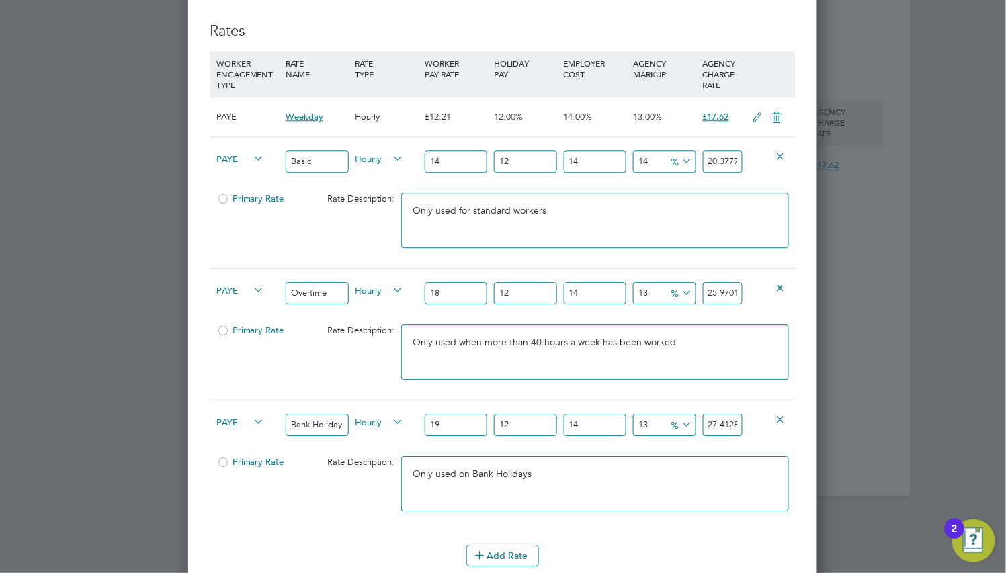
scroll to position [905, 0]
drag, startPoint x: 263, startPoint y: 381, endPoint x: 253, endPoint y: 372, distance: 12.8
click at [492, 549] on button "Add Rate" at bounding box center [502, 556] width 73 height 21
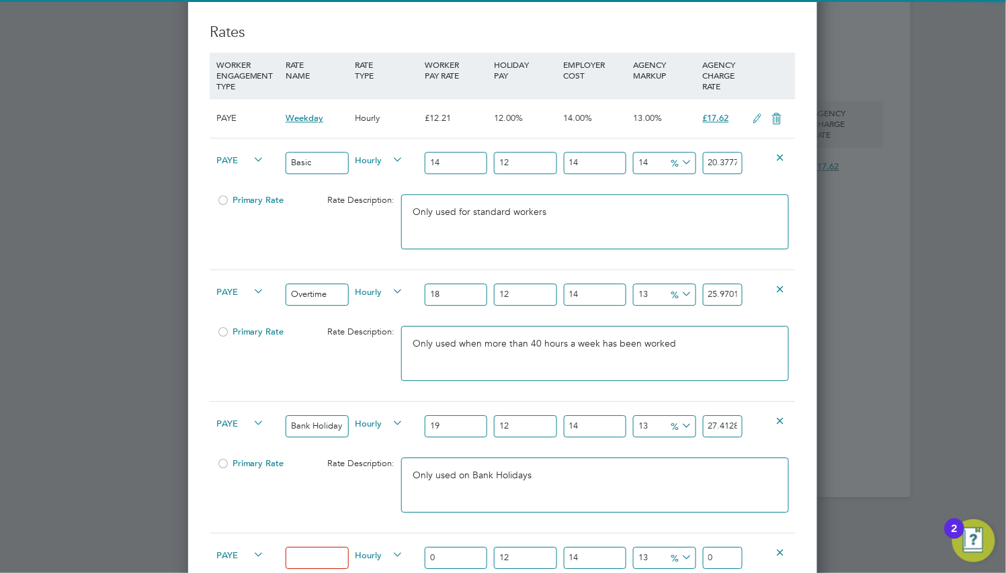
scroll to position [1107, 0]
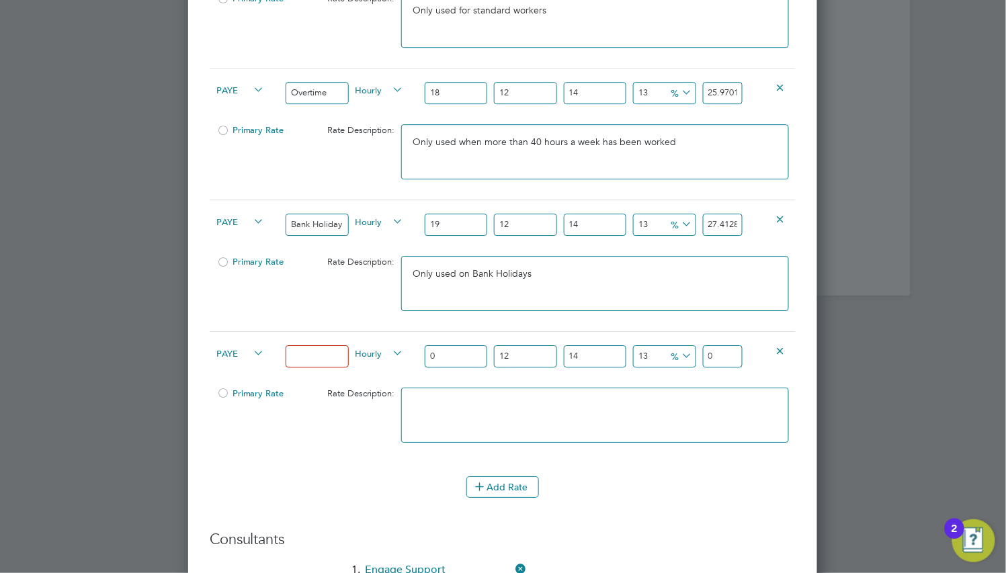
click at [332, 359] on input at bounding box center [316, 356] width 62 height 22
type input "Sick"
click at [316, 381] on div "Rate Description:" at bounding box center [352, 394] width 93 height 26
click at [251, 352] on icon at bounding box center [251, 353] width 0 height 19
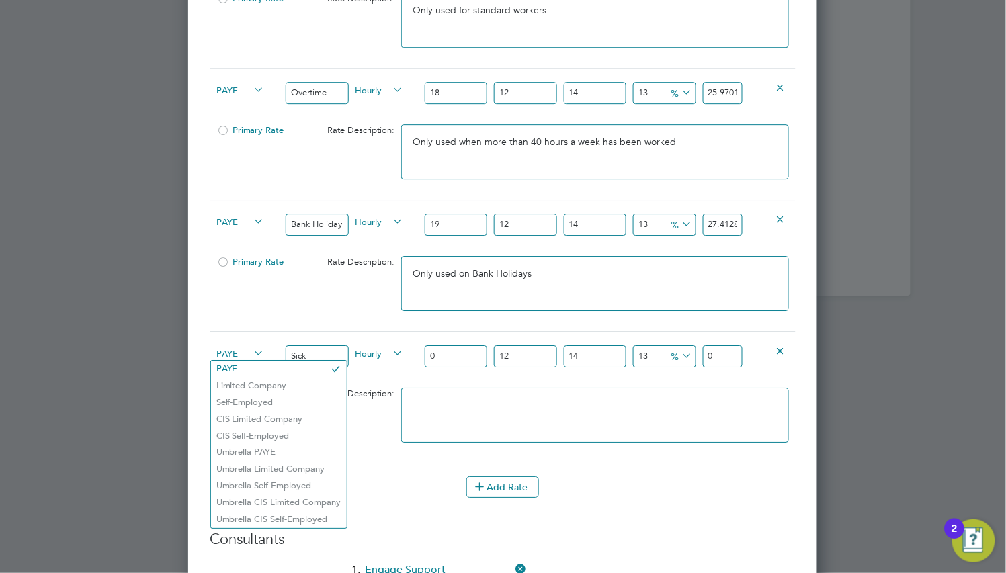
click at [234, 353] on span "PAYE" at bounding box center [240, 352] width 48 height 15
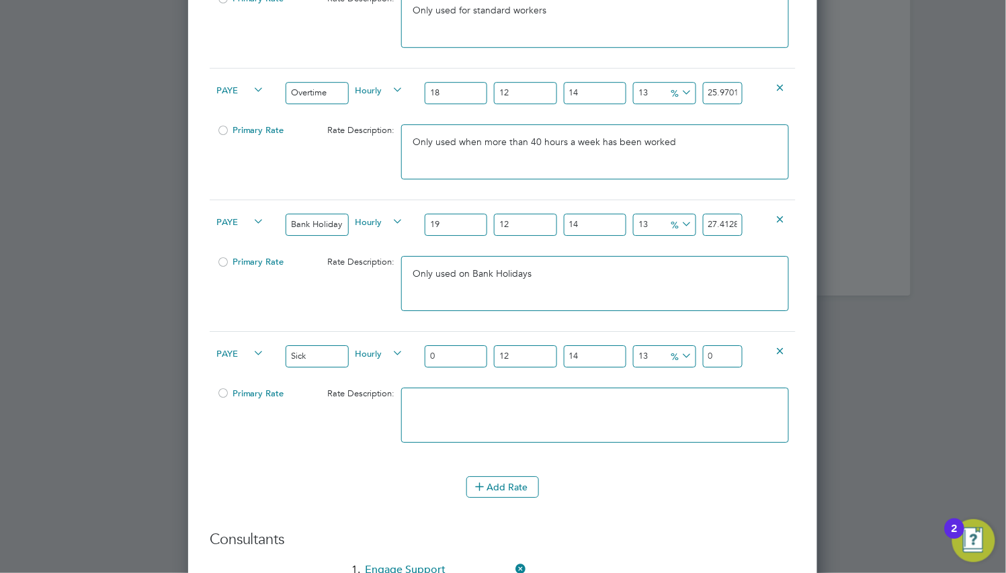
click at [234, 363] on li "PAYE" at bounding box center [279, 369] width 136 height 17
click at [775, 350] on icon at bounding box center [780, 350] width 10 height 10
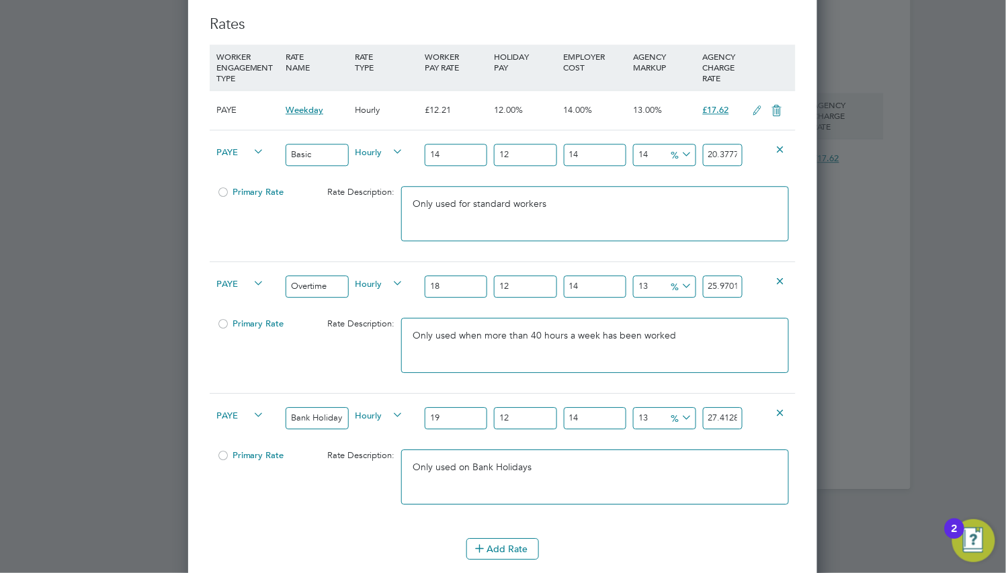
scroll to position [909, 0]
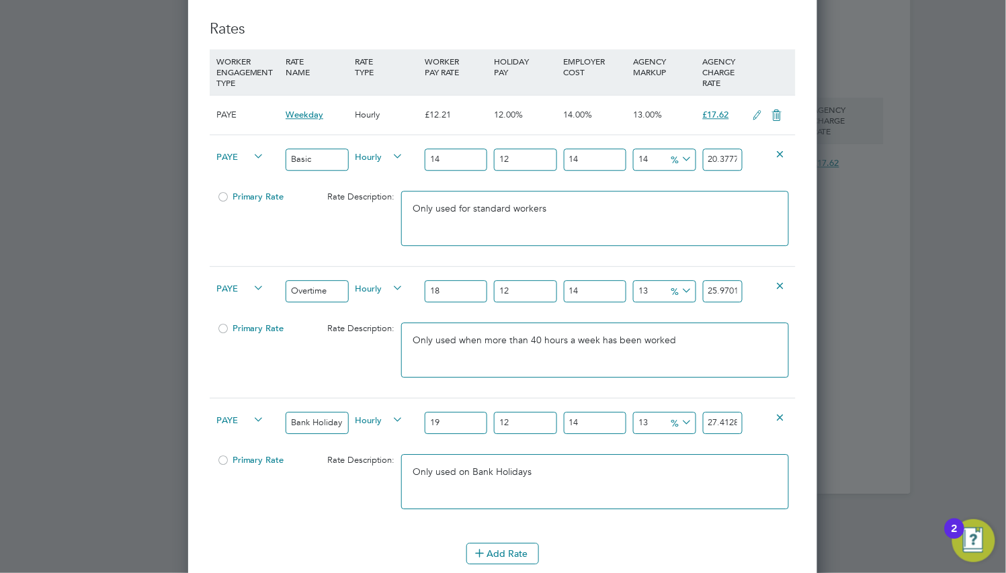
drag, startPoint x: 770, startPoint y: 415, endPoint x: 812, endPoint y: 405, distance: 43.5
click at [484, 549] on icon at bounding box center [480, 552] width 10 height 10
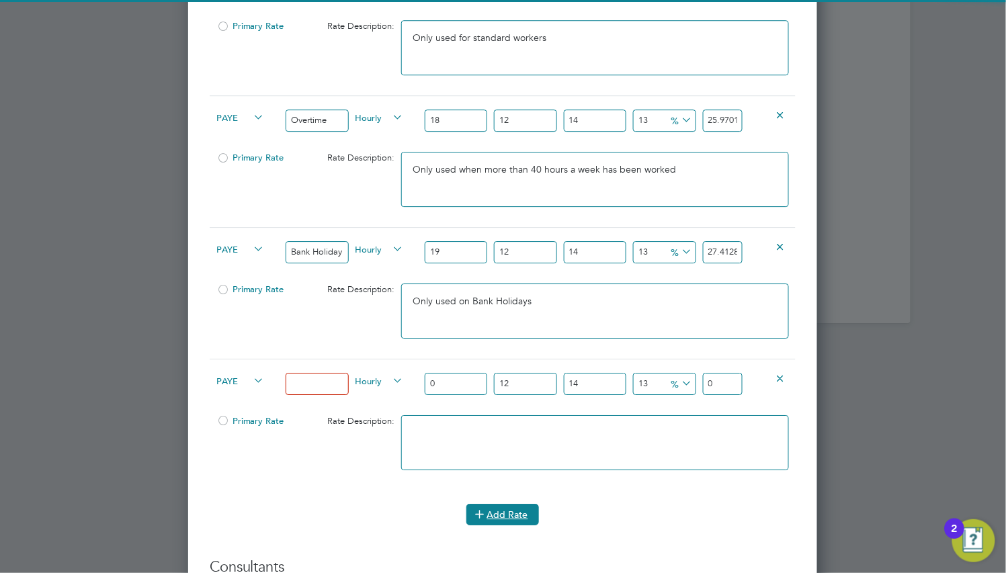
scroll to position [1110, 0]
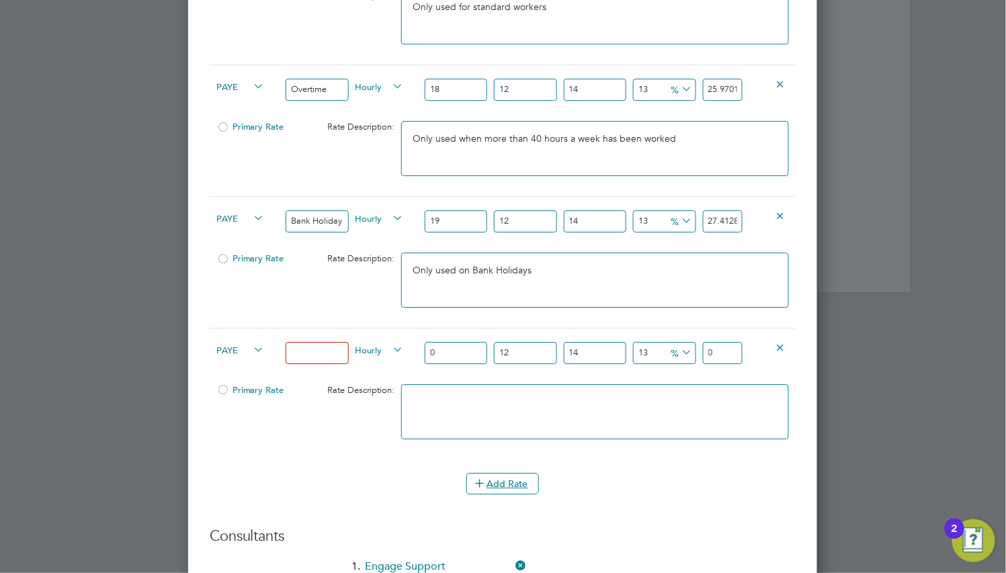
click at [328, 355] on input at bounding box center [316, 353] width 62 height 22
type input "Sick"
click at [316, 372] on div "Sick" at bounding box center [316, 352] width 69 height 49
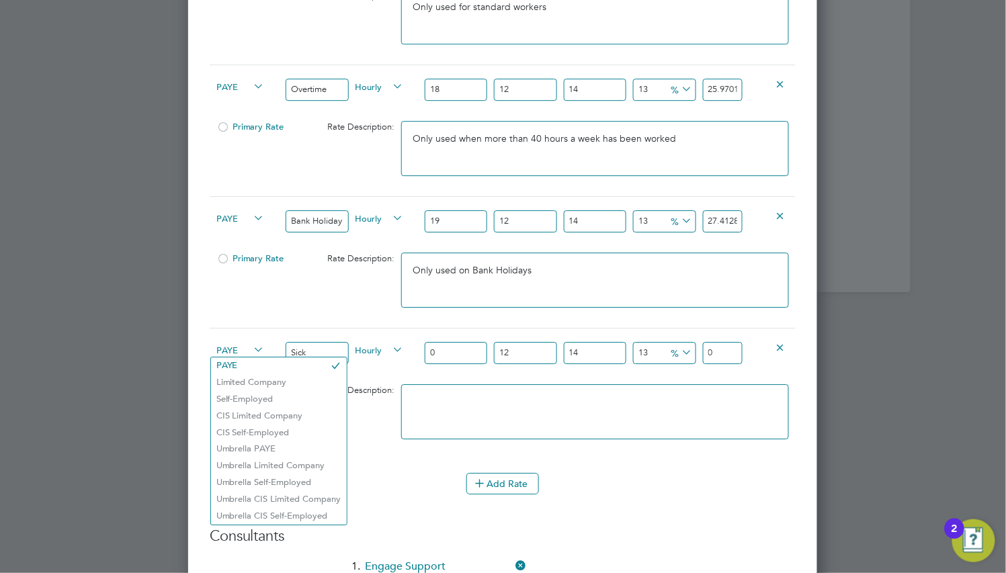
click at [235, 349] on span "PAYE" at bounding box center [240, 349] width 48 height 15
click at [239, 363] on li "PAYE" at bounding box center [279, 365] width 136 height 17
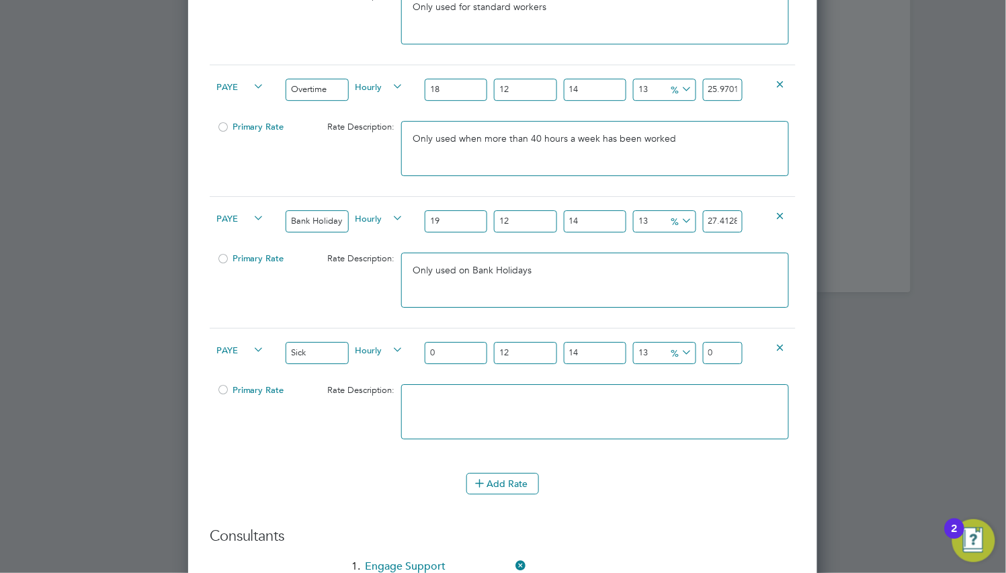
scroll to position [909, 0]
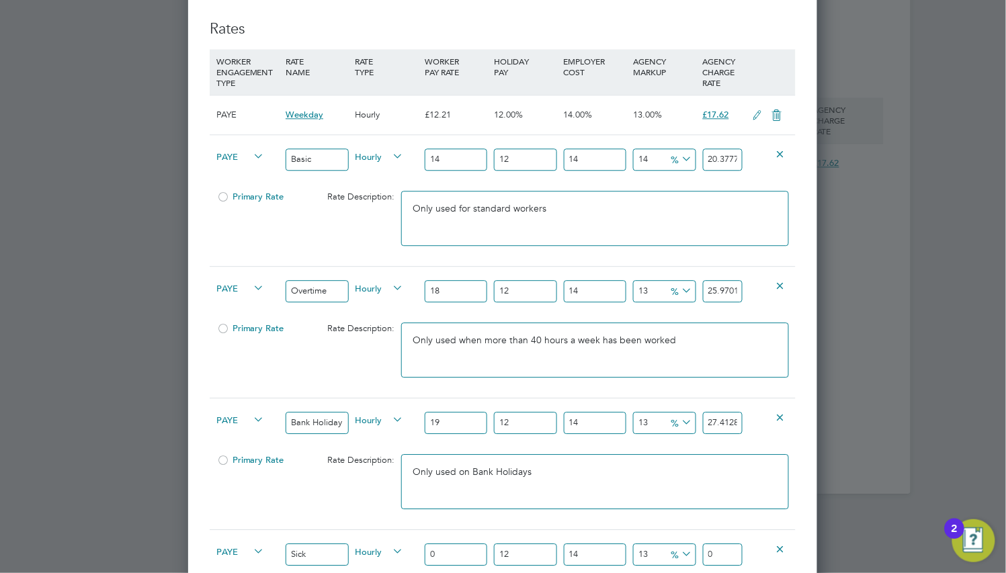
click at [222, 196] on div at bounding box center [222, 201] width 13 height 10
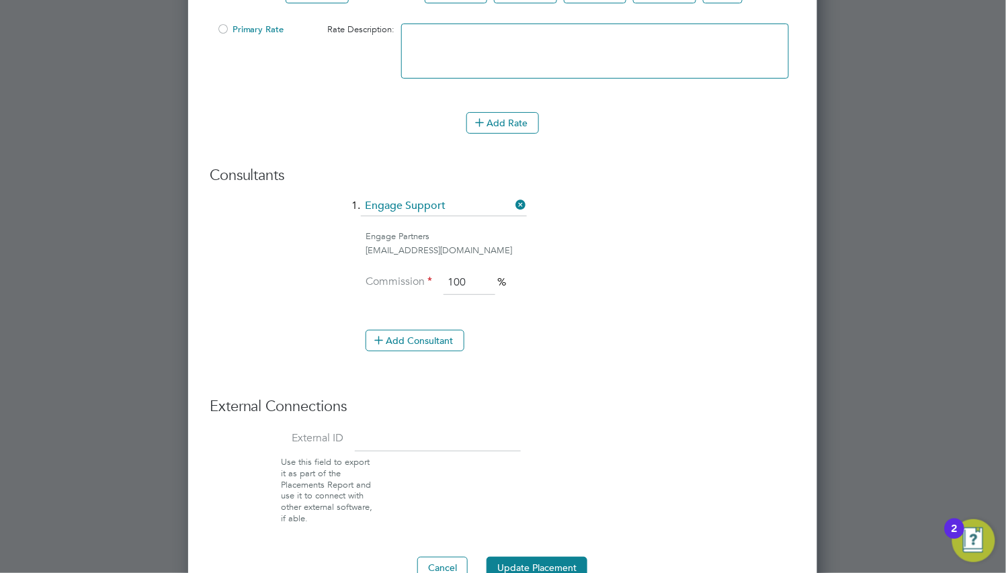
scroll to position [1504, 0]
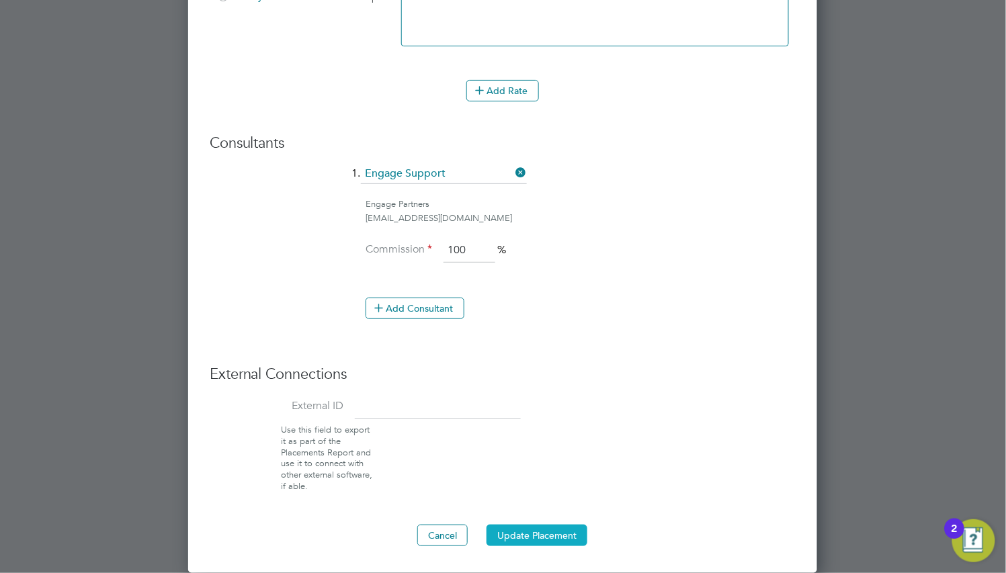
click at [551, 533] on button "Update Placement" at bounding box center [536, 535] width 101 height 21
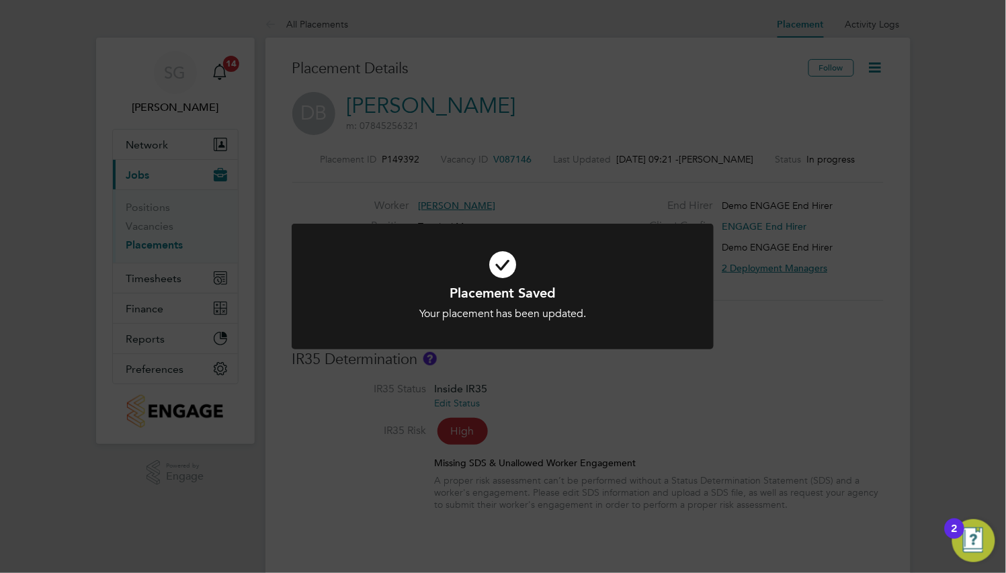
scroll to position [39, 93]
click at [551, 533] on div "Placement Saved Your placement has been updated. Cancel Okay" at bounding box center [503, 286] width 1006 height 573
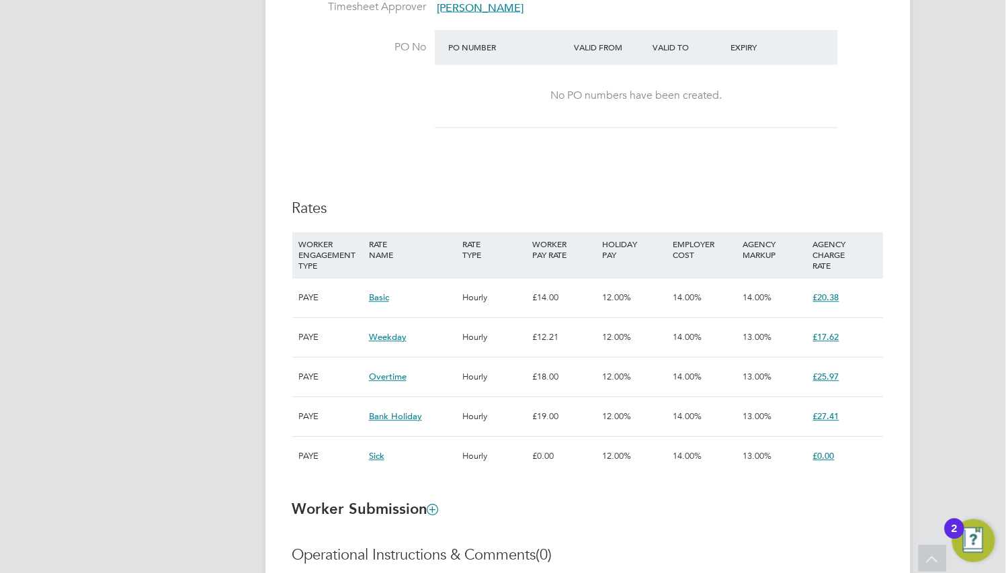
scroll to position [806, 0]
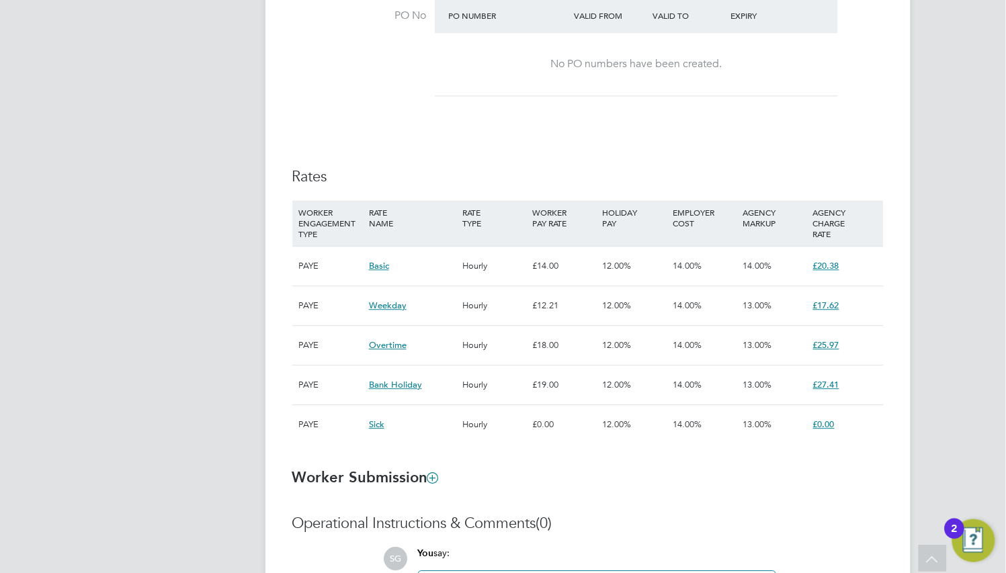
click at [692, 363] on div "14.00%" at bounding box center [704, 345] width 70 height 39
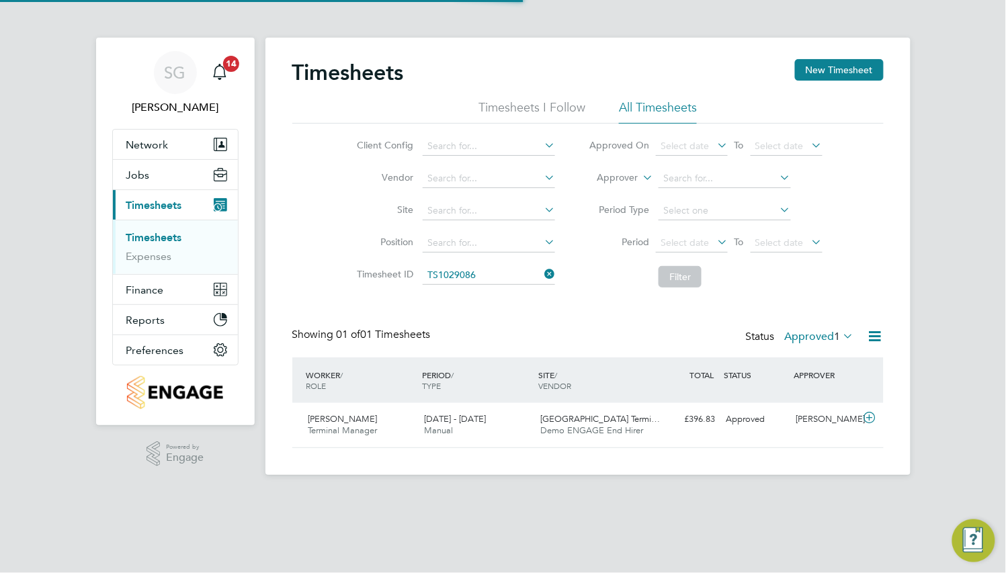
scroll to position [34, 116]
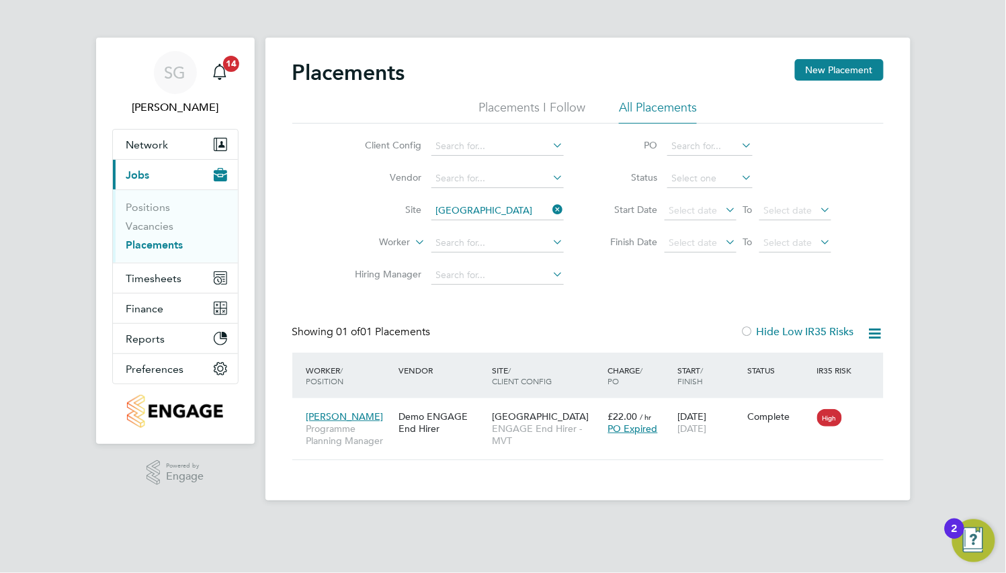
scroll to position [12, 63]
click at [183, 275] on button "Timesheets" at bounding box center [175, 278] width 125 height 30
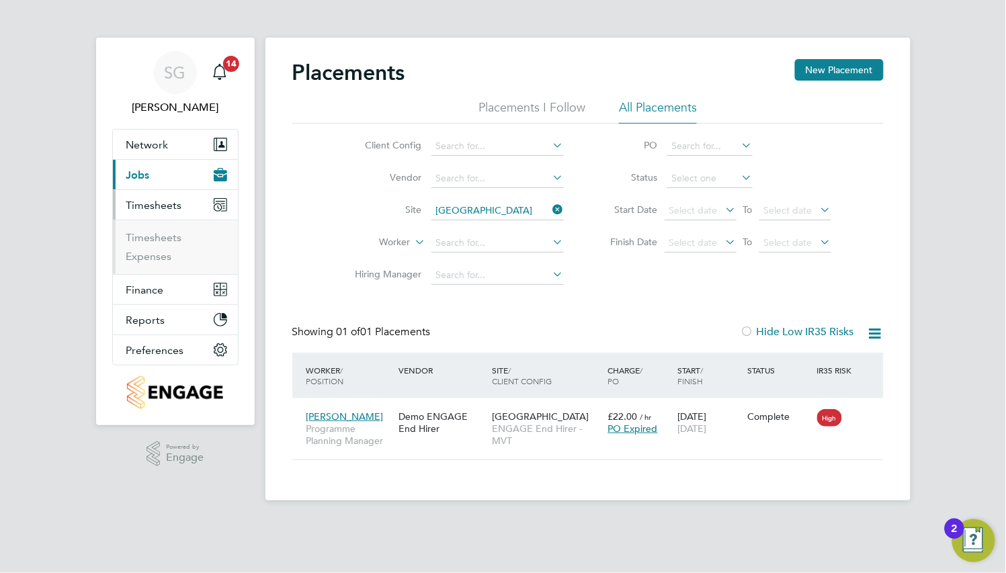
click at [161, 230] on ul "Timesheets Expenses" at bounding box center [175, 247] width 125 height 54
click at [161, 232] on link "Timesheets" at bounding box center [154, 237] width 56 height 13
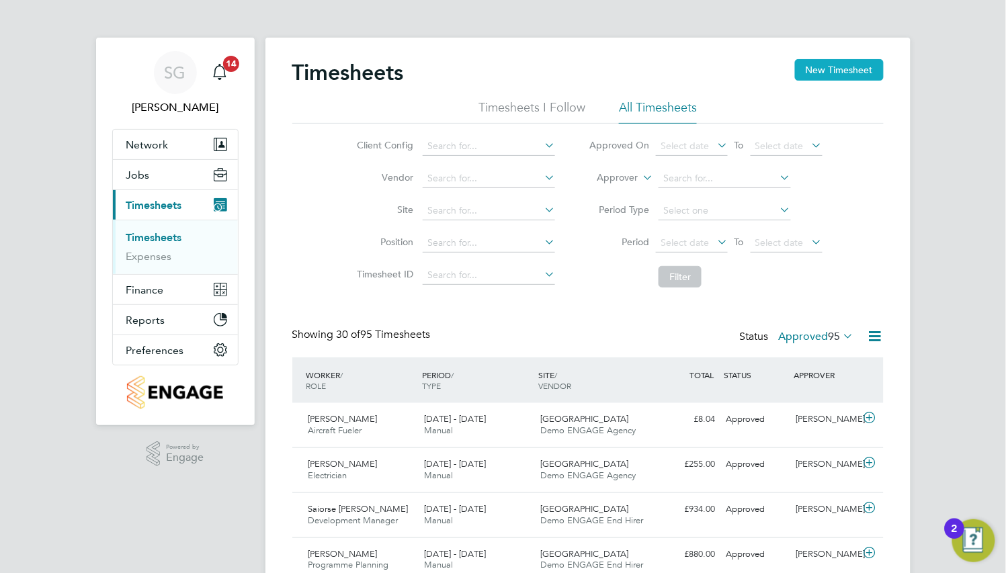
click at [806, 70] on button "New Timesheet" at bounding box center [839, 69] width 89 height 21
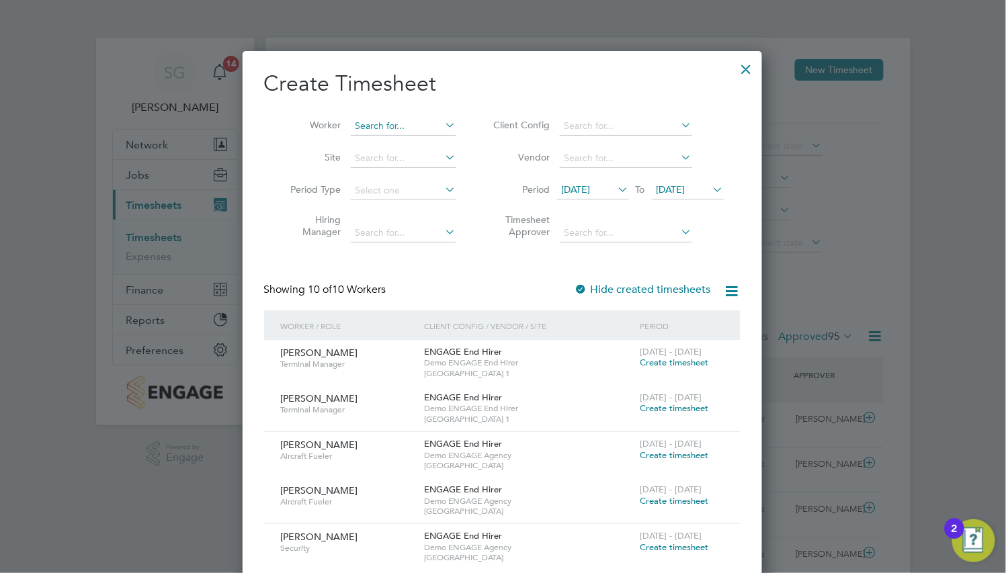
click at [392, 118] on input at bounding box center [403, 126] width 105 height 19
click at [386, 144] on li "Den nis [PERSON_NAME]" at bounding box center [403, 144] width 107 height 18
type input "[PERSON_NAME]"
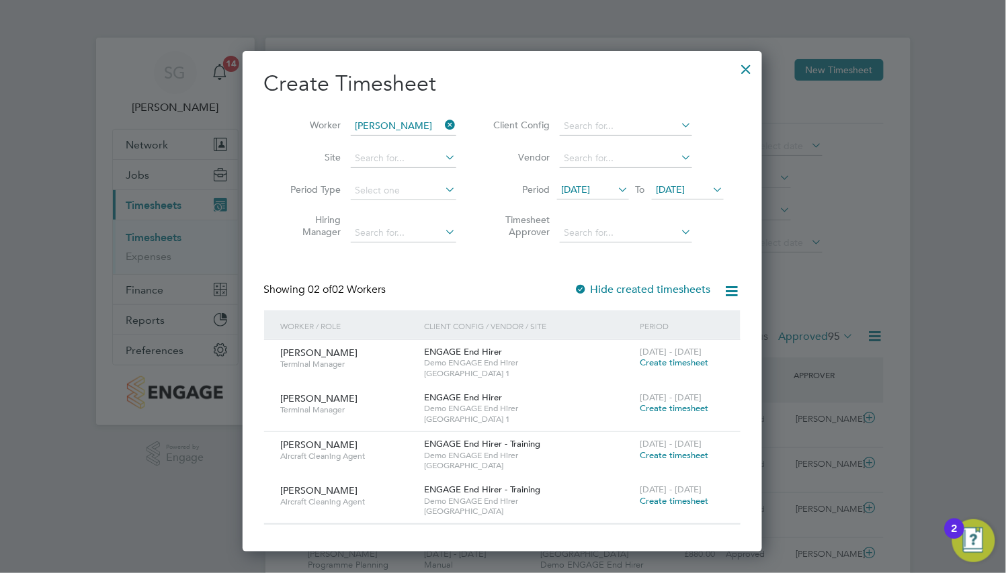
click at [679, 363] on span "Create timesheet" at bounding box center [674, 362] width 69 height 11
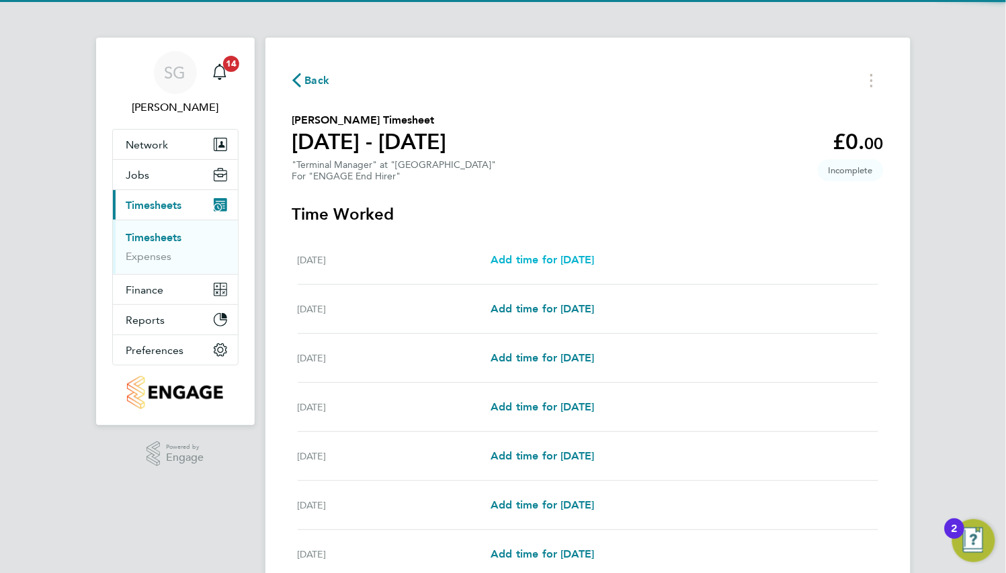
click at [544, 254] on span "Add time for [DATE]" at bounding box center [541, 259] width 103 height 13
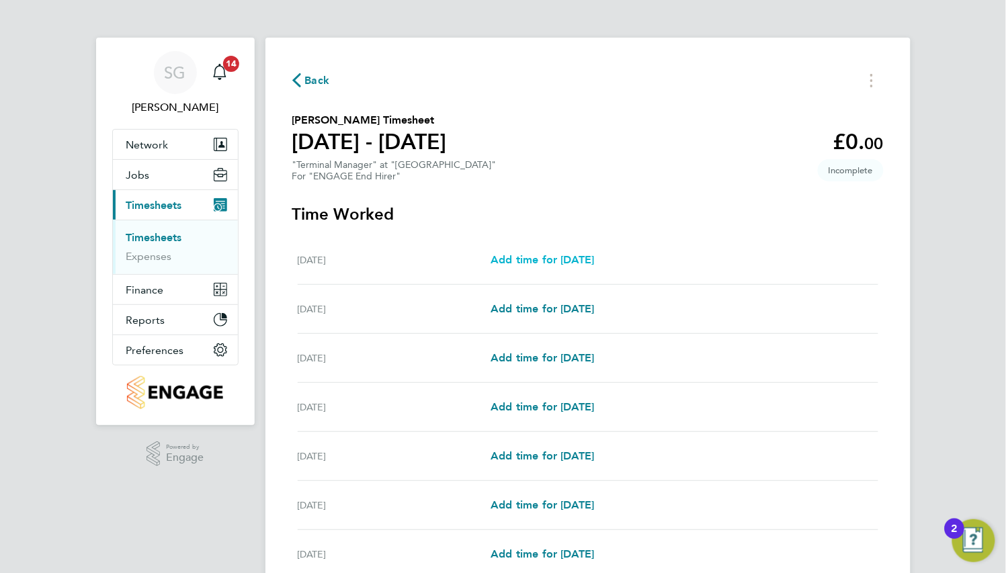
select select "30"
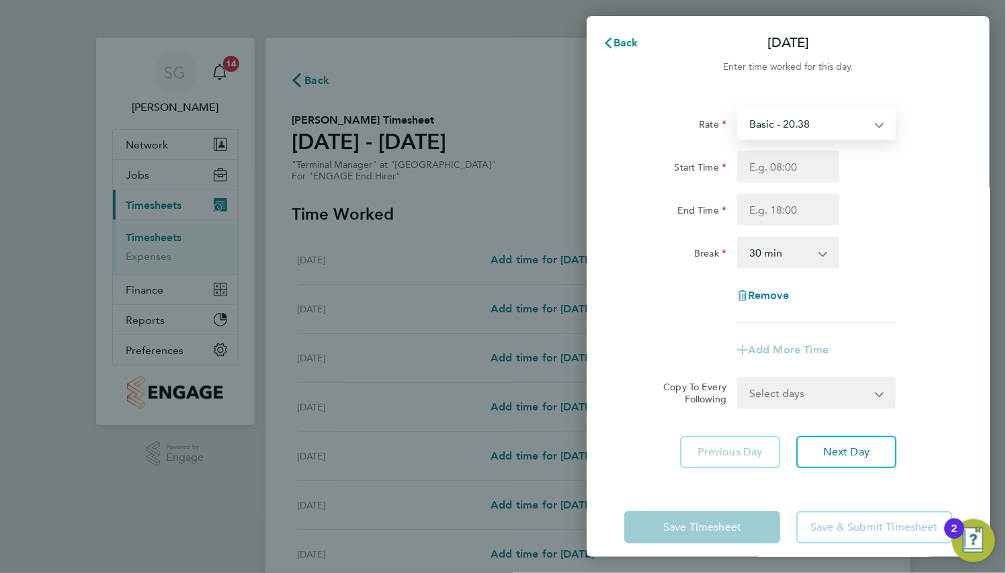
click at [828, 128] on select "Basic - 20.38 Weekday - 17.62 Overtime - 25.97 Bank Holiday - 27.41 Sick" at bounding box center [808, 124] width 140 height 30
click at [817, 126] on select "Basic - 20.38 Weekday - 17.62 Overtime - 25.97 Bank Holiday - 27.41 Sick" at bounding box center [808, 124] width 140 height 30
click at [839, 134] on select "Basic - 20.38 Weekday - 17.62 Overtime - 25.97 Bank Holiday - 27.41 Sick" at bounding box center [808, 124] width 140 height 30
click at [864, 126] on select "Basic - 20.38 Weekday - 17.62 Overtime - 25.97 Bank Holiday - 27.41 Sick" at bounding box center [808, 124] width 140 height 30
